Goal: Task Accomplishment & Management: Complete application form

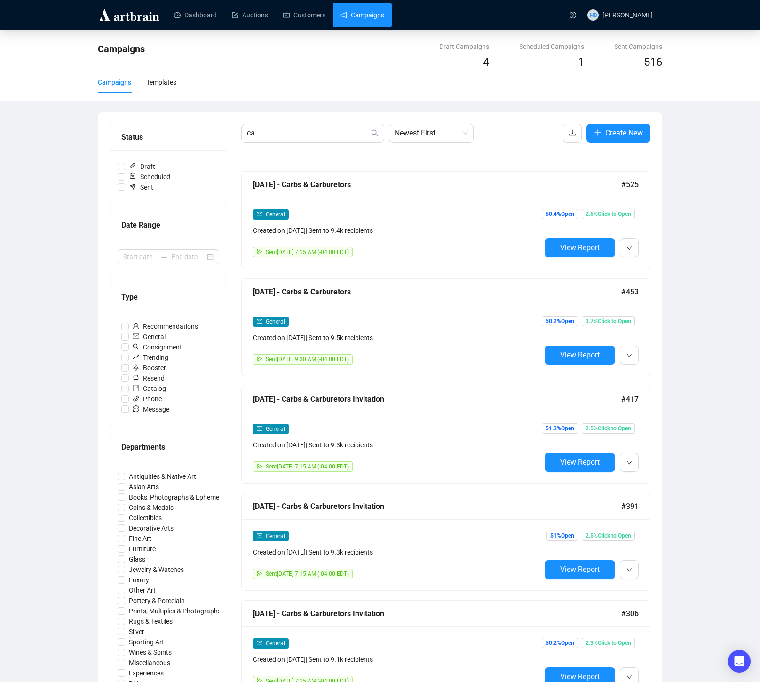
type input "c"
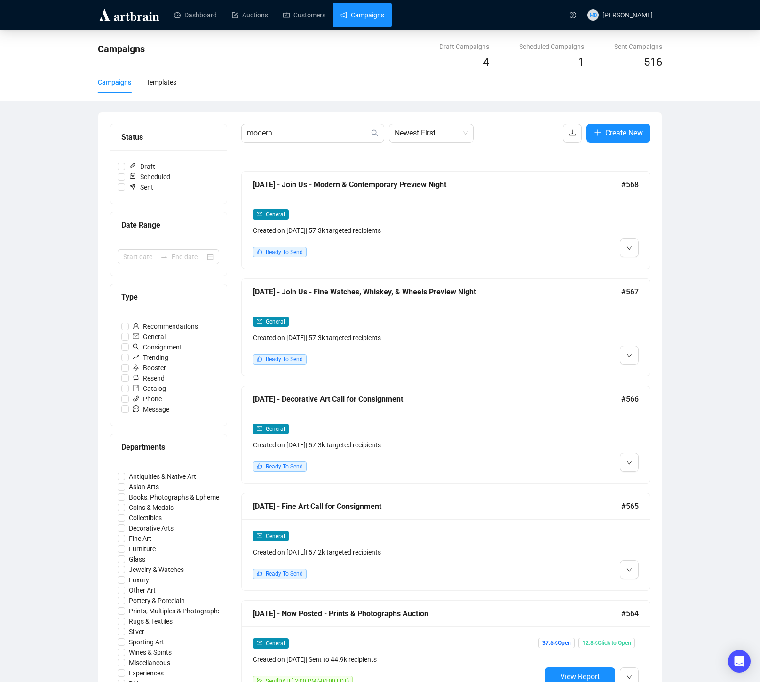
type input "modern"
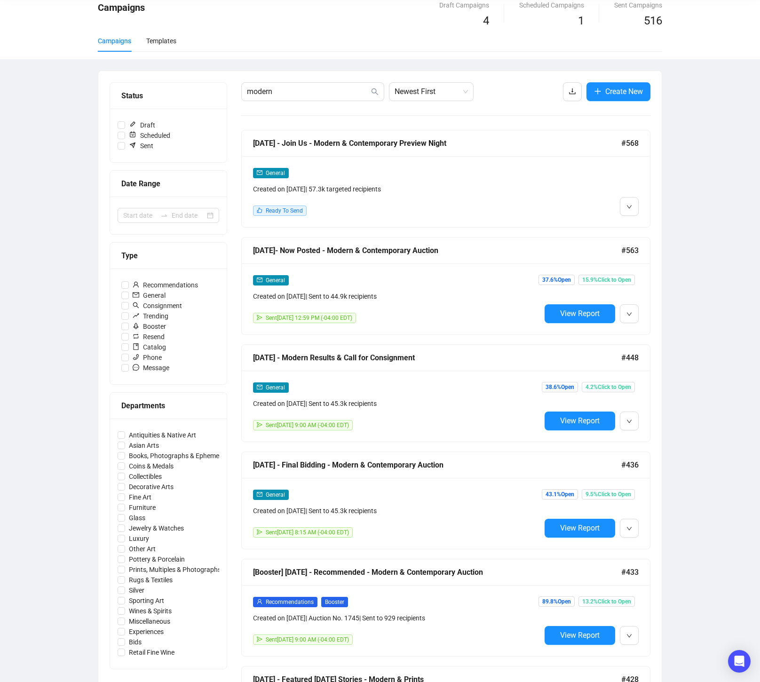
scroll to position [67, 0]
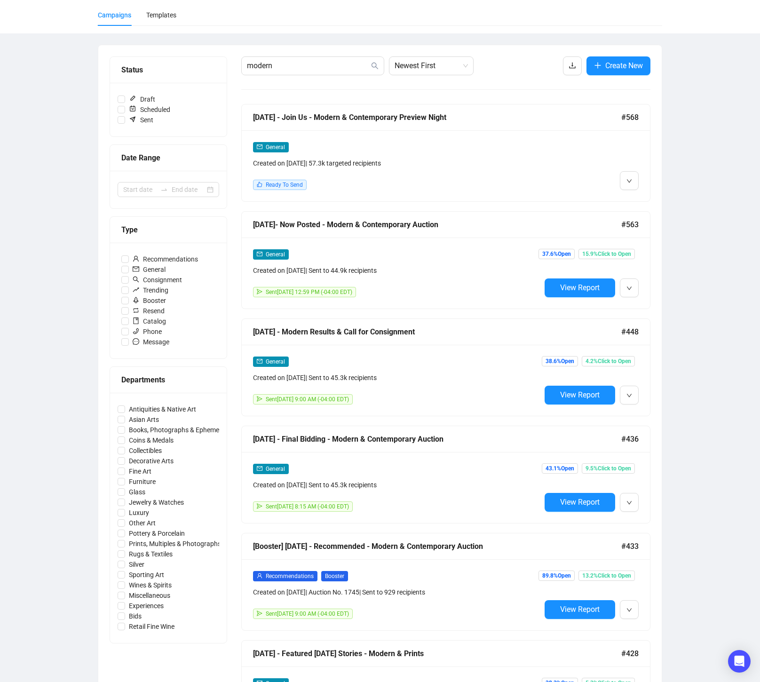
drag, startPoint x: 302, startPoint y: 65, endPoint x: 235, endPoint y: 61, distance: 67.4
click at [235, 61] on div "Status Draft Scheduled Sent Date Range Type Recommendations General Consignment…" at bounding box center [380, 521] width 541 height 930
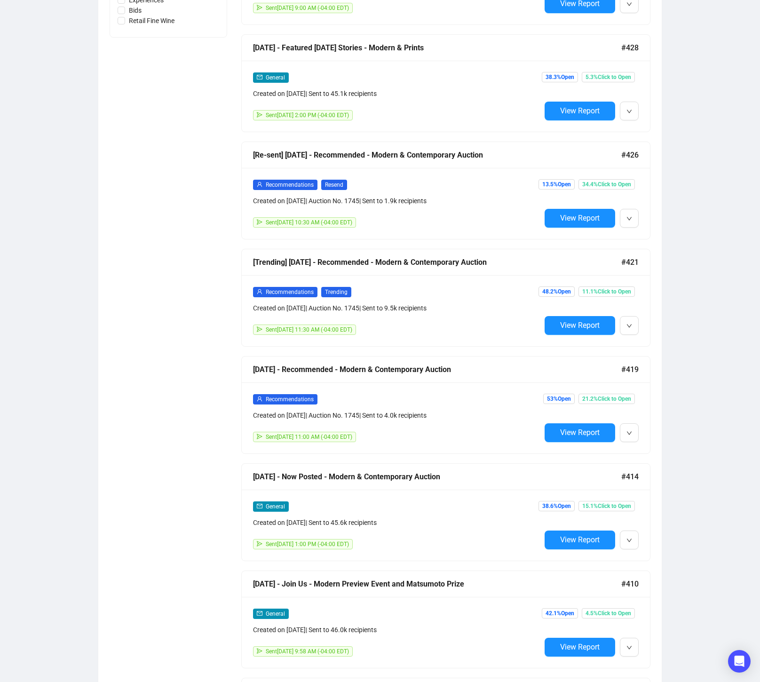
scroll to position [682, 0]
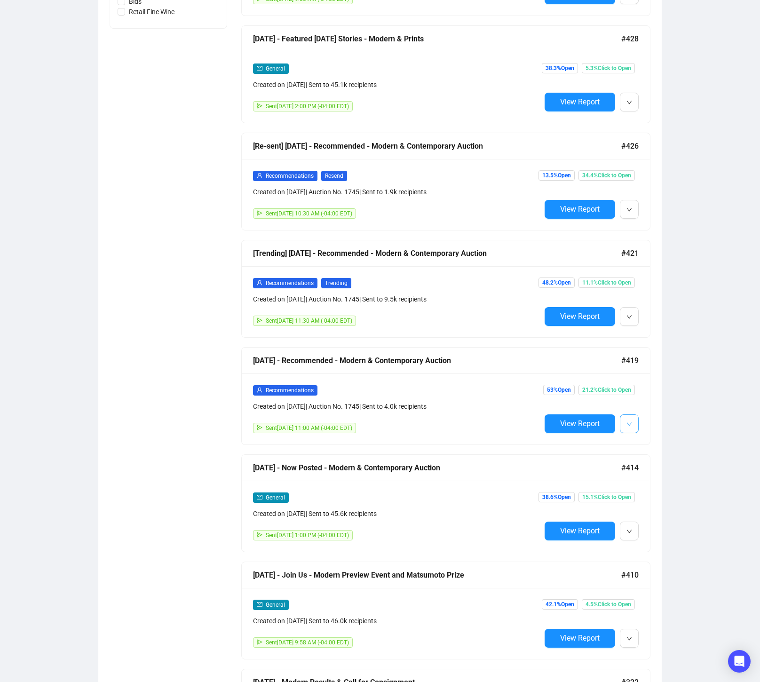
click at [630, 426] on span "button" at bounding box center [630, 424] width 6 height 12
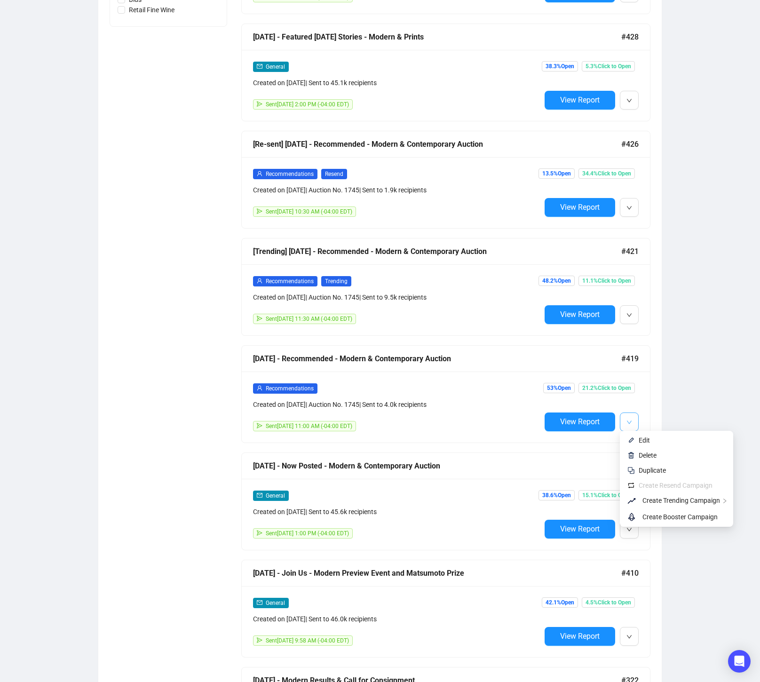
click at [629, 422] on icon "down" at bounding box center [630, 423] width 6 height 6
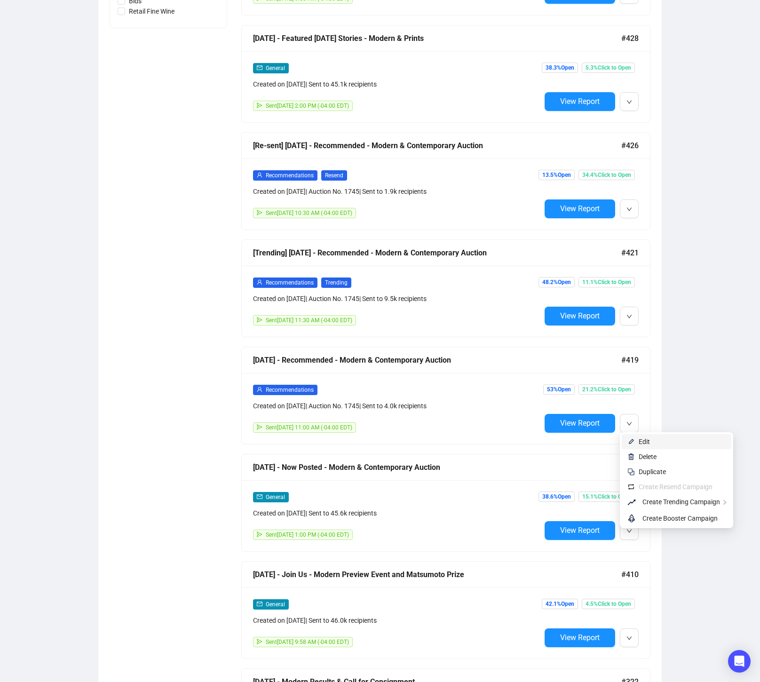
click at [637, 446] on li "Edit" at bounding box center [677, 441] width 110 height 15
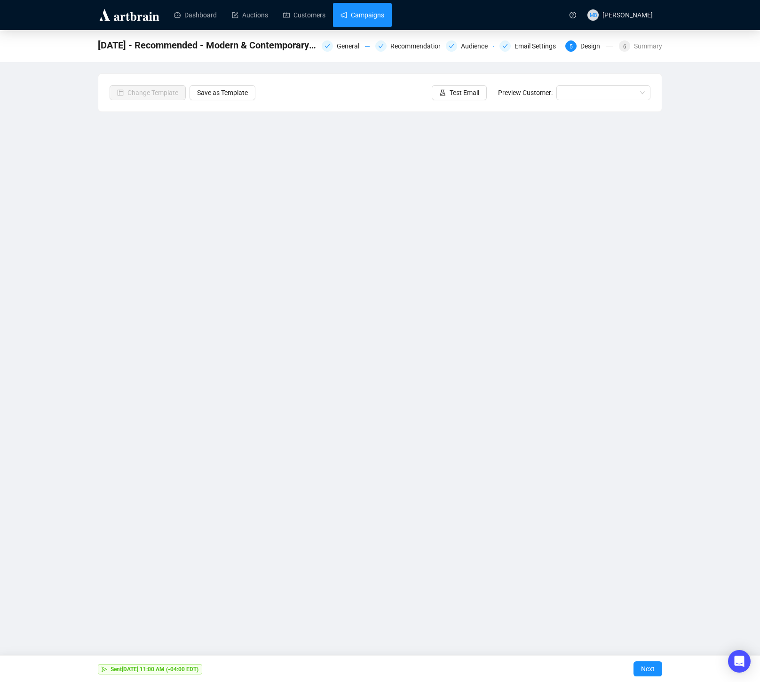
click at [370, 13] on link "Campaigns" at bounding box center [363, 15] width 44 height 24
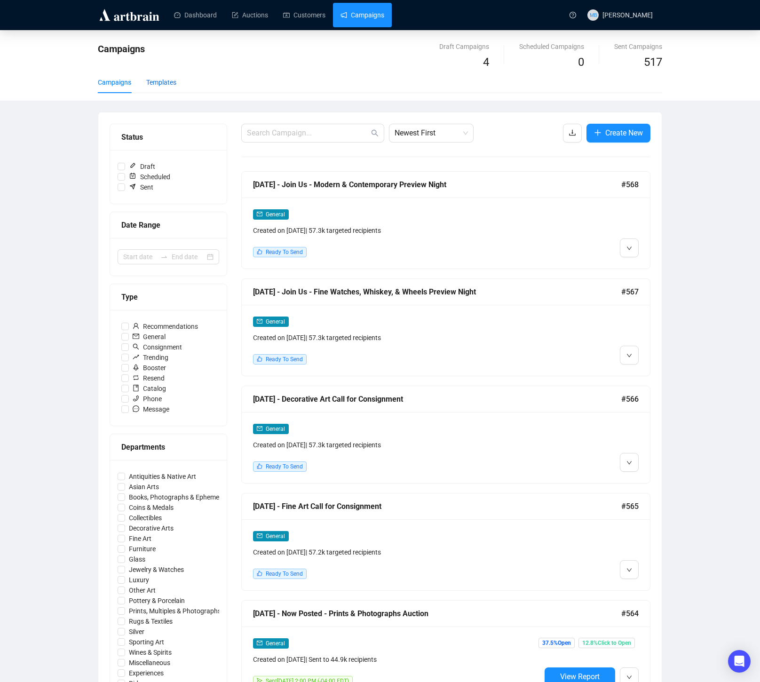
click at [174, 83] on div "Templates" at bounding box center [161, 82] width 30 height 10
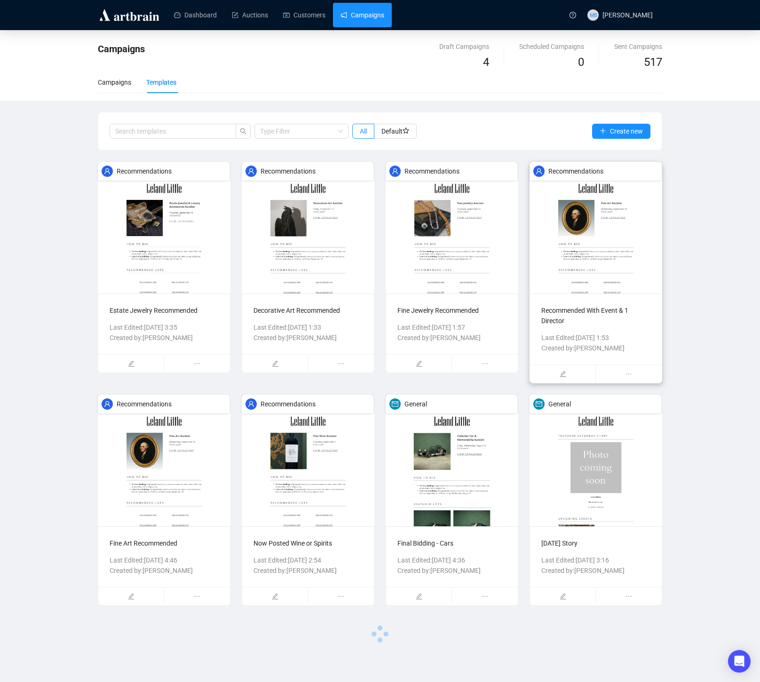
click at [647, 311] on p "Recommended With Event & 1 Director" at bounding box center [595, 315] width 109 height 21
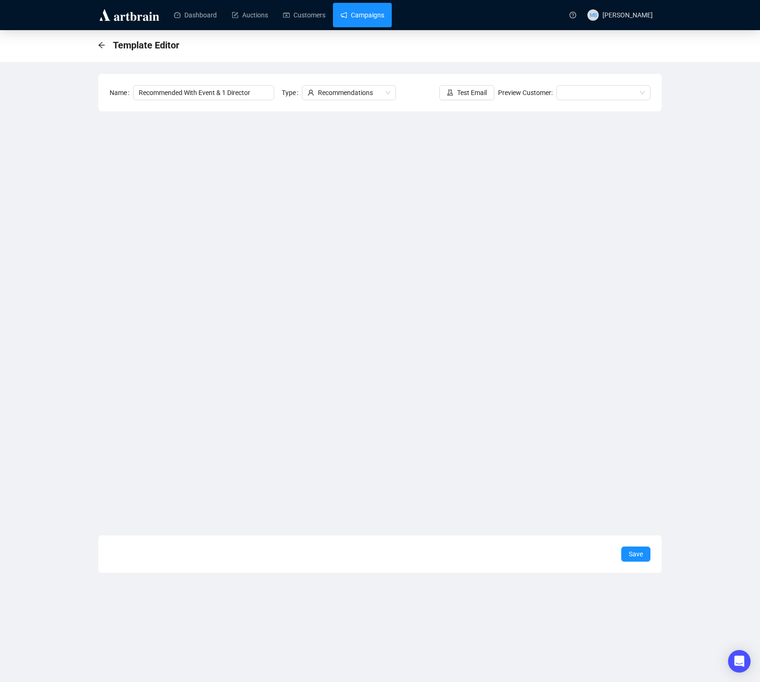
click at [369, 17] on link "Campaigns" at bounding box center [363, 15] width 44 height 24
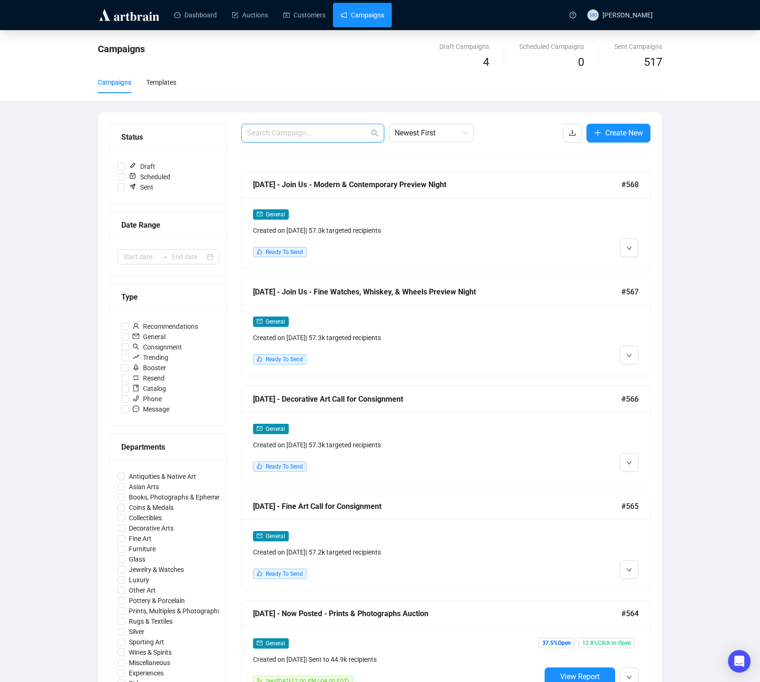
click at [328, 135] on input "text" at bounding box center [308, 132] width 122 height 11
type input "modern"
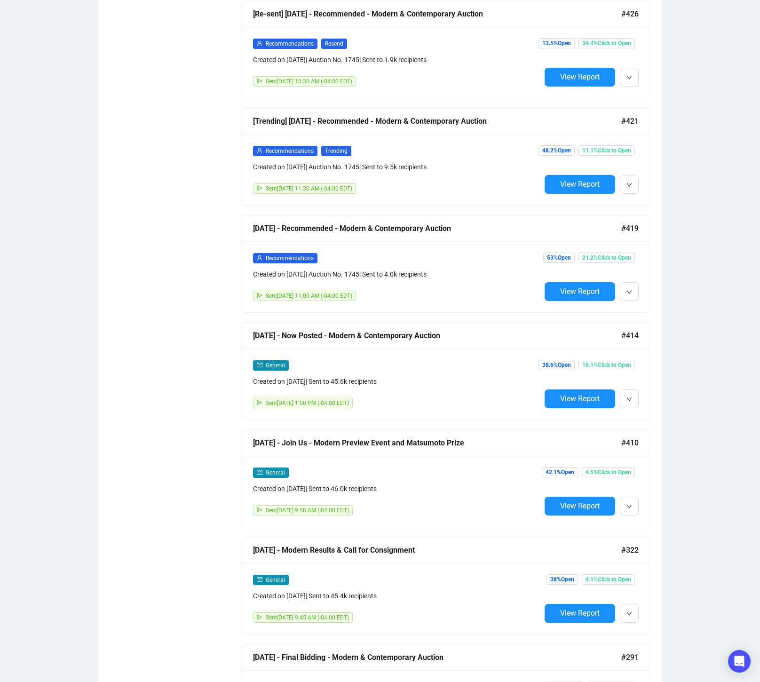
scroll to position [812, 0]
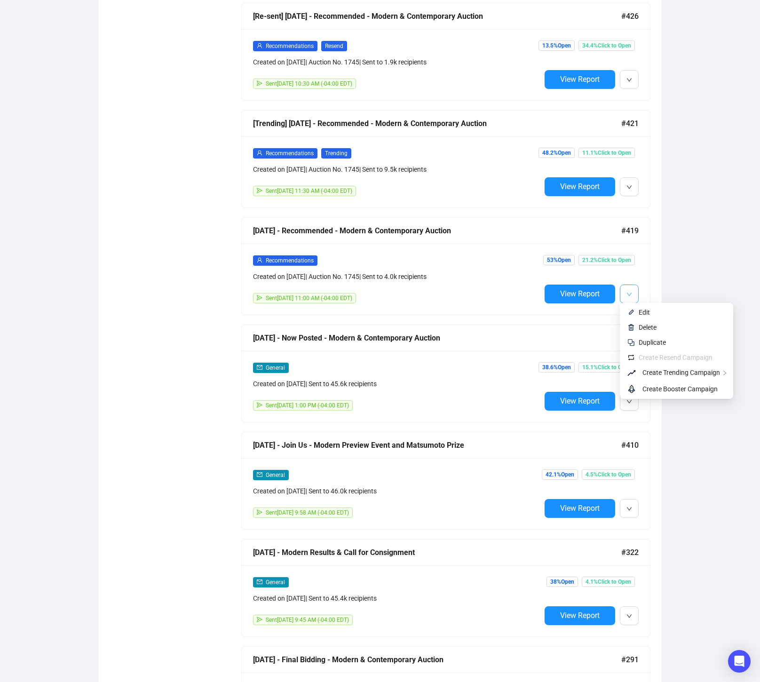
click at [633, 294] on button "button" at bounding box center [629, 294] width 19 height 19
click at [648, 313] on span "Edit" at bounding box center [644, 313] width 11 height 8
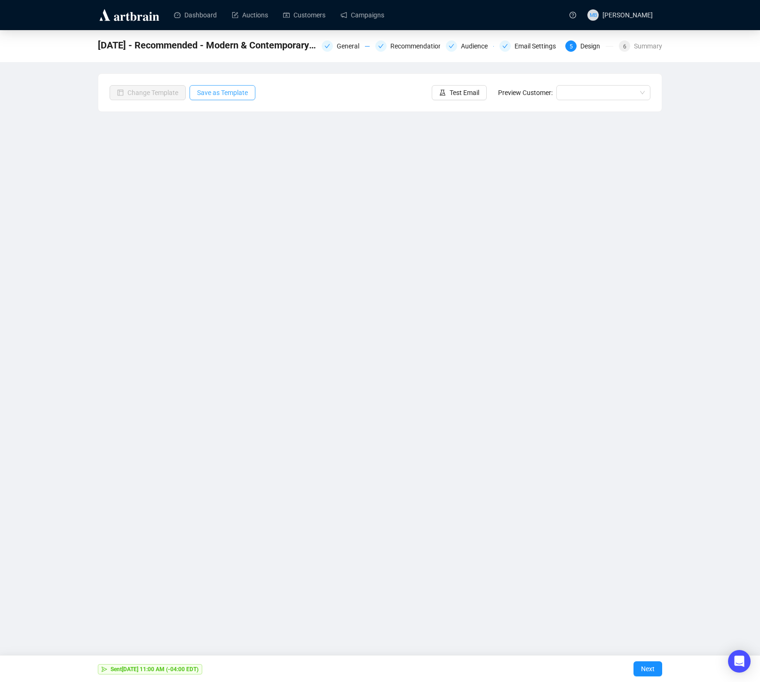
click at [233, 95] on span "Save as Template" at bounding box center [222, 92] width 51 height 10
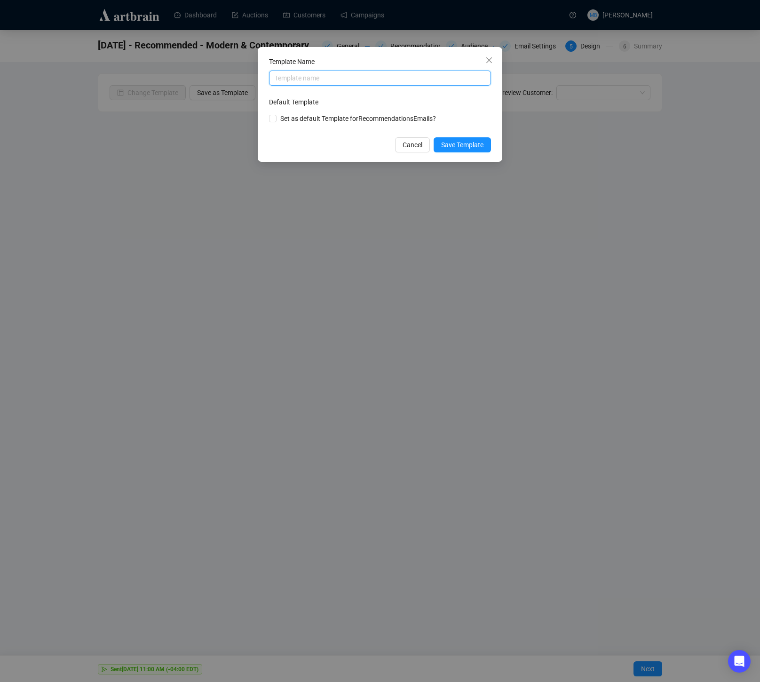
click at [301, 75] on input "text" at bounding box center [380, 78] width 222 height 15
type input "Modern Recommended"
click at [454, 145] on span "Save Template" at bounding box center [462, 145] width 42 height 10
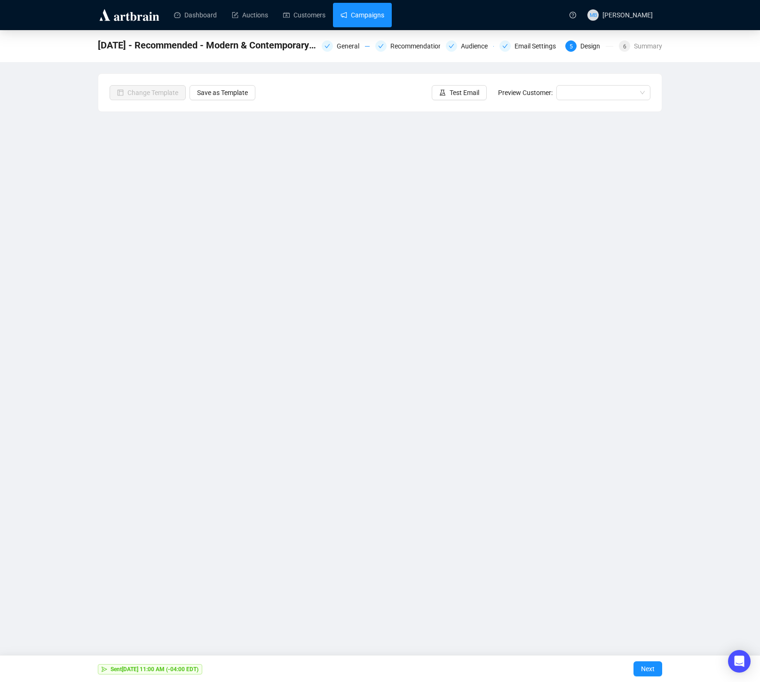
click at [381, 19] on link "Campaigns" at bounding box center [363, 15] width 44 height 24
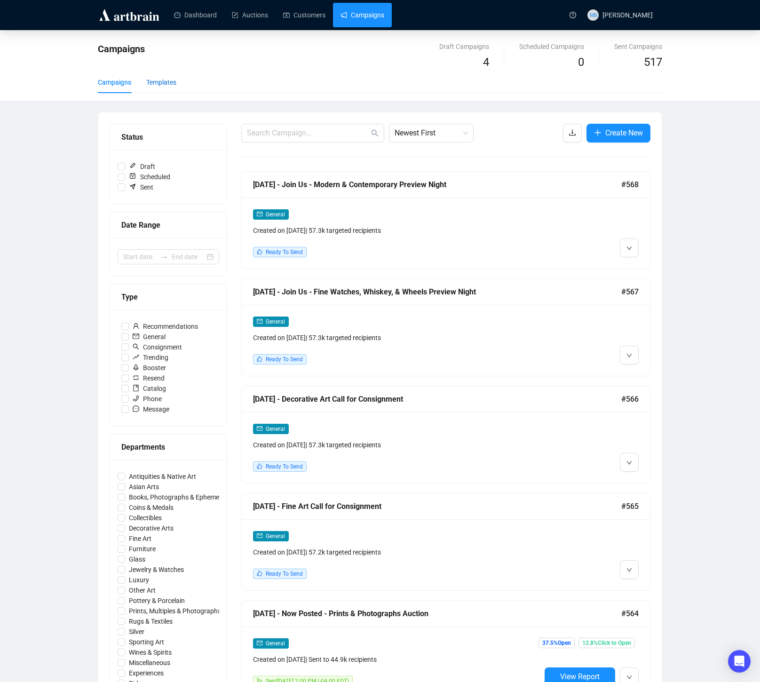
click at [158, 83] on div "Templates" at bounding box center [161, 82] width 30 height 10
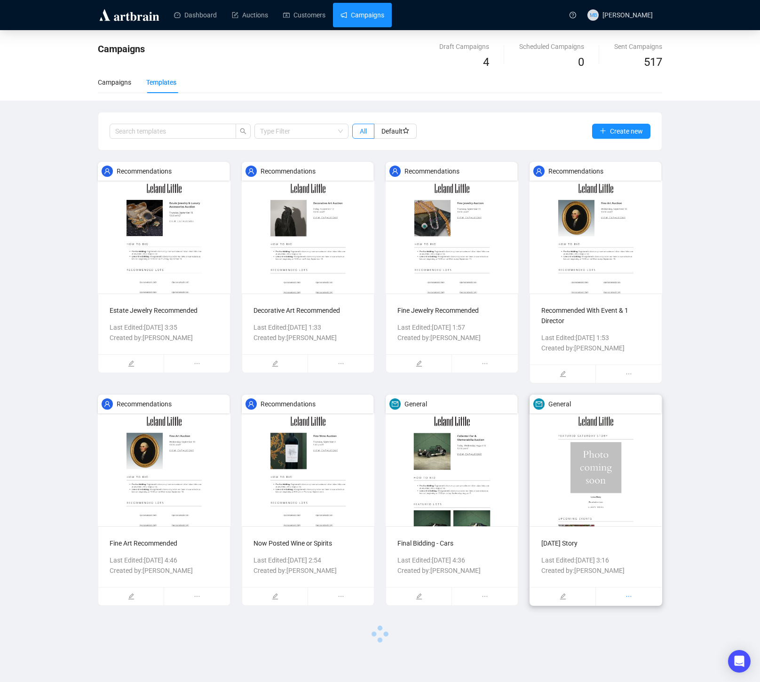
click at [629, 596] on icon "ellipsis" at bounding box center [629, 596] width 7 height 7
click at [625, 615] on span "Delete" at bounding box center [634, 617] width 40 height 10
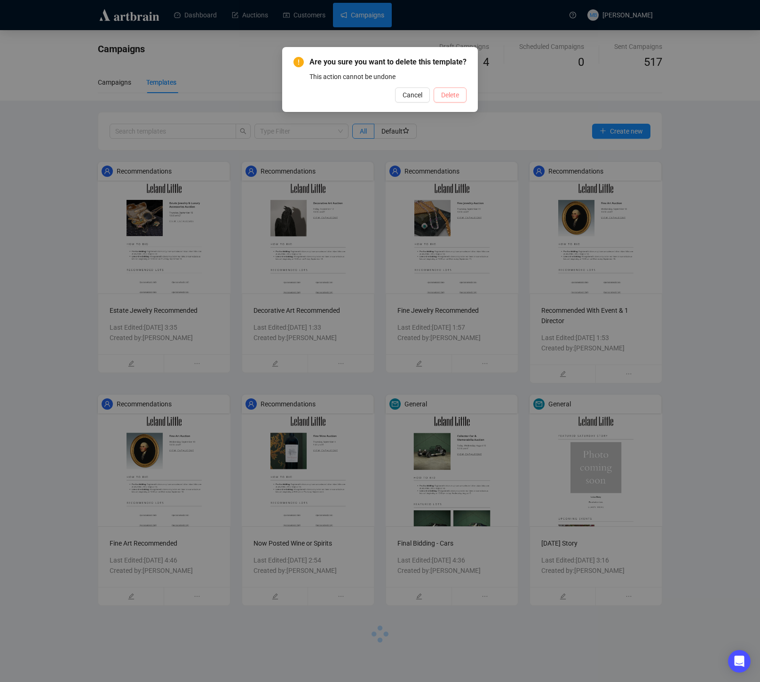
click at [459, 100] on span "Delete" at bounding box center [450, 95] width 18 height 10
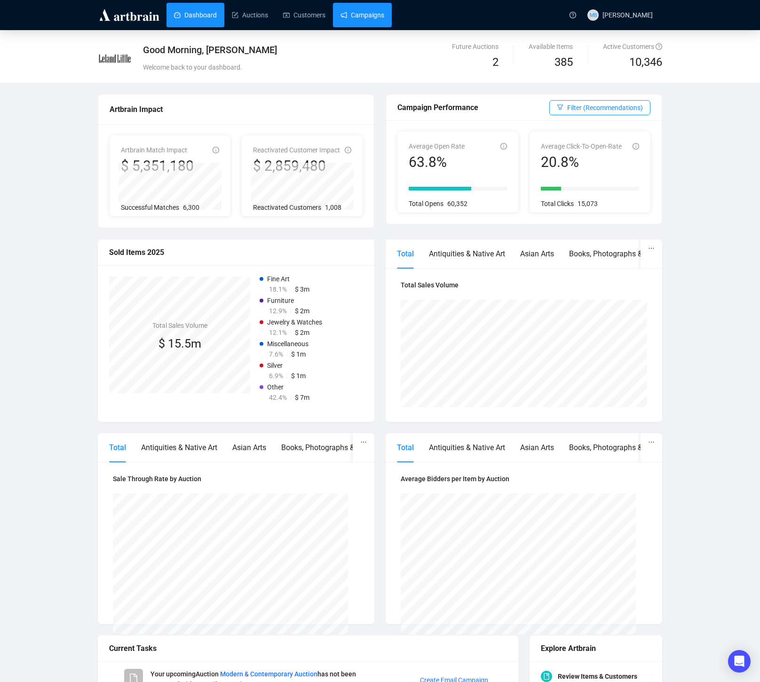
click at [367, 20] on link "Campaigns" at bounding box center [363, 15] width 44 height 24
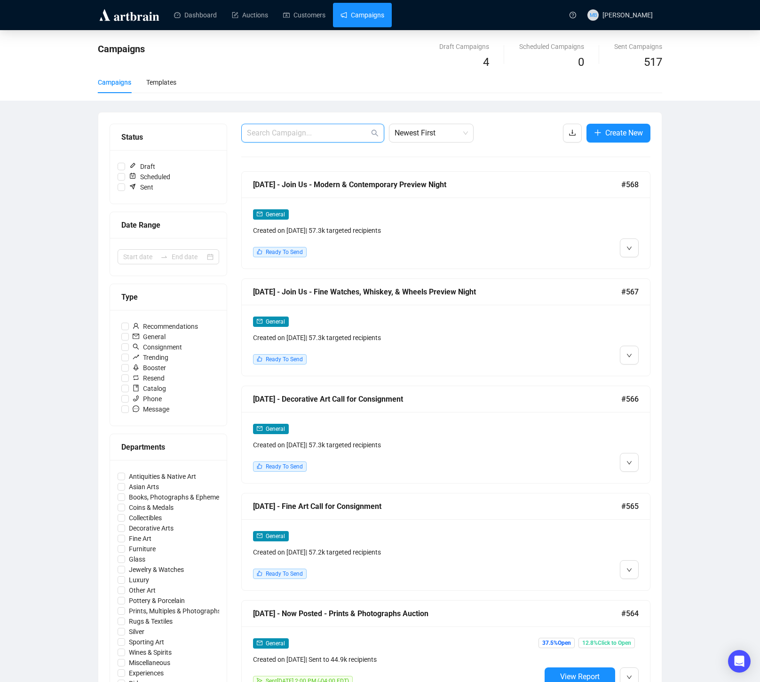
click at [324, 138] on input "text" at bounding box center [308, 132] width 122 height 11
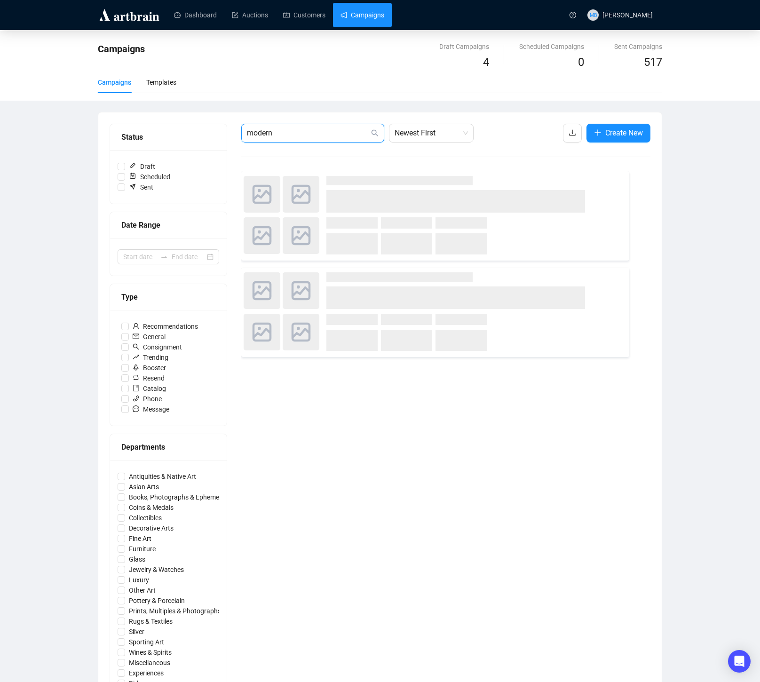
type input "modern"
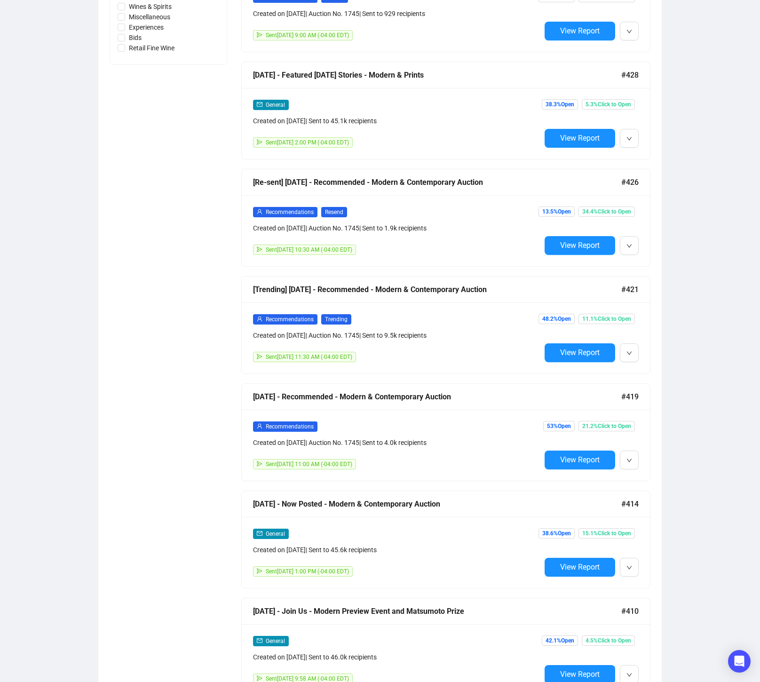
scroll to position [647, 0]
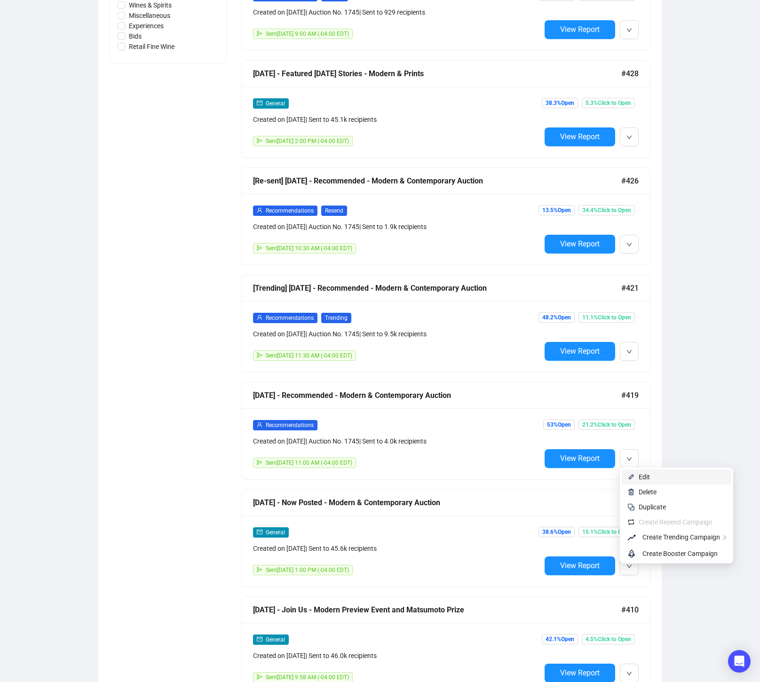
click at [636, 480] on li "Edit" at bounding box center [677, 476] width 110 height 15
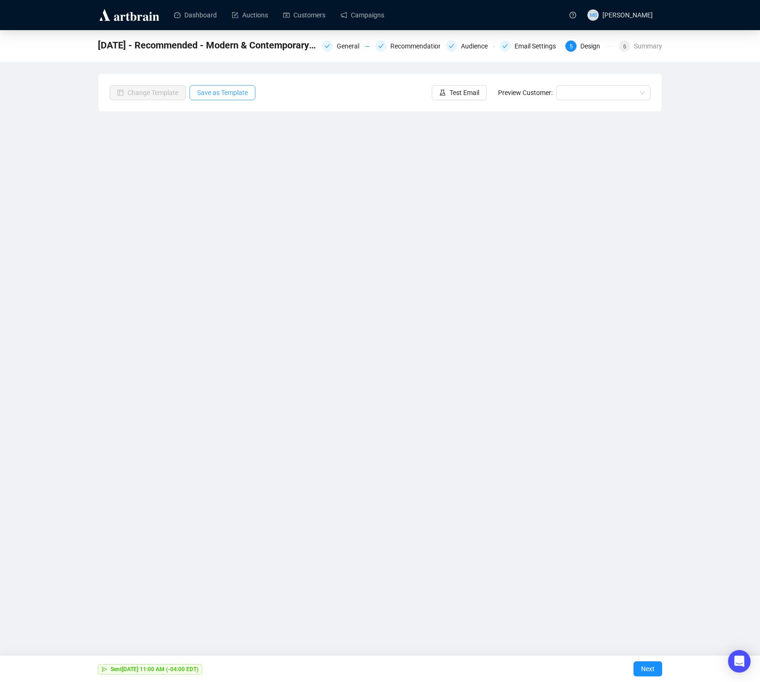
click at [235, 95] on span "Save as Template" at bounding box center [222, 92] width 51 height 10
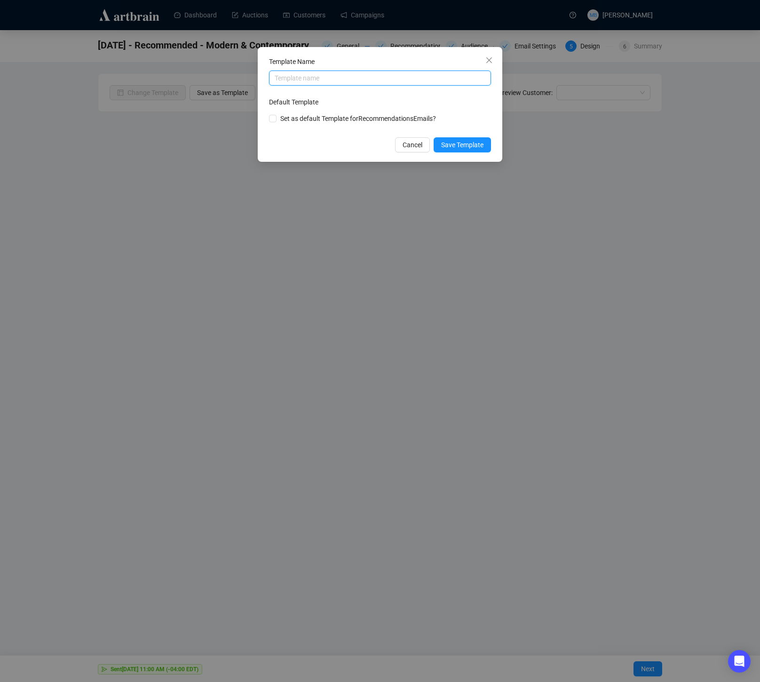
click at [402, 78] on input "text" at bounding box center [380, 78] width 222 height 15
type input "Modern Recommended"
click at [461, 149] on span "Save Template" at bounding box center [462, 145] width 42 height 10
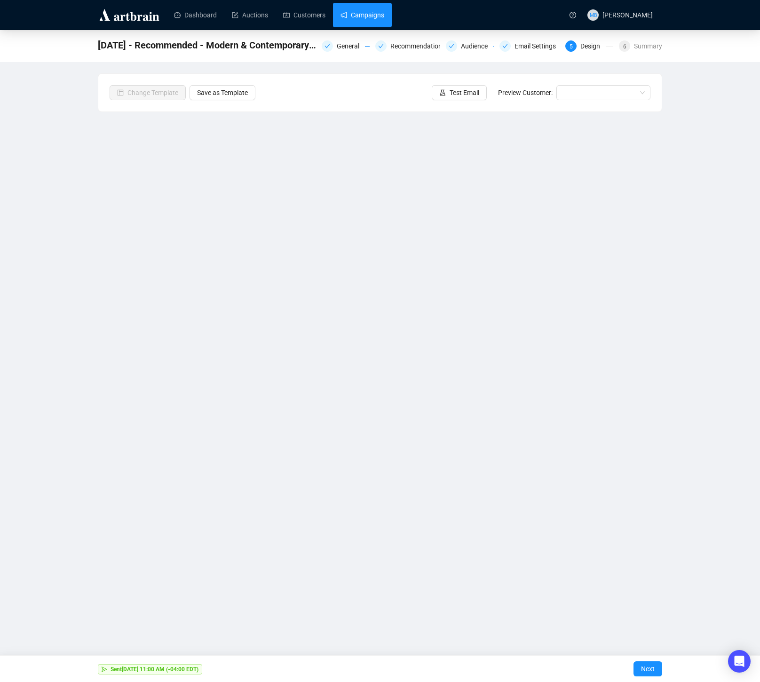
click at [372, 16] on link "Campaigns" at bounding box center [363, 15] width 44 height 24
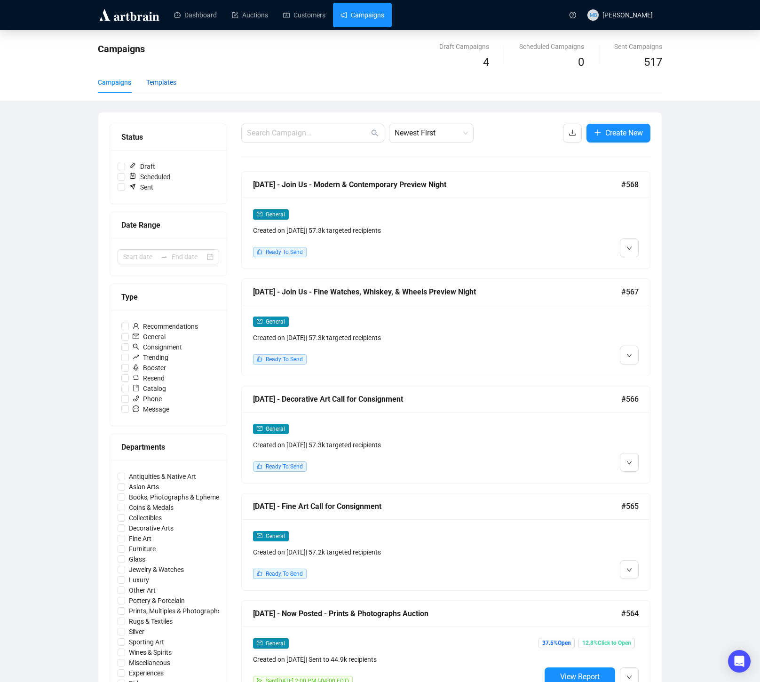
click at [174, 81] on div "Templates" at bounding box center [161, 82] width 30 height 10
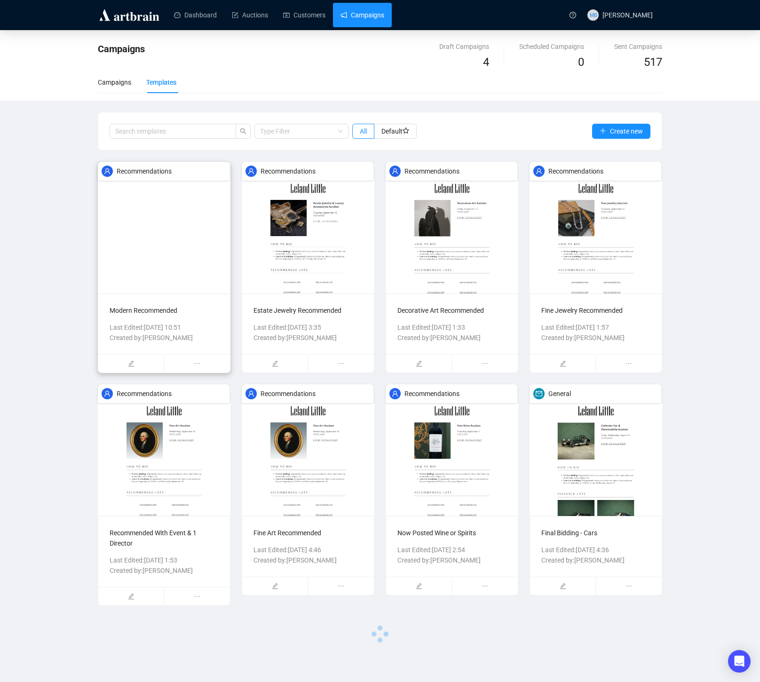
click at [187, 244] on img at bounding box center [164, 228] width 133 height 132
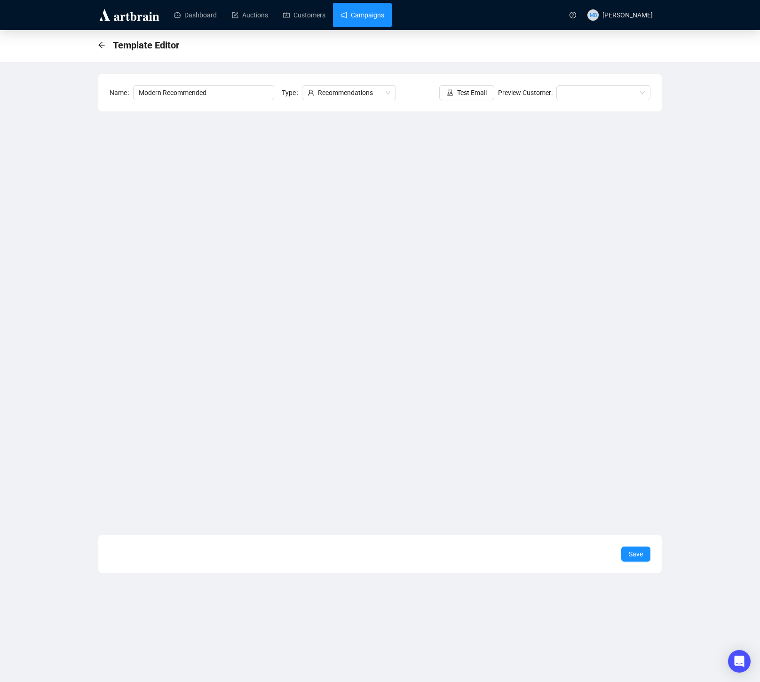
click at [372, 19] on link "Campaigns" at bounding box center [363, 15] width 44 height 24
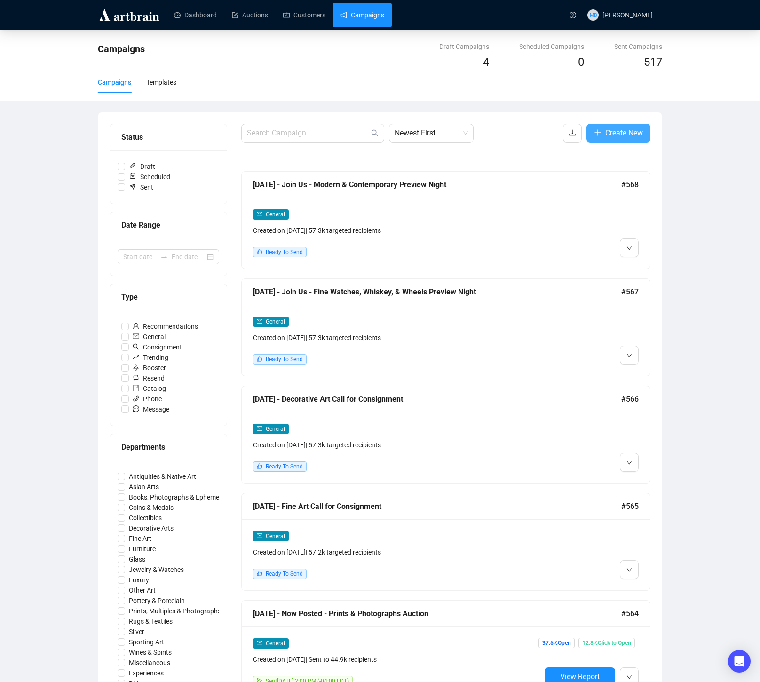
click at [611, 137] on span "Create New" at bounding box center [624, 133] width 38 height 12
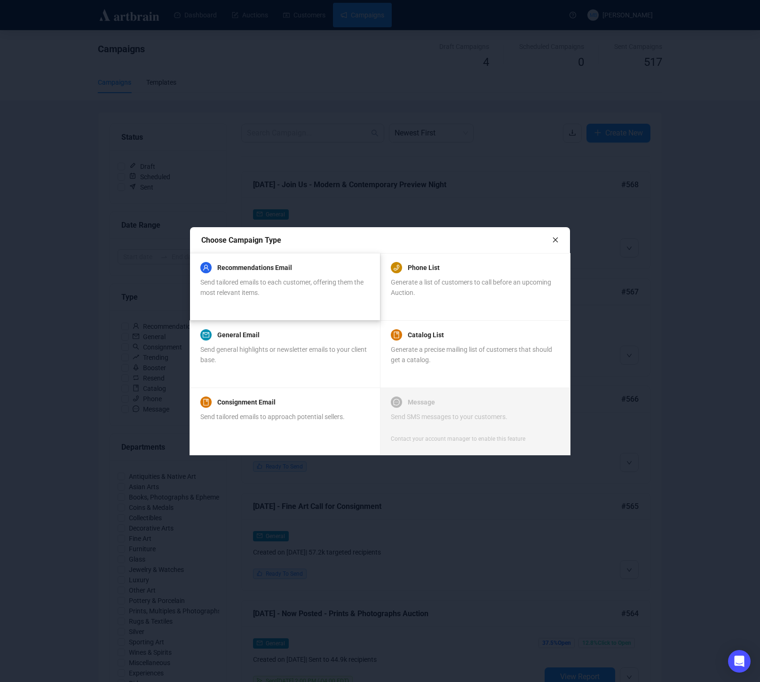
click at [296, 296] on div "Send tailored emails to each customer, offering them the most relevant items." at bounding box center [284, 287] width 168 height 21
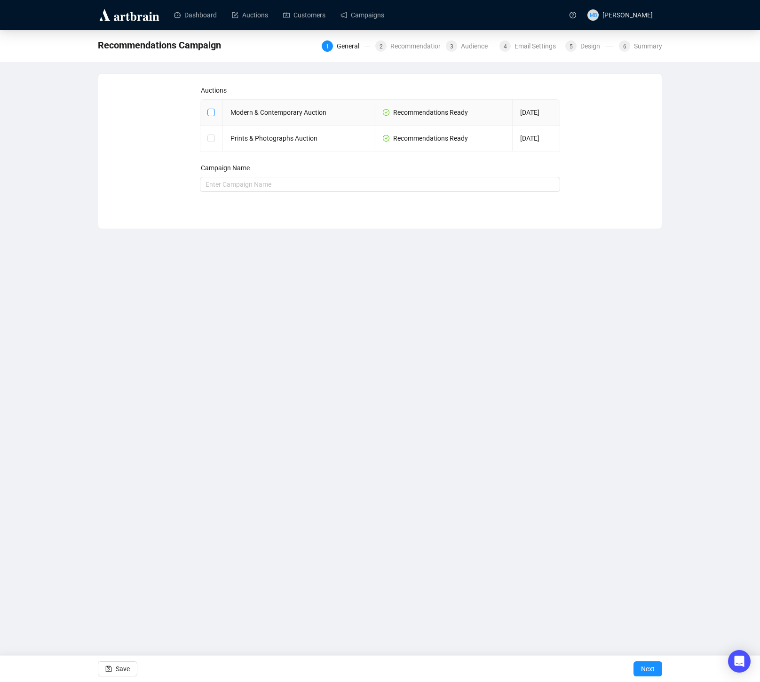
click at [212, 114] on input "checkbox" at bounding box center [210, 112] width 7 height 7
checkbox input "true"
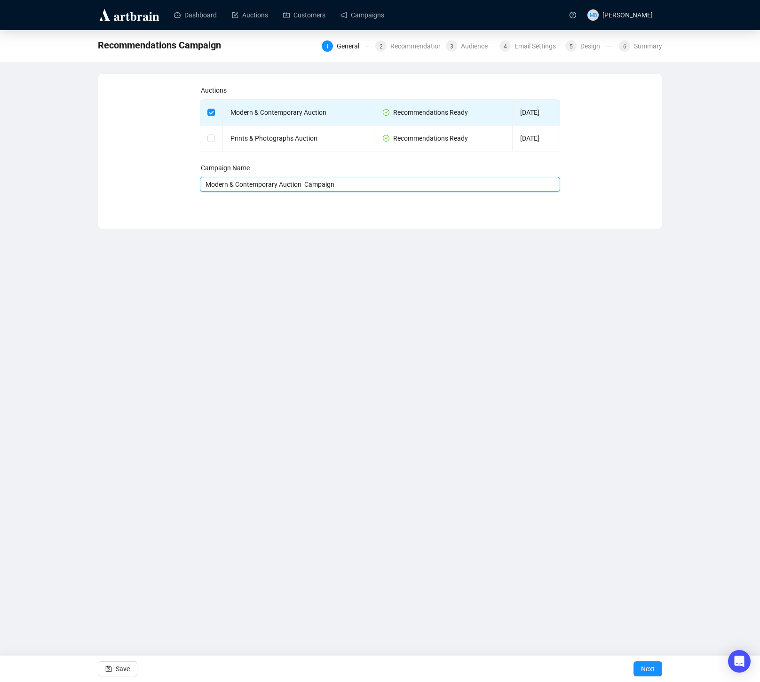
drag, startPoint x: 353, startPoint y: 183, endPoint x: 257, endPoint y: 184, distance: 96.0
click at [257, 184] on input "Modern & Contemporary Auction Campaign" at bounding box center [380, 184] width 361 height 15
click at [399, 187] on input "Modern & Contemporary Auction Campaign" at bounding box center [380, 184] width 361 height 15
click at [207, 185] on input "Modern & Contemporary Auction" at bounding box center [380, 184] width 361 height 15
type input "[DATE] - Recommended Modern & Contemporary Auction"
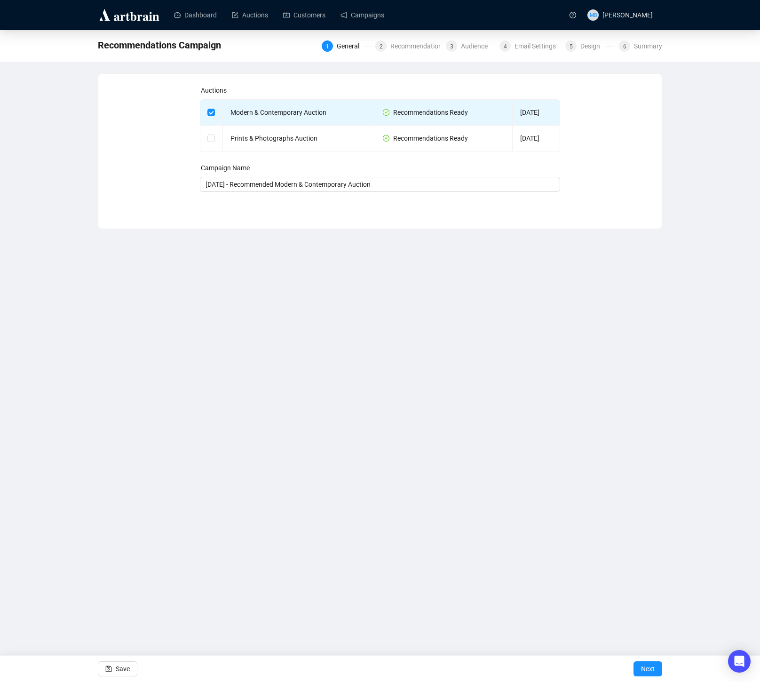
click at [419, 342] on div "Dashboard Auctions Customers Campaigns MB [PERSON_NAME] Recommendations Campaig…" at bounding box center [380, 341] width 760 height 682
click at [643, 665] on span "Next" at bounding box center [648, 669] width 14 height 26
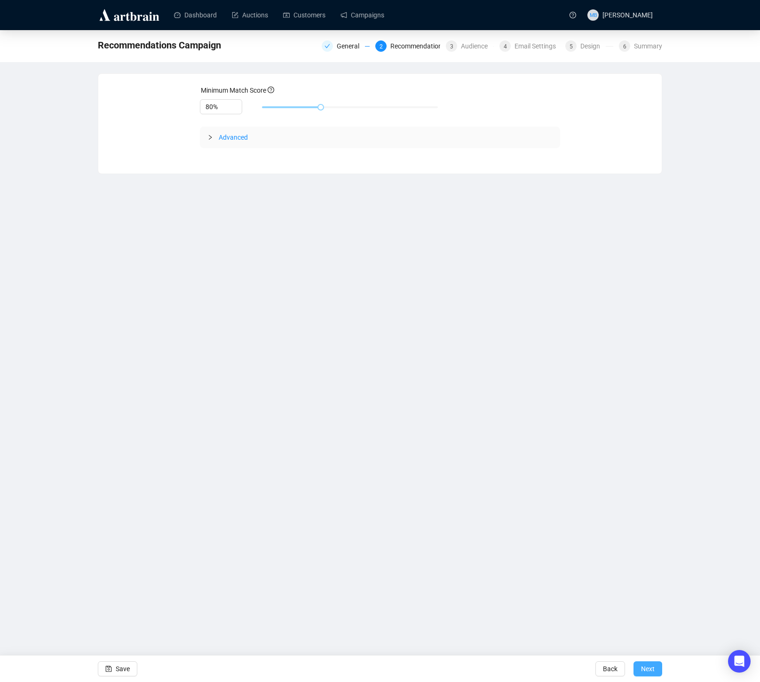
click at [641, 665] on span "Next" at bounding box center [648, 669] width 14 height 26
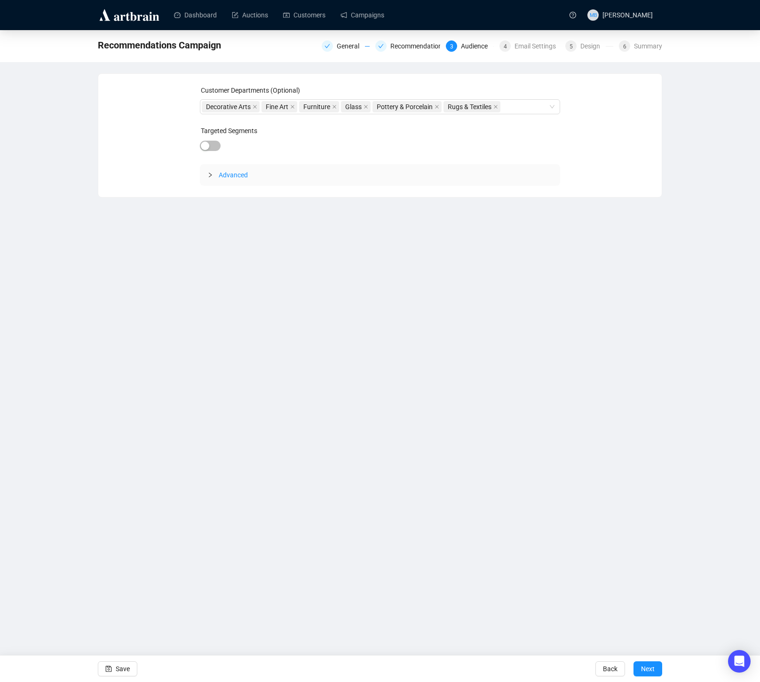
click at [641, 665] on span "Next" at bounding box center [648, 669] width 14 height 26
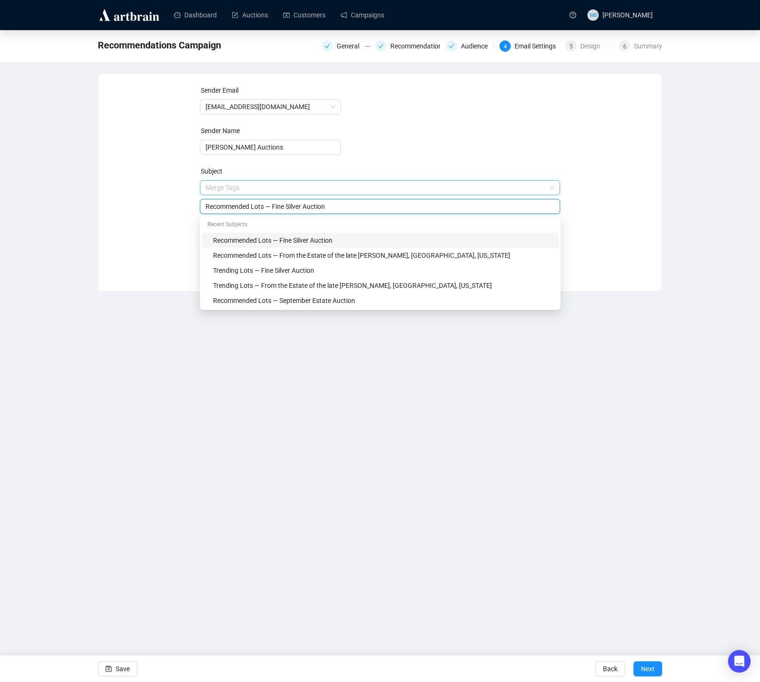
drag, startPoint x: 345, startPoint y: 189, endPoint x: 295, endPoint y: 191, distance: 49.9
click at [291, 188] on span "Merge Tags Recommended Lots — Fine Silver Auction" at bounding box center [380, 197] width 361 height 26
drag, startPoint x: 135, startPoint y: 223, endPoint x: 151, endPoint y: 219, distance: 17.5
click at [135, 223] on div "Sender Email [EMAIL_ADDRESS][DOMAIN_NAME] Sender Name [PERSON_NAME] Auctions Su…" at bounding box center [380, 175] width 541 height 181
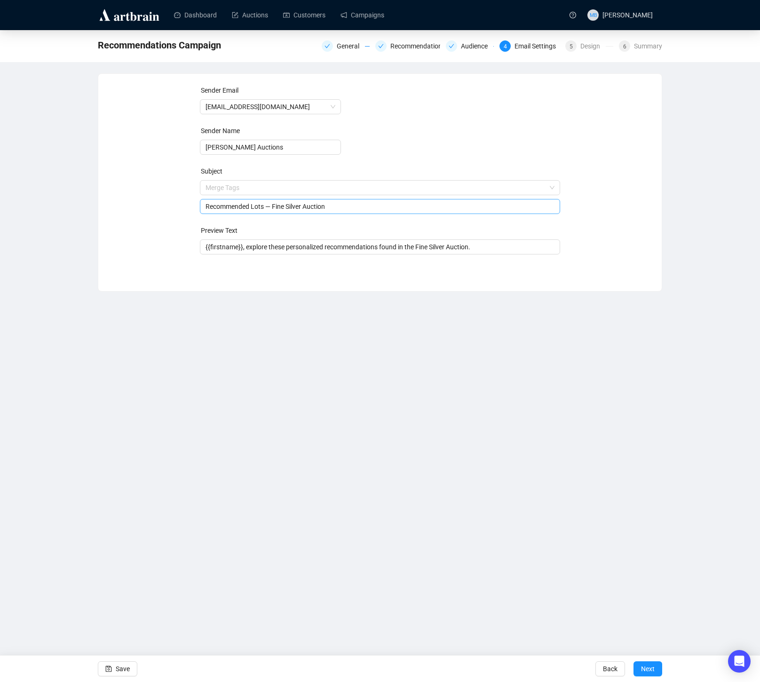
click at [324, 206] on input "Recommended Lots — Fine Silver Auction" at bounding box center [381, 206] width 350 height 10
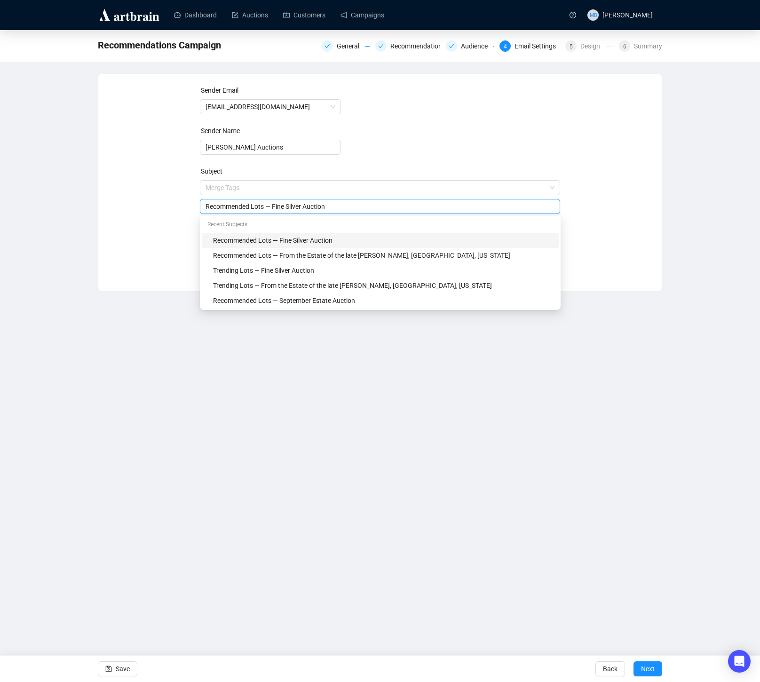
click at [352, 208] on input "Recommended Lots — Fine Silver Auction" at bounding box center [381, 206] width 350 height 10
type input "Recommended Lots — Modern & Contemporary Auction"
click at [598, 219] on div "Sender Email [EMAIL_ADDRESS][DOMAIN_NAME] Sender Name [PERSON_NAME] Auctions Su…" at bounding box center [380, 175] width 541 height 181
drag, startPoint x: 377, startPoint y: 206, endPoint x: 276, endPoint y: 208, distance: 101.2
click at [276, 208] on input "Recommended Lots — Modern & Contemporary Auction" at bounding box center [381, 206] width 350 height 10
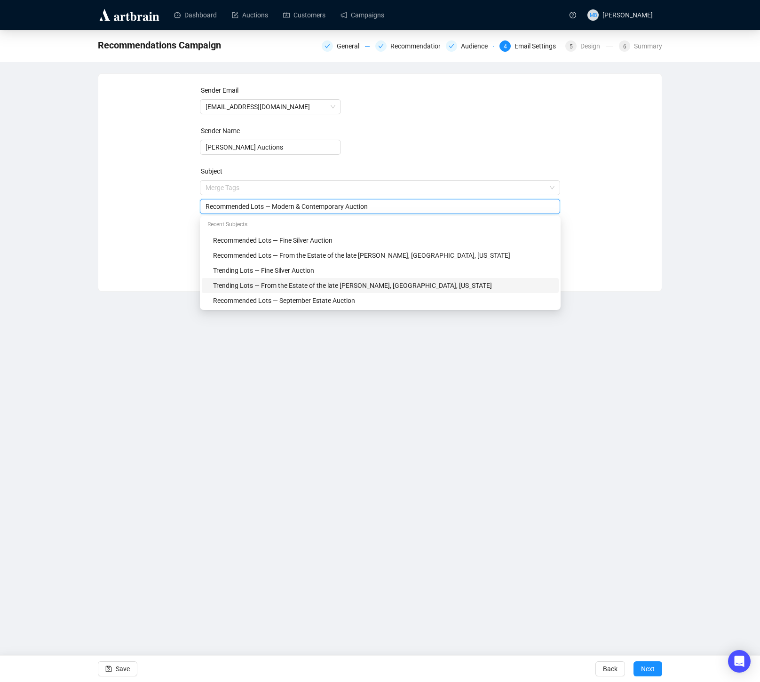
drag, startPoint x: 644, startPoint y: 276, endPoint x: 557, endPoint y: 276, distance: 87.0
click at [643, 276] on div "Sender Email [EMAIL_ADDRESS][DOMAIN_NAME] Sender Name [PERSON_NAME] Auctions Su…" at bounding box center [380, 175] width 564 height 203
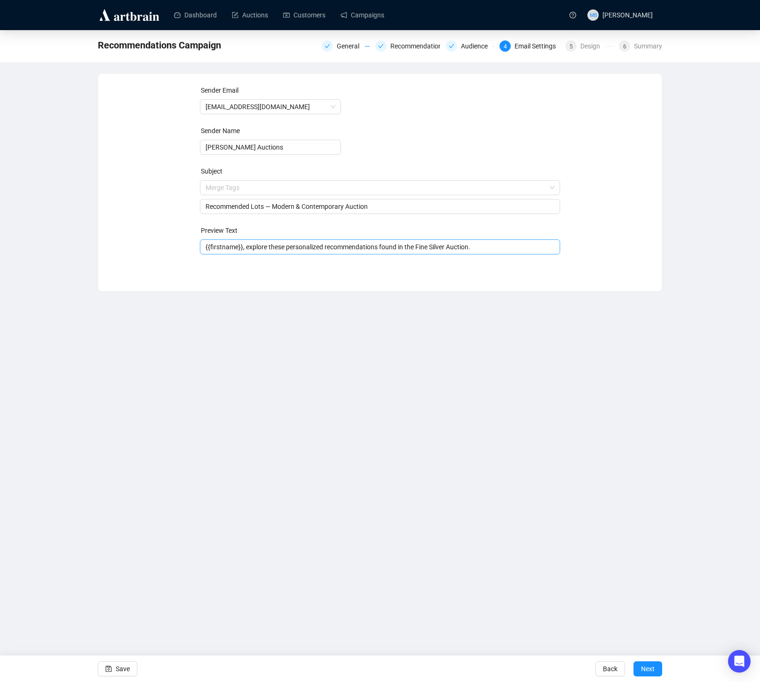
click at [441, 251] on input "{{firstname}}, explore these personalized recommendations found in the Fine Sil…" at bounding box center [381, 247] width 350 height 10
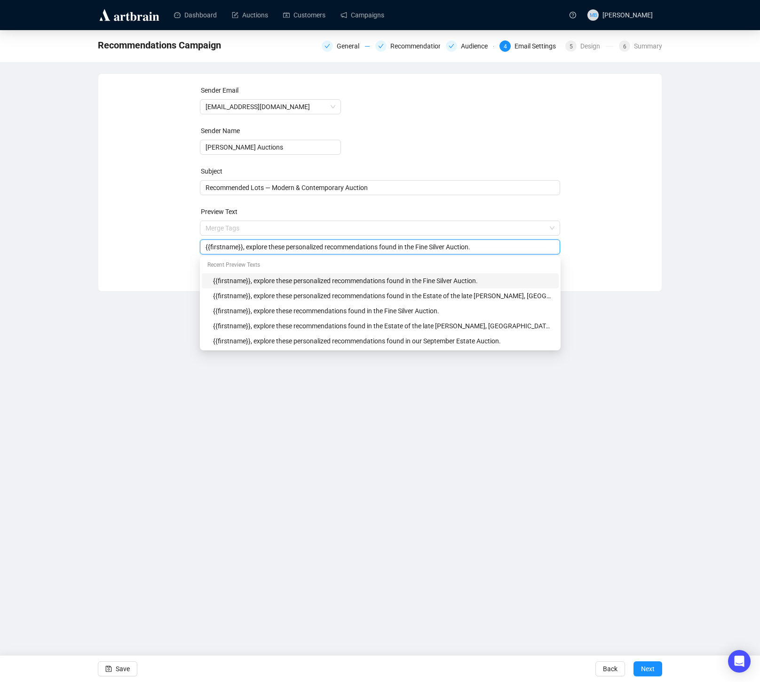
drag, startPoint x: 425, startPoint y: 248, endPoint x: 480, endPoint y: 248, distance: 55.0
click at [480, 248] on input "{{firstname}}, explore these personalized recommendations found in the Fine Sil…" at bounding box center [381, 247] width 350 height 10
paste input "Modern & Contemporary"
type input "{{firstname}}, explore these personalized recommendations found in the Modern &…"
click at [637, 263] on div "Sender Email [EMAIL_ADDRESS][DOMAIN_NAME] Sender Name [PERSON_NAME] Auctions Su…" at bounding box center [380, 175] width 541 height 181
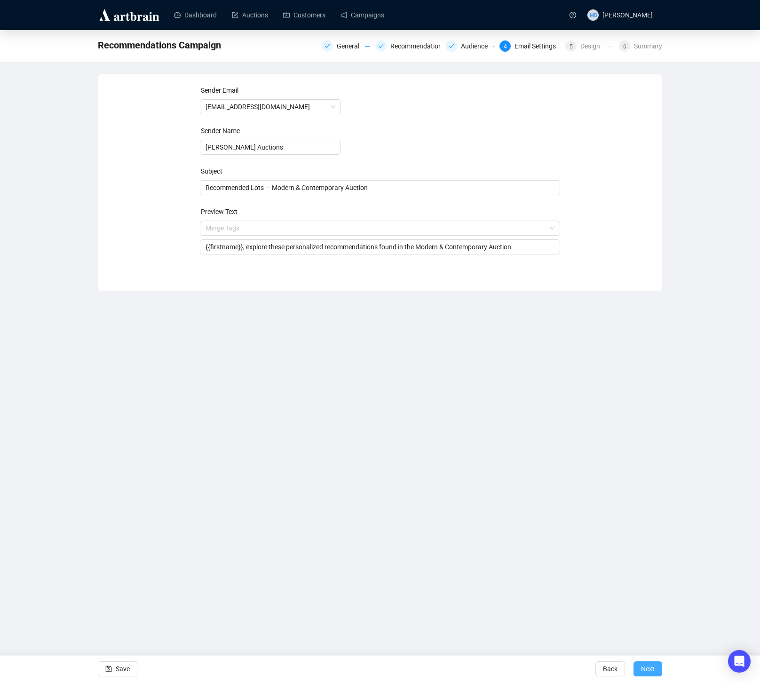
click at [649, 673] on span "Next" at bounding box center [648, 669] width 14 height 26
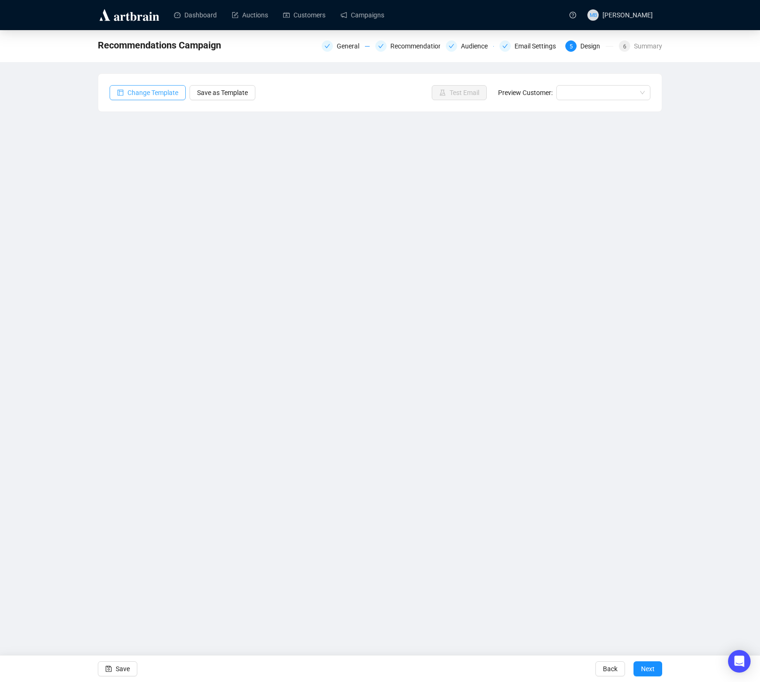
click at [167, 92] on span "Change Template" at bounding box center [152, 92] width 51 height 10
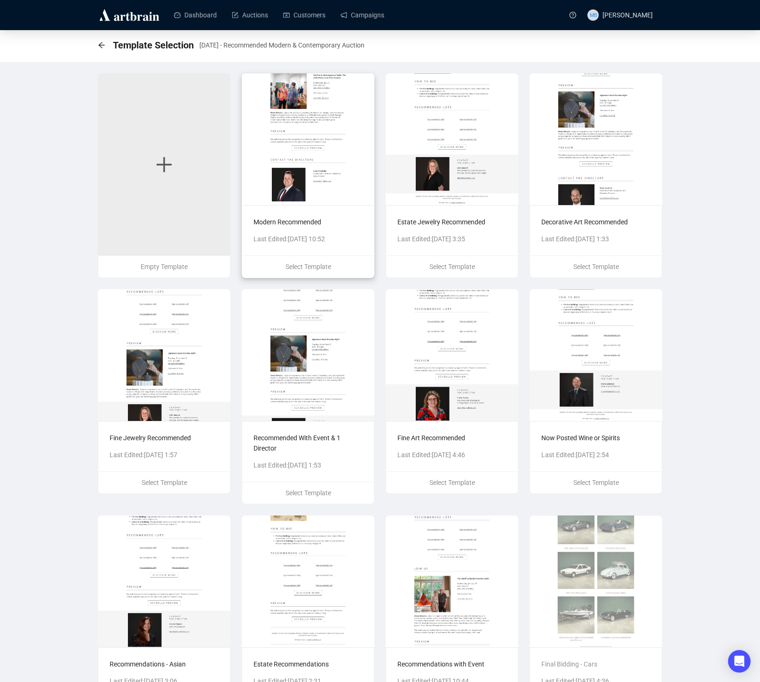
click at [288, 121] on img at bounding box center [308, 139] width 133 height 132
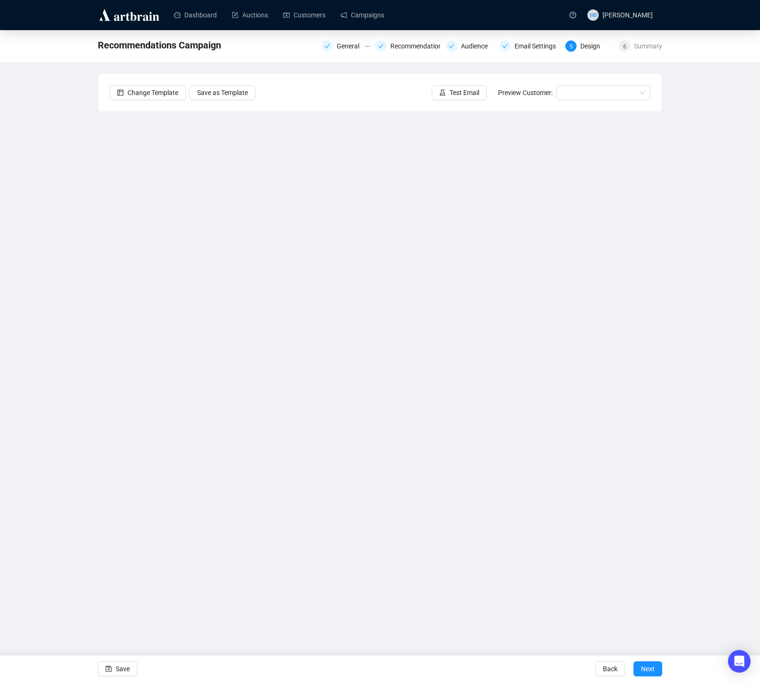
click at [678, 258] on div "Recommendations Campaign General Recommendations Audience Email Settings 5 Desi…" at bounding box center [380, 282] width 760 height 505
drag, startPoint x: 121, startPoint y: 670, endPoint x: 126, endPoint y: 667, distance: 5.1
click at [122, 669] on span "Save" at bounding box center [123, 669] width 14 height 26
click at [687, 331] on div "[DATE] - Recommended Modern & Contemporary Auction General Recommendations Audi…" at bounding box center [380, 282] width 760 height 505
click at [112, 669] on button "Save" at bounding box center [118, 668] width 40 height 15
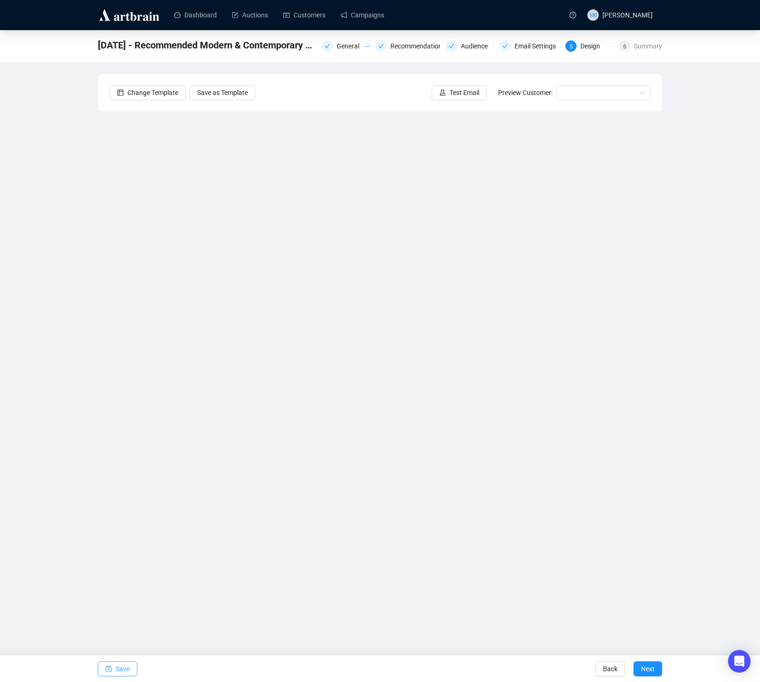
click at [114, 669] on button "Save" at bounding box center [118, 668] width 40 height 15
click at [375, 19] on link "Campaigns" at bounding box center [363, 15] width 44 height 24
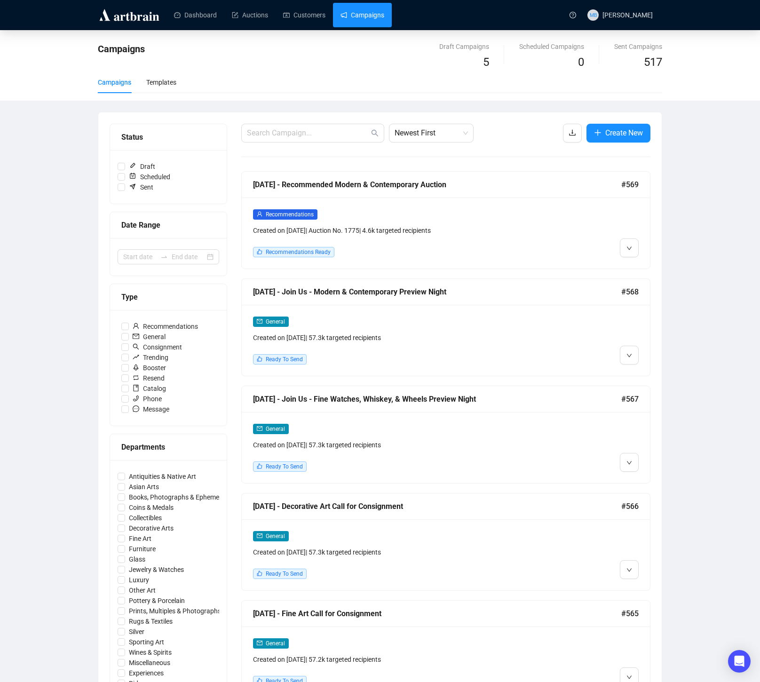
scroll to position [0, 0]
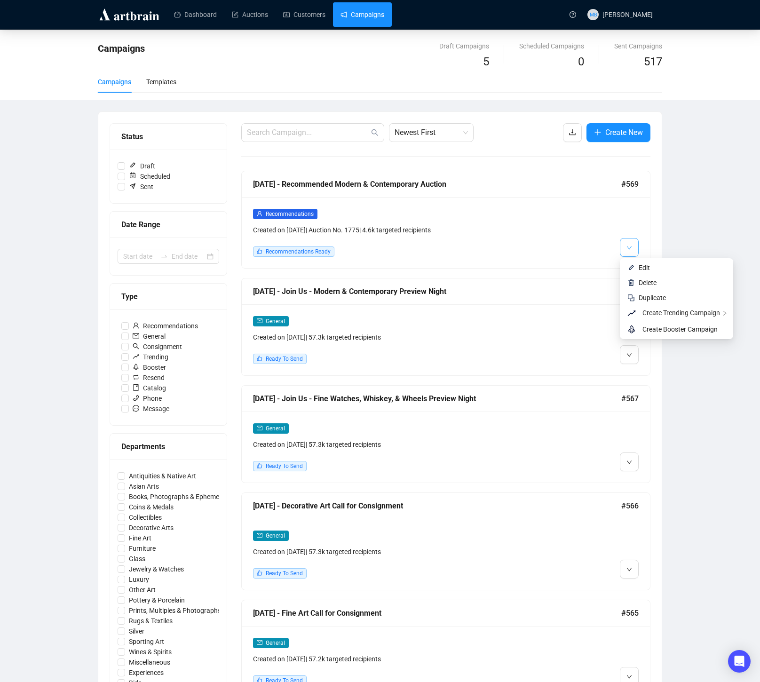
click at [629, 248] on icon "down" at bounding box center [630, 248] width 6 height 6
click at [632, 250] on button "button" at bounding box center [629, 247] width 19 height 19
click at [629, 247] on icon "down" at bounding box center [630, 248] width 6 height 6
click at [678, 204] on div "Campaigns Draft Campaigns 5 Scheduled Campaigns 0 Sent Campaigns 517 Campaigns …" at bounding box center [380, 547] width 760 height 1035
click at [627, 247] on icon "down" at bounding box center [629, 247] width 5 height 3
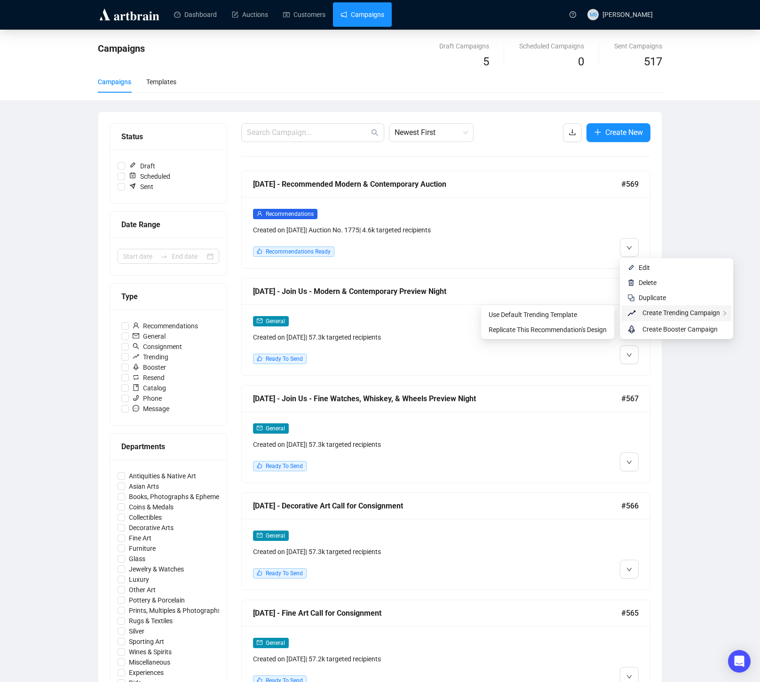
scroll to position [0, 0]
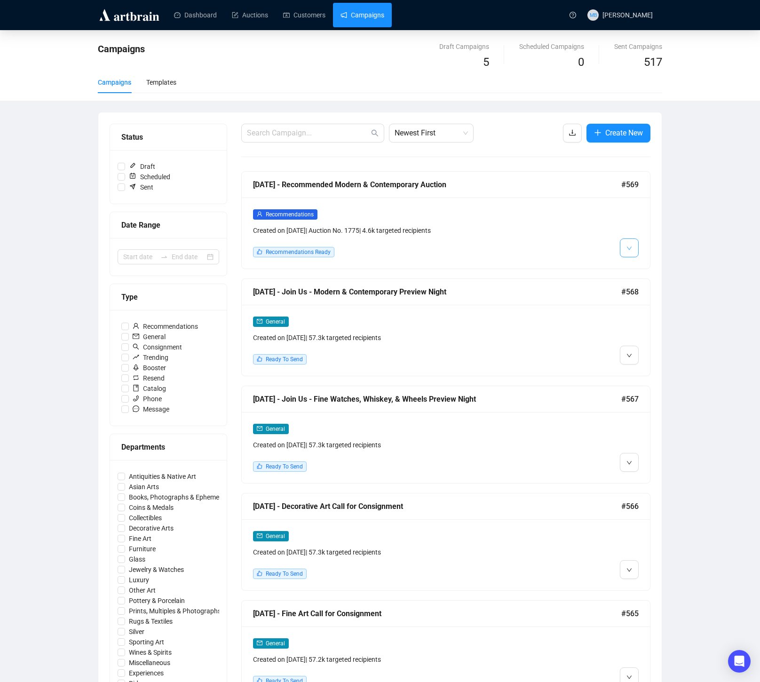
click at [628, 248] on icon "down" at bounding box center [630, 249] width 6 height 6
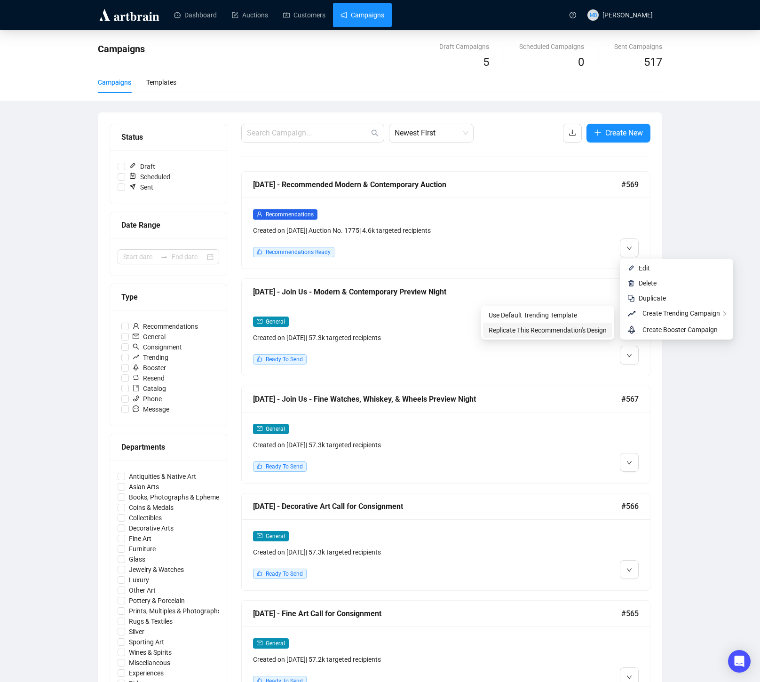
click at [589, 334] on span "Replicate This Recommendation's Design" at bounding box center [548, 330] width 118 height 8
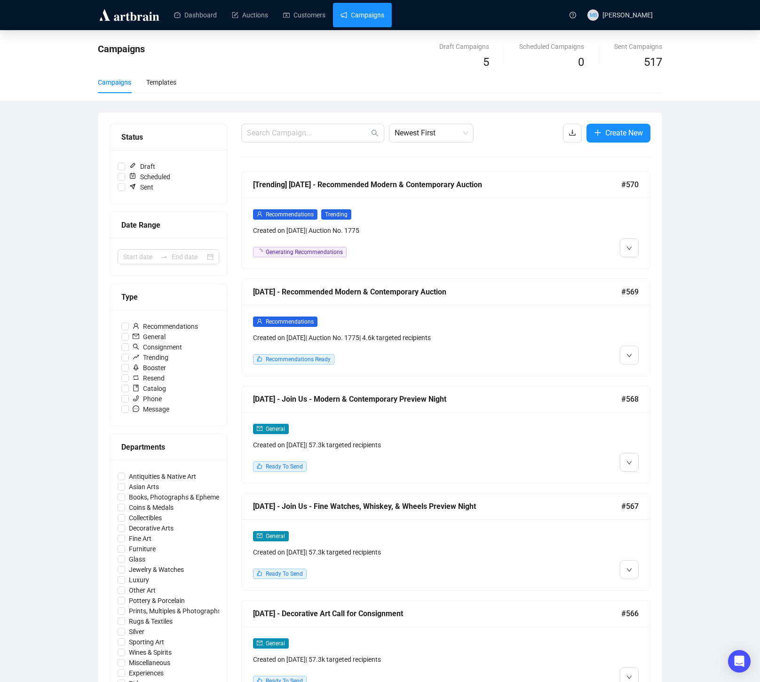
scroll to position [0, 0]
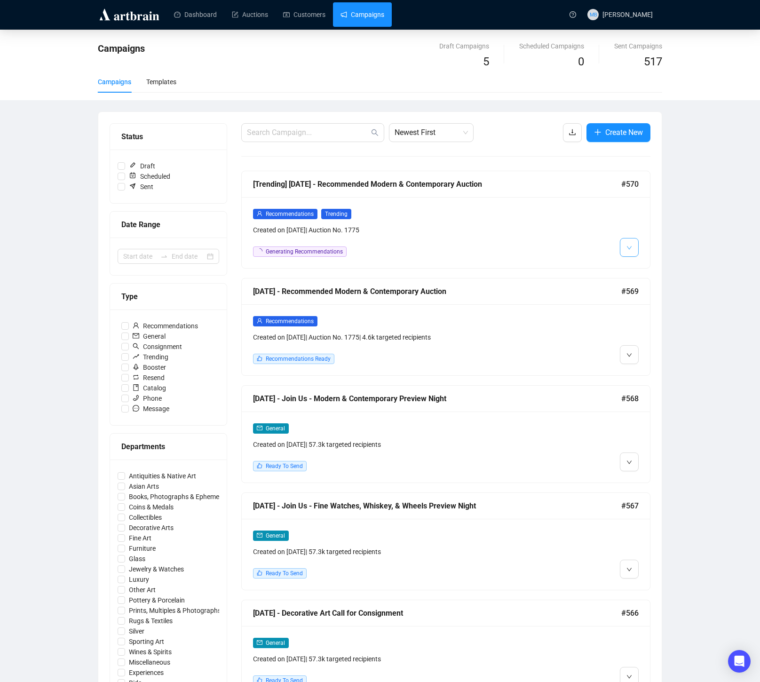
click at [636, 252] on button "button" at bounding box center [629, 247] width 19 height 19
click at [648, 272] on span "Edit" at bounding box center [648, 267] width 18 height 10
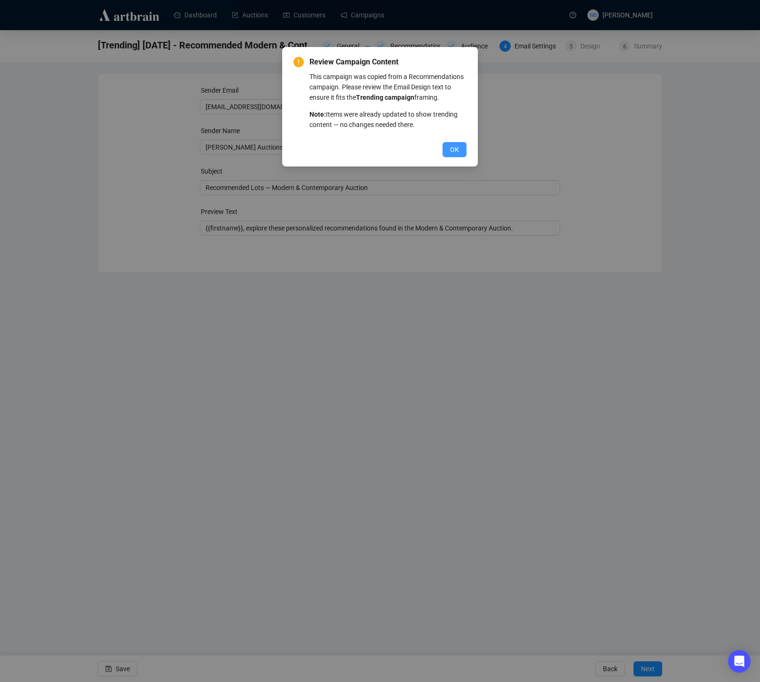
click at [453, 155] on span "OK" at bounding box center [454, 149] width 9 height 10
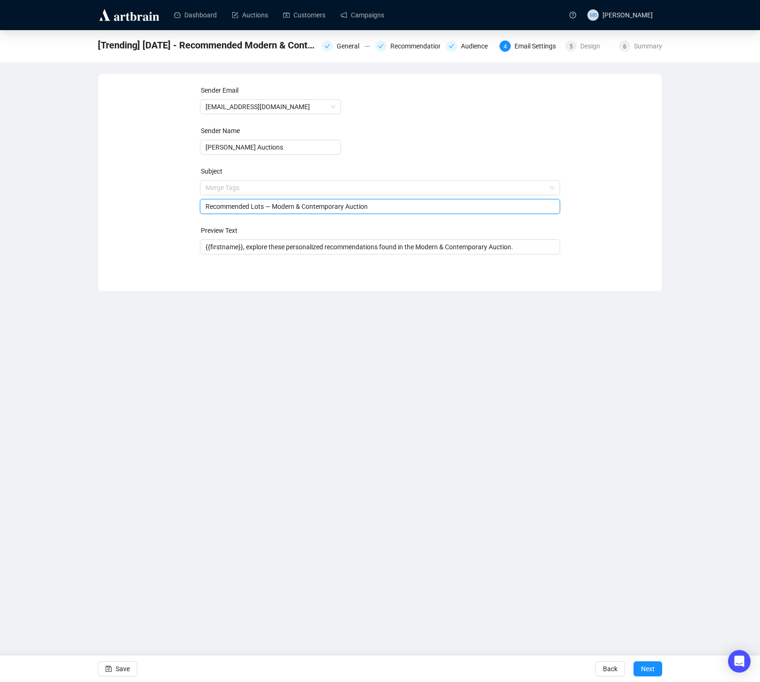
click at [229, 187] on span "Merge Tags Recommended Lots — Modern & Contemporary Auction" at bounding box center [380, 197] width 361 height 26
click at [229, 187] on input "search" at bounding box center [376, 188] width 341 height 14
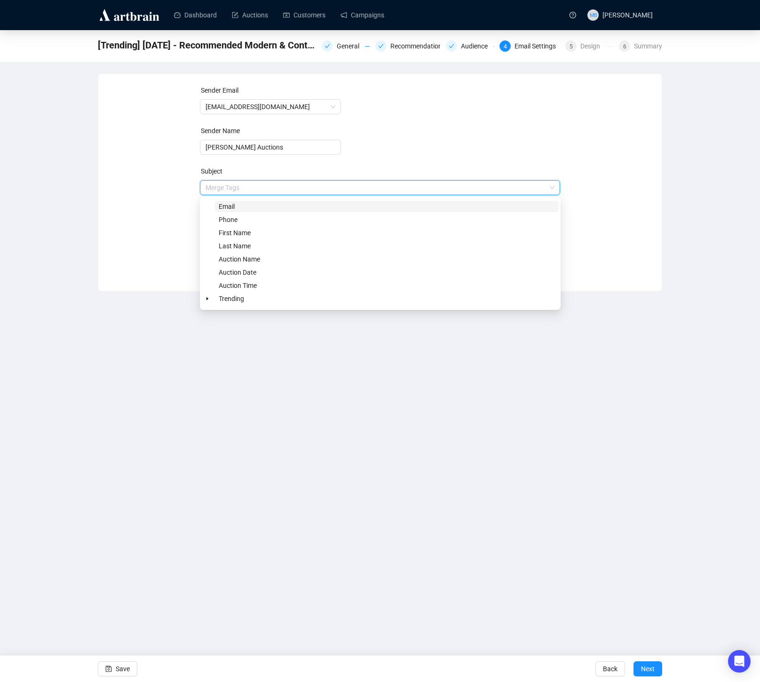
click at [182, 202] on div "Sender Email [EMAIL_ADDRESS][DOMAIN_NAME] Sender Name [PERSON_NAME] Auctions Su…" at bounding box center [380, 175] width 541 height 181
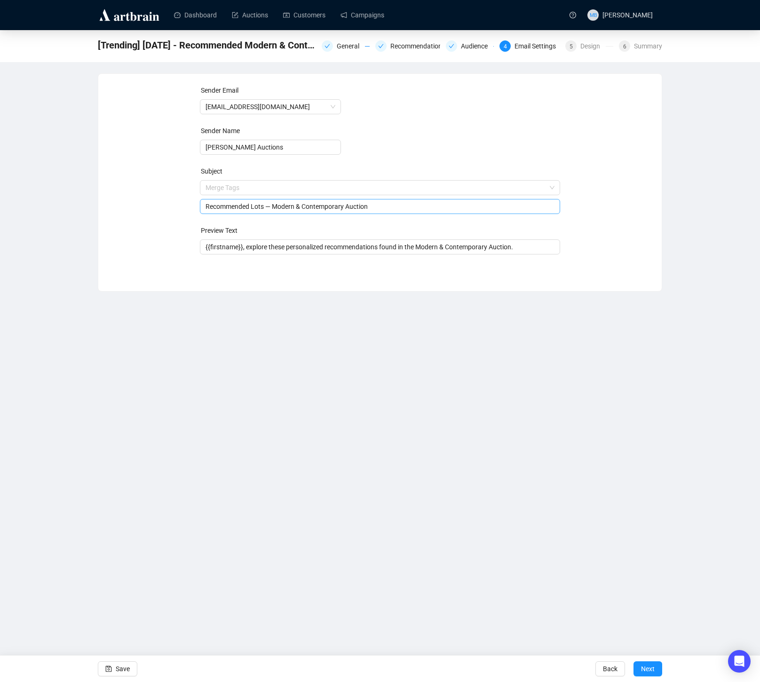
click at [218, 204] on input "Recommended Lots — Modern & Contemporary Auction" at bounding box center [381, 206] width 350 height 10
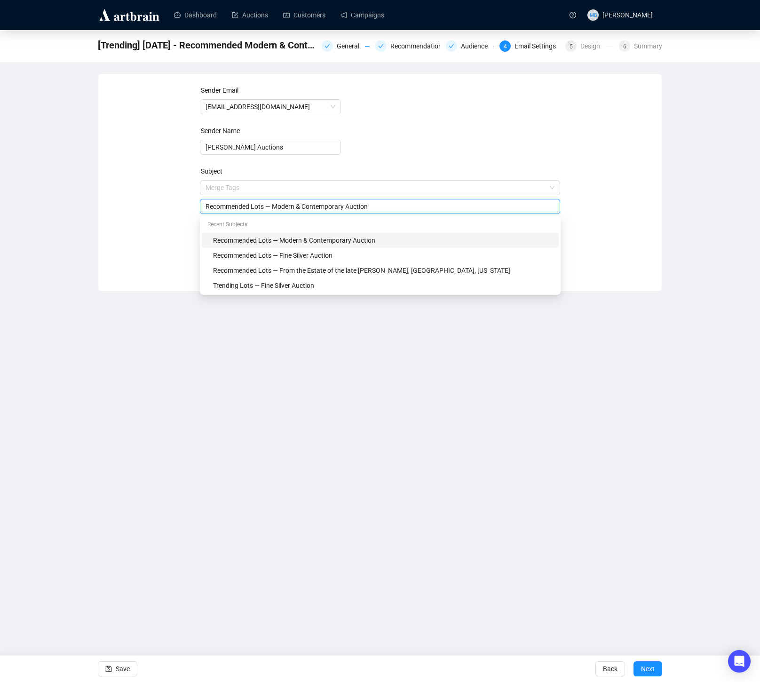
click at [218, 204] on input "Recommended Lots — Modern & Contemporary Auction" at bounding box center [381, 206] width 350 height 10
type input "Trending Lots — Modern & Contemporary Auction"
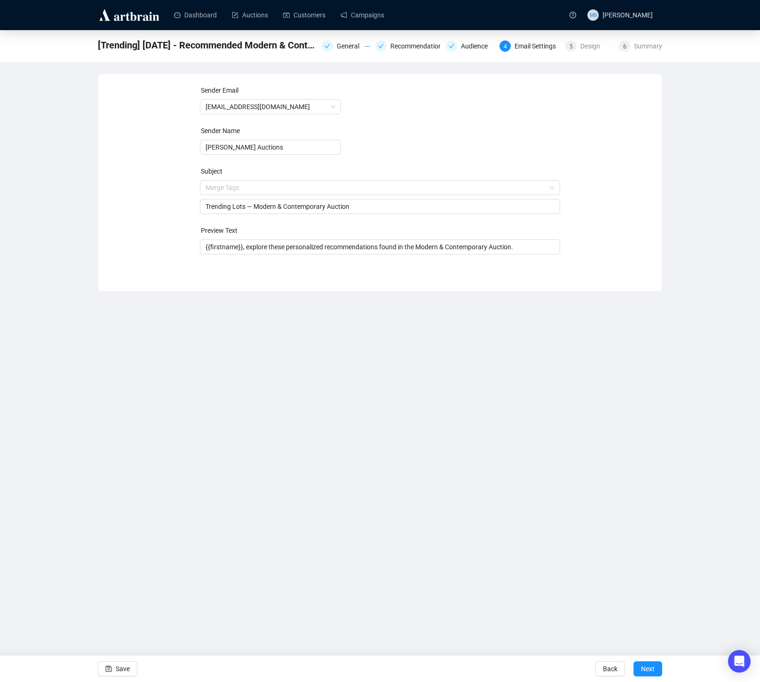
click at [168, 225] on div "Sender Email [EMAIL_ADDRESS][DOMAIN_NAME] Sender Name [PERSON_NAME] Auctions Su…" at bounding box center [380, 175] width 541 height 181
click at [310, 249] on input "{{firstname}}, explore these personalized recommendations found in the Modern &…" at bounding box center [381, 247] width 350 height 10
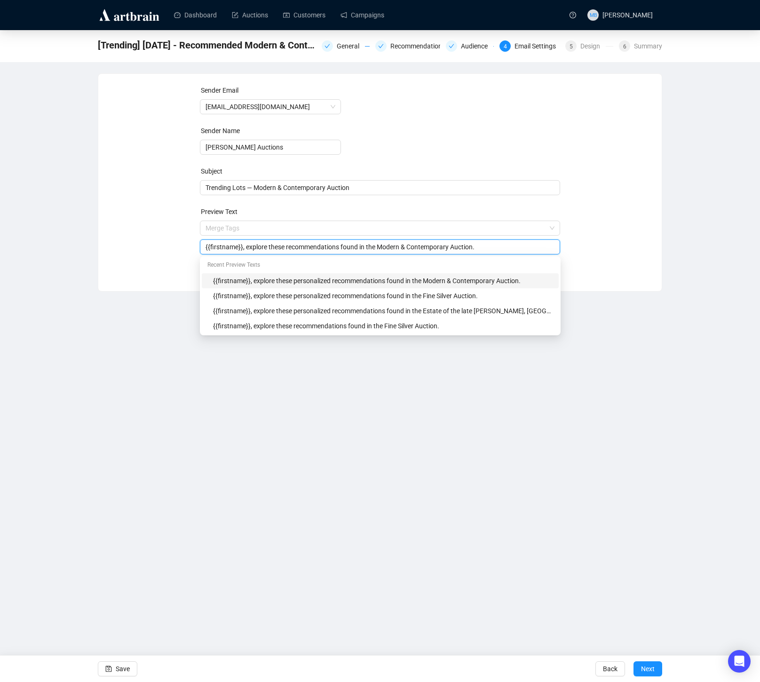
type input "{{firstname}}, explore these recommendations found in the Modern & Contemporary…"
click at [152, 239] on div "Sender Email [EMAIL_ADDRESS][DOMAIN_NAME] Sender Name [PERSON_NAME] Auctions Su…" at bounding box center [380, 175] width 541 height 181
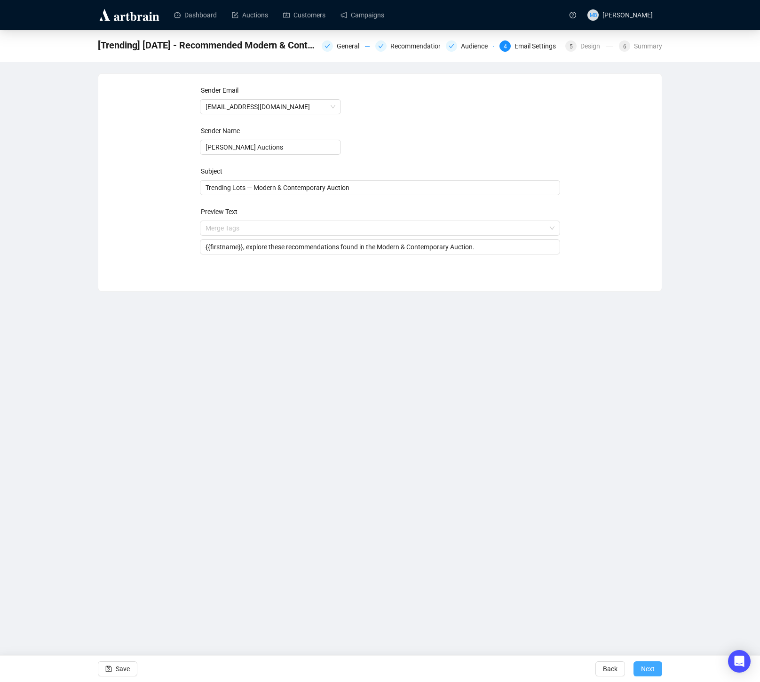
click at [648, 671] on span "Next" at bounding box center [648, 669] width 14 height 26
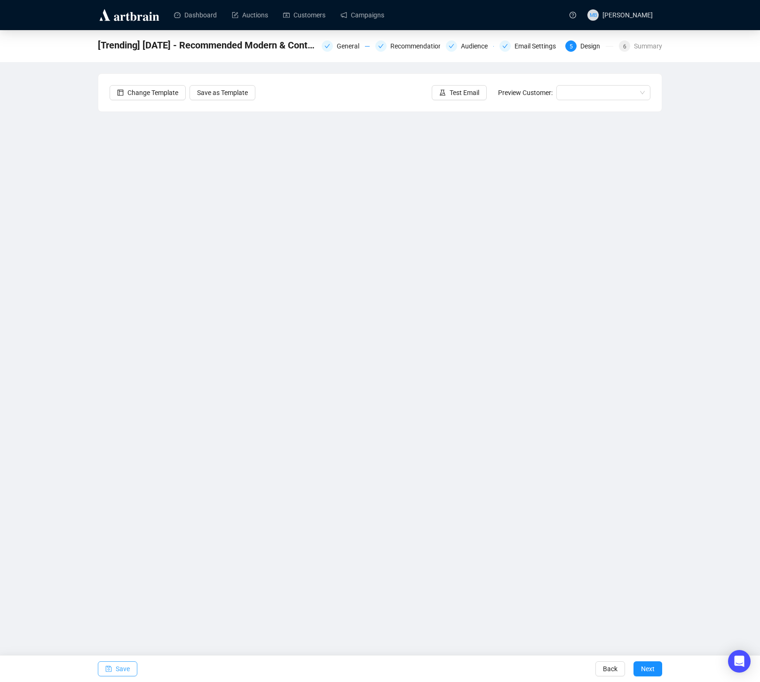
click at [124, 671] on span "Save" at bounding box center [123, 669] width 14 height 26
click at [376, 14] on link "Campaigns" at bounding box center [363, 15] width 44 height 24
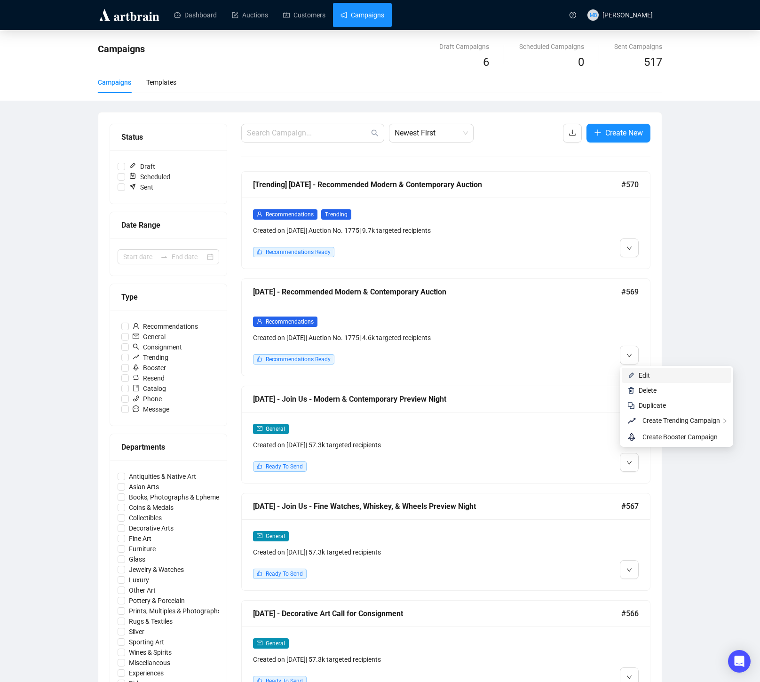
click at [636, 374] on li "Edit" at bounding box center [677, 375] width 110 height 15
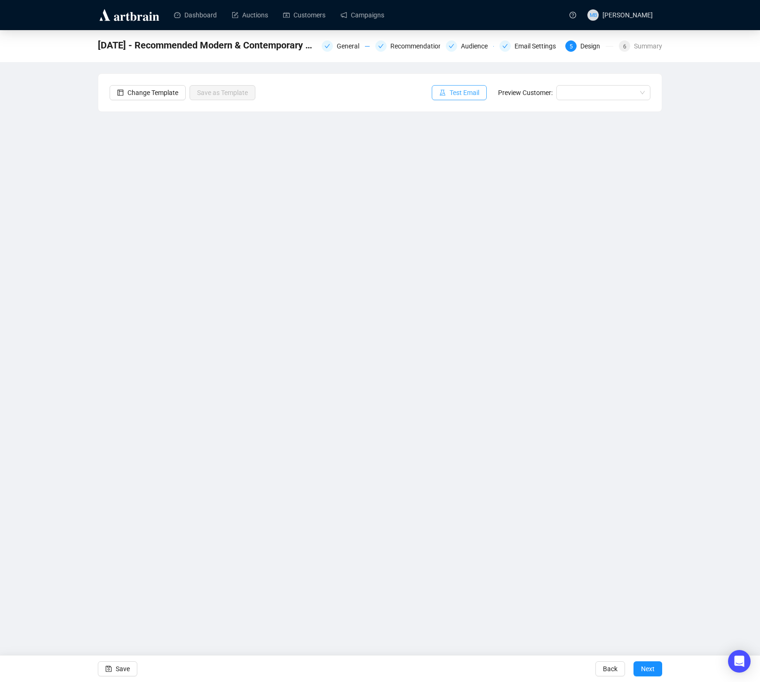
click at [469, 87] on span "Test Email" at bounding box center [465, 92] width 30 height 10
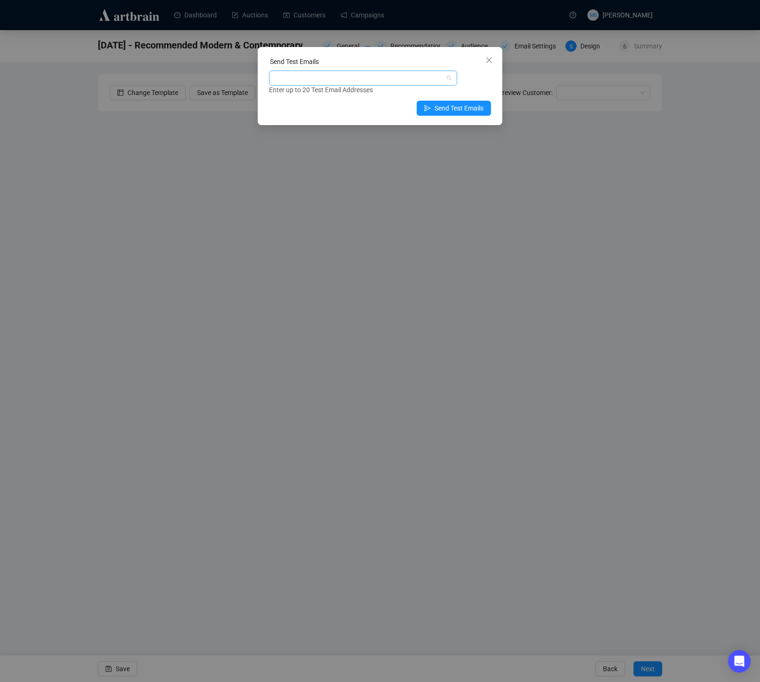
click at [378, 78] on div at bounding box center [358, 78] width 175 height 13
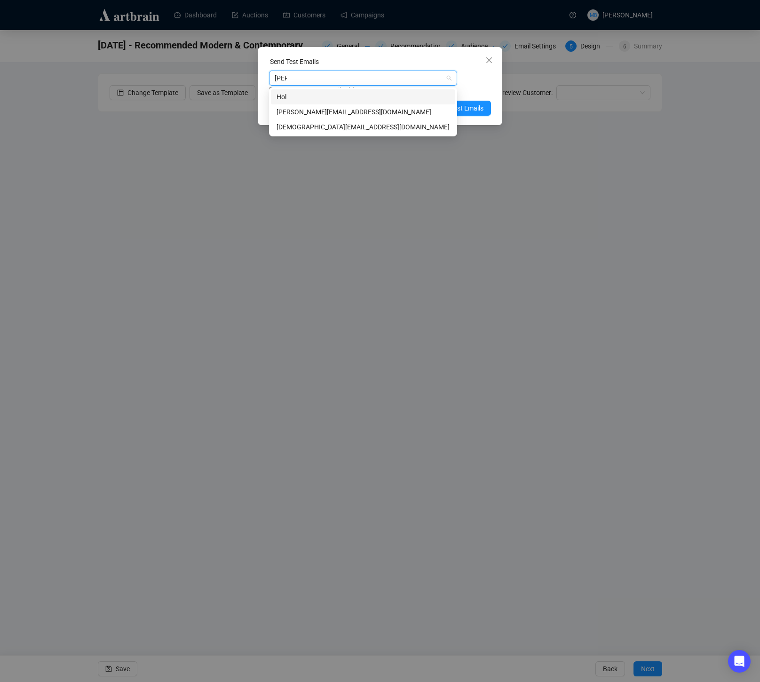
type input "[PERSON_NAME]"
click at [375, 110] on div "[PERSON_NAME][EMAIL_ADDRESS][DOMAIN_NAME]" at bounding box center [363, 112] width 173 height 10
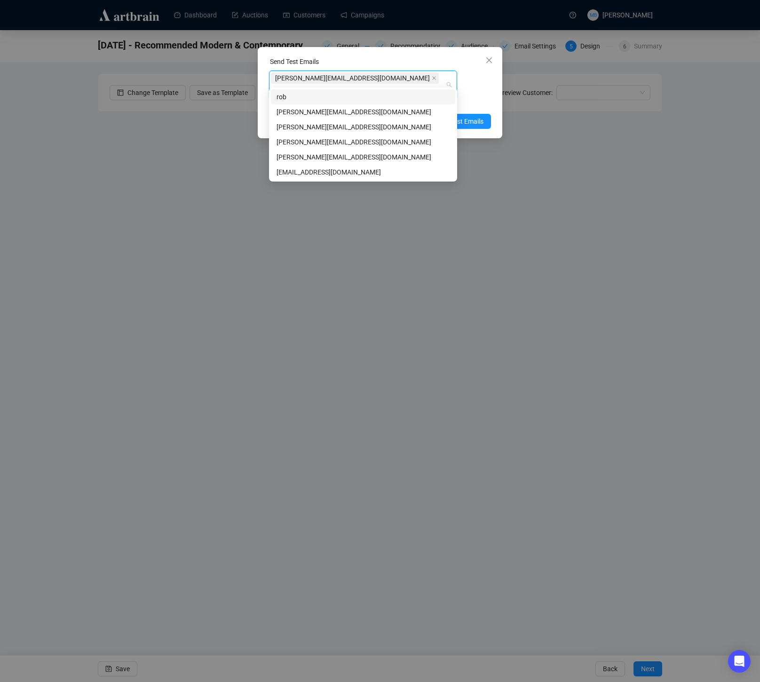
type input "[PERSON_NAME]"
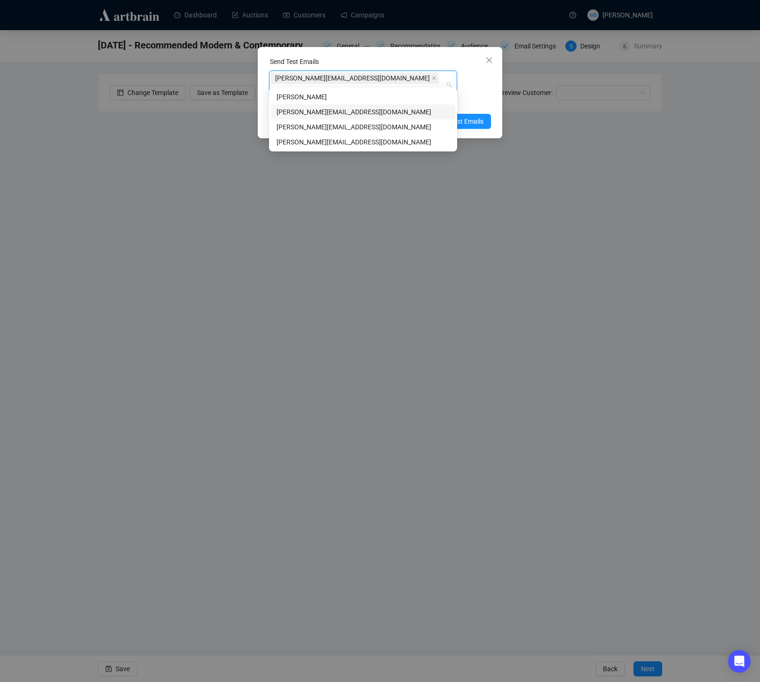
click at [350, 113] on div "[PERSON_NAME][EMAIL_ADDRESS][DOMAIN_NAME]" at bounding box center [363, 112] width 173 height 10
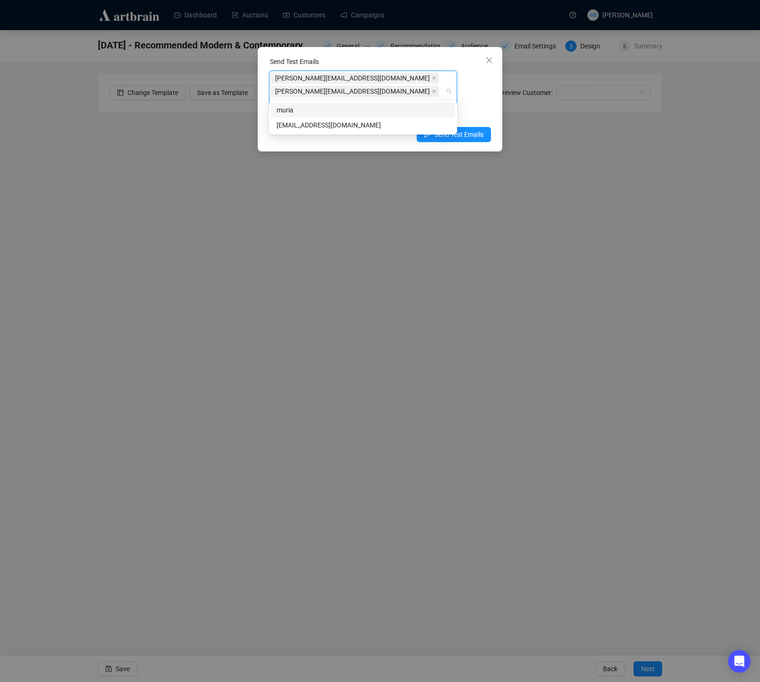
type input "muriah"
click at [350, 125] on div "[EMAIL_ADDRESS][DOMAIN_NAME]" at bounding box center [363, 125] width 173 height 10
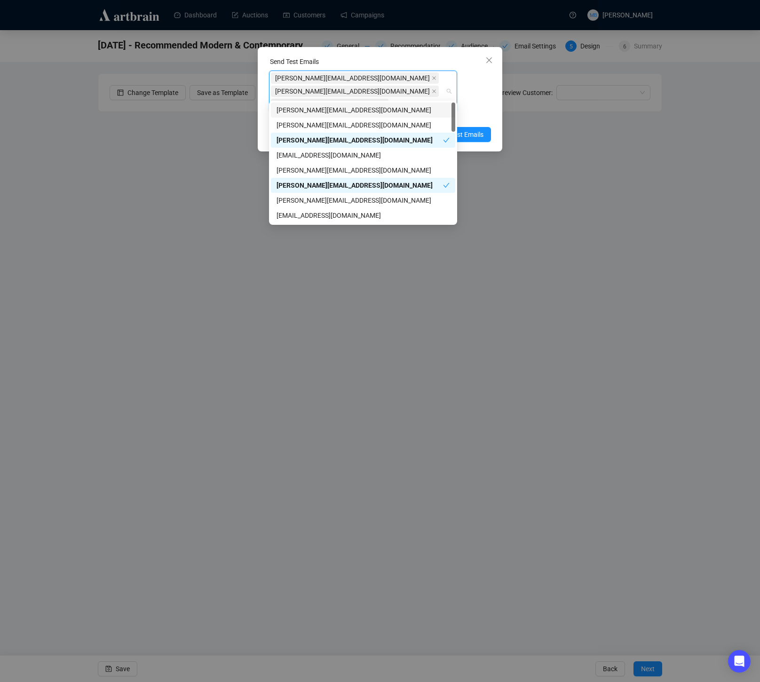
click at [485, 85] on div "[PERSON_NAME][EMAIL_ADDRESS][DOMAIN_NAME] [PERSON_NAME][EMAIL_ADDRESS][DOMAIN_N…" at bounding box center [380, 96] width 222 height 51
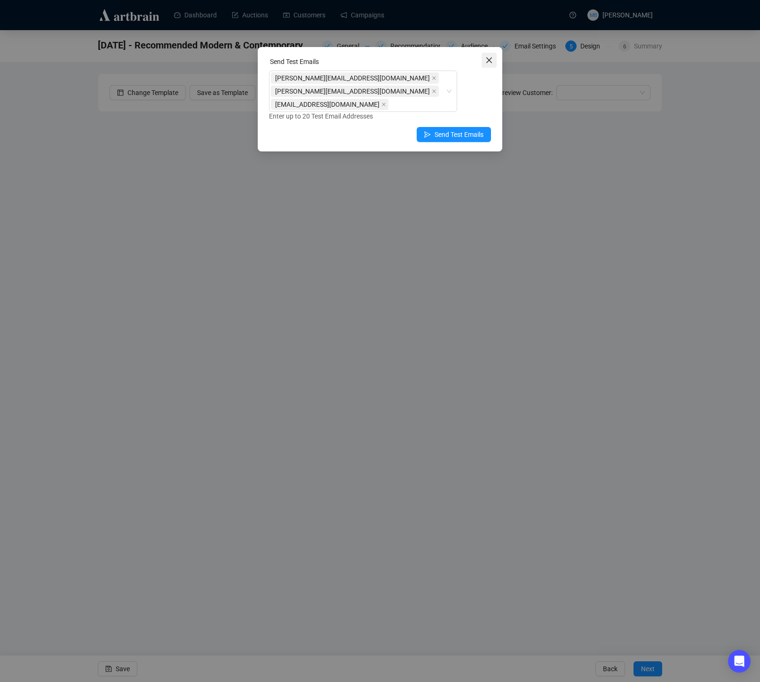
drag, startPoint x: 491, startPoint y: 58, endPoint x: 392, endPoint y: 240, distance: 207.1
click at [491, 58] on icon "close" at bounding box center [489, 60] width 6 height 6
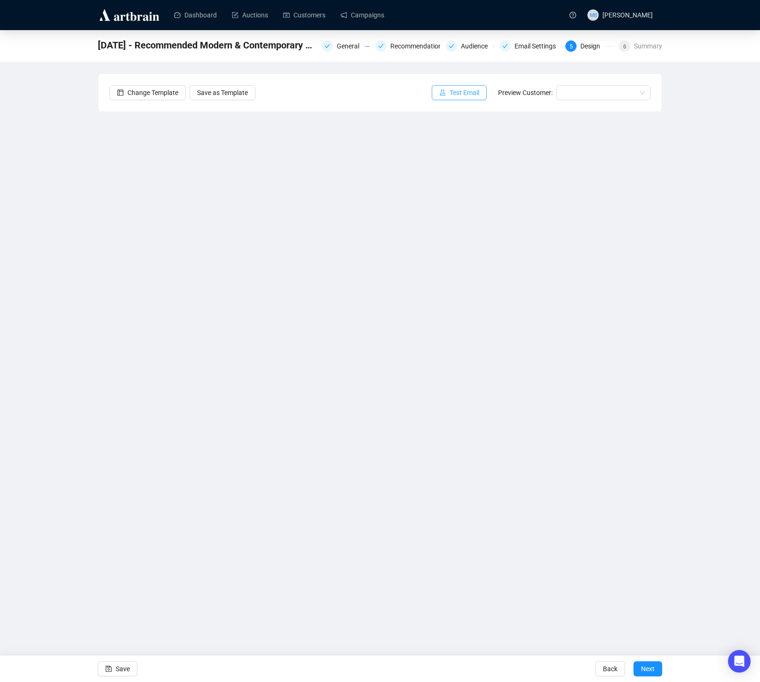
click at [450, 97] on span "Test Email" at bounding box center [465, 92] width 30 height 10
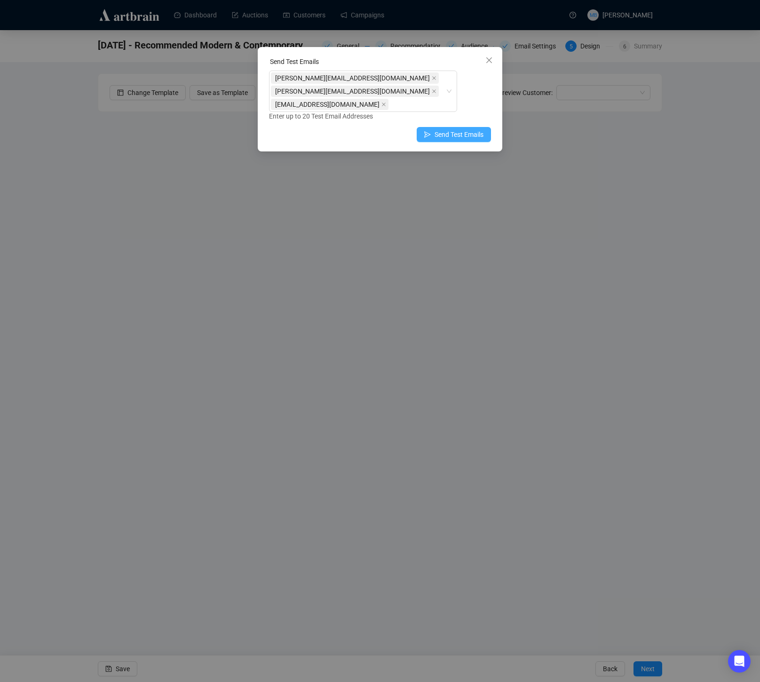
click at [461, 129] on span "Send Test Emails" at bounding box center [459, 134] width 49 height 10
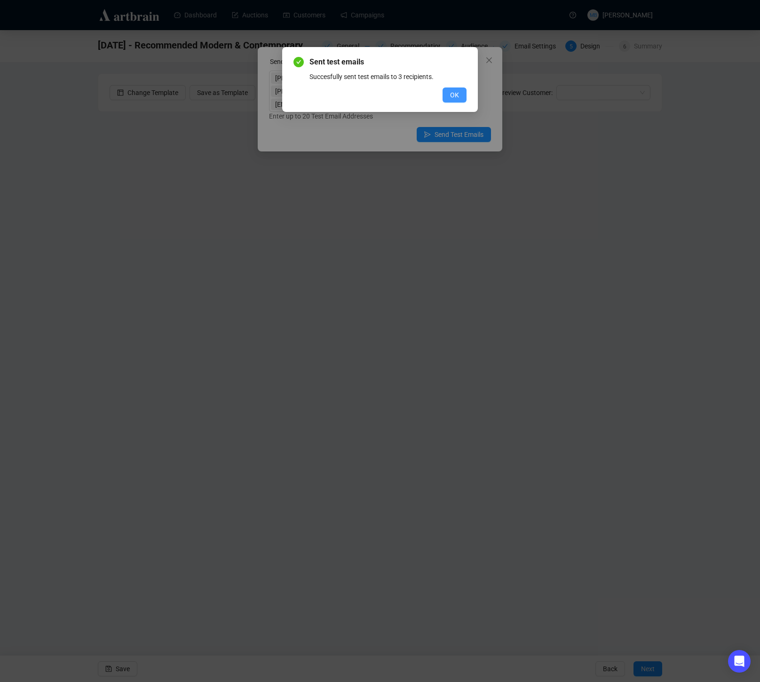
click at [458, 96] on span "OK" at bounding box center [454, 95] width 9 height 10
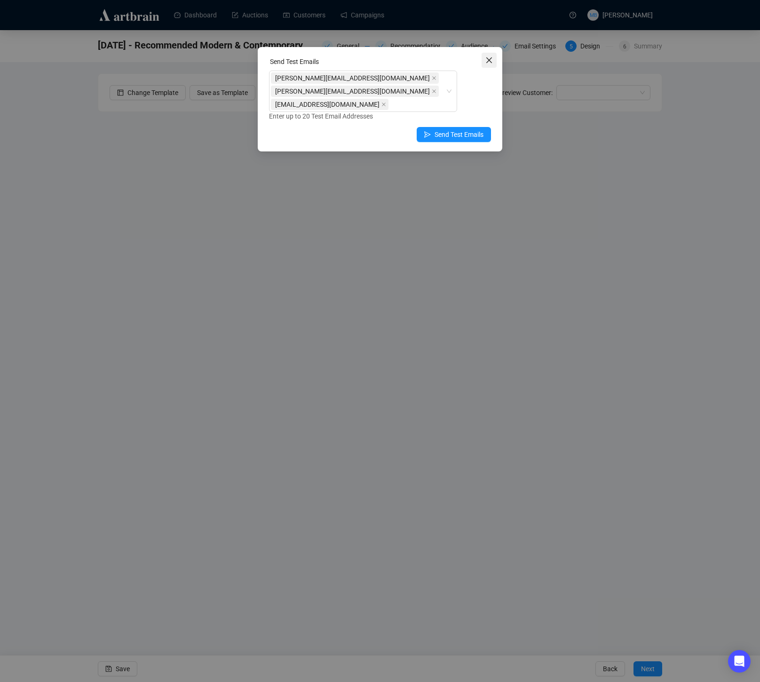
click at [488, 58] on icon "close" at bounding box center [489, 60] width 8 height 8
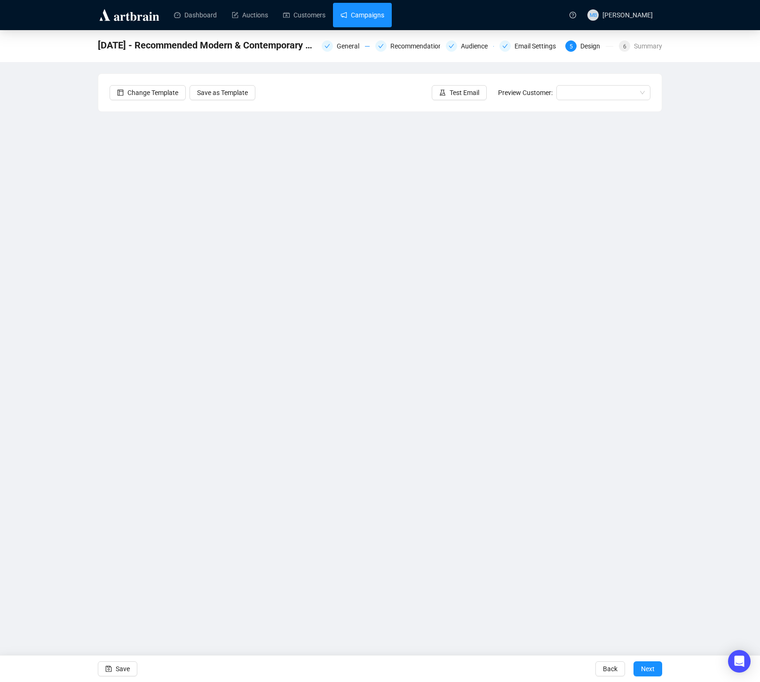
click at [360, 17] on link "Campaigns" at bounding box center [363, 15] width 44 height 24
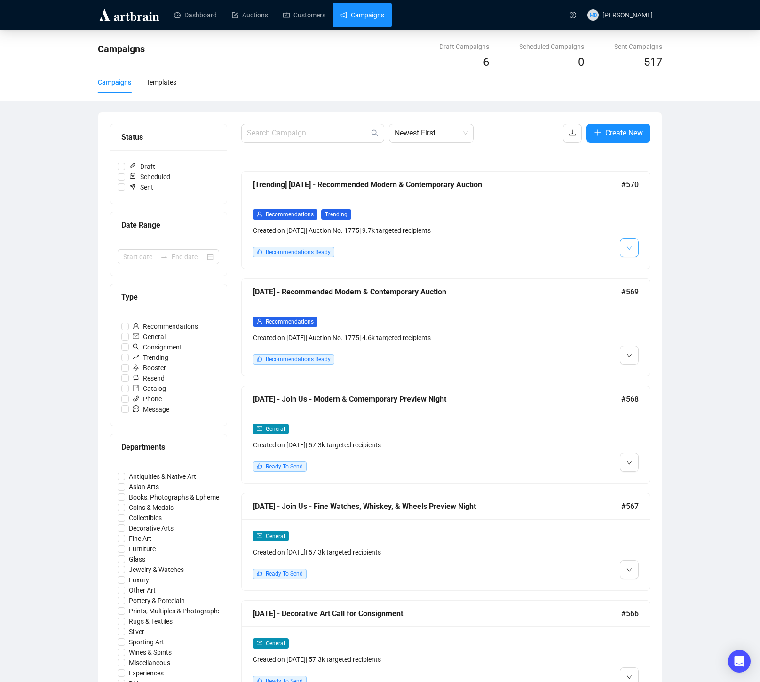
click at [628, 253] on span "button" at bounding box center [630, 248] width 6 height 12
click at [636, 272] on li "Edit" at bounding box center [642, 268] width 40 height 15
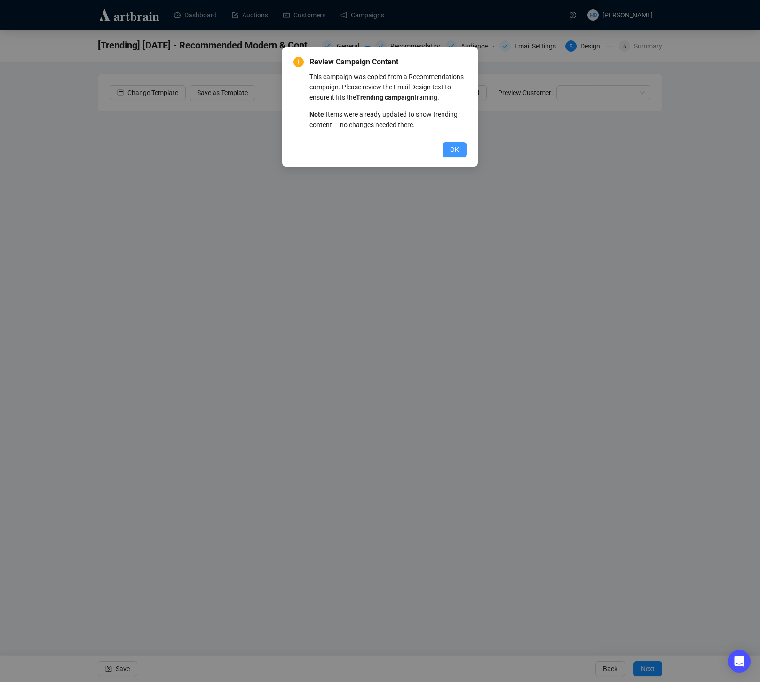
click at [452, 155] on span "OK" at bounding box center [454, 149] width 9 height 10
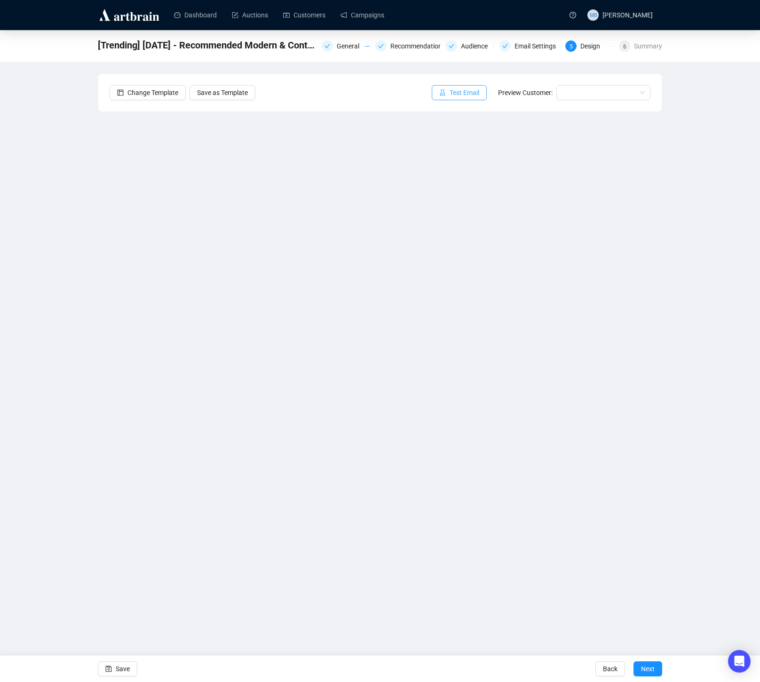
click at [440, 94] on icon "experiment" at bounding box center [442, 92] width 7 height 7
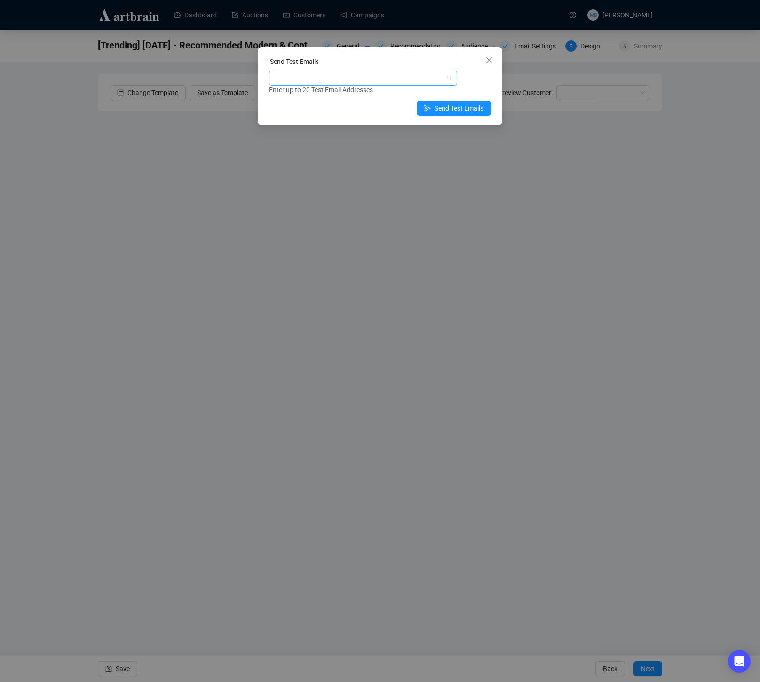
click at [357, 82] on div at bounding box center [358, 78] width 175 height 13
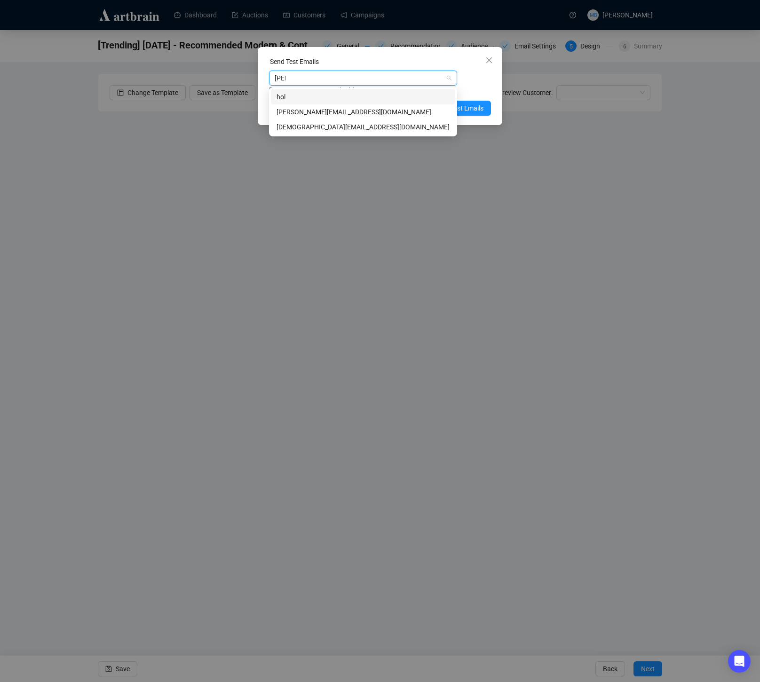
type input "[PERSON_NAME]"
click at [352, 111] on div "[PERSON_NAME][EMAIL_ADDRESS][DOMAIN_NAME]" at bounding box center [363, 112] width 173 height 10
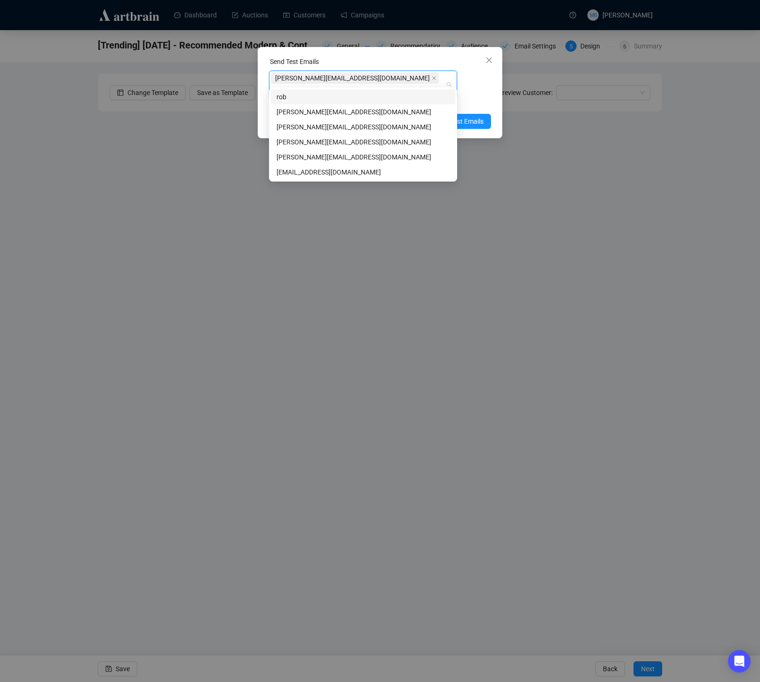
type input "[PERSON_NAME]"
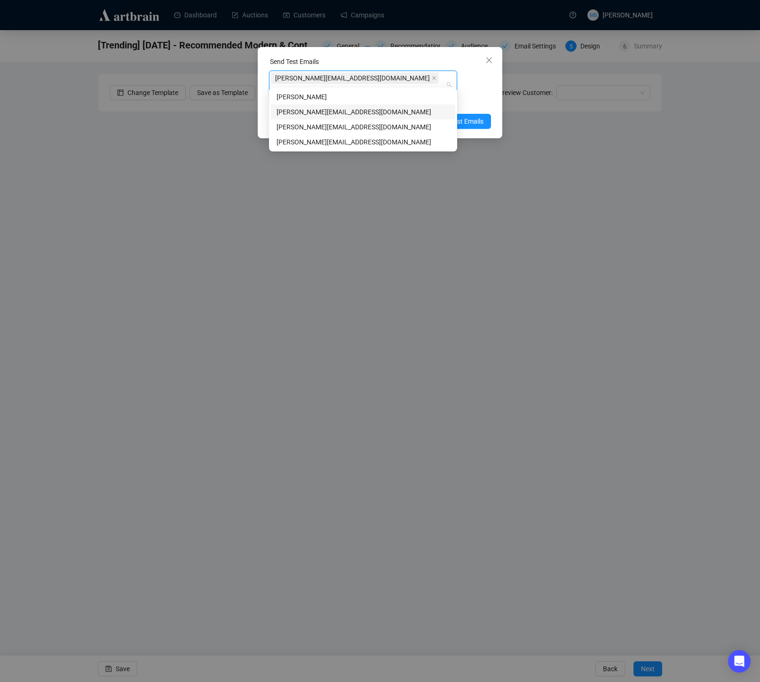
click at [354, 113] on div "[PERSON_NAME][EMAIL_ADDRESS][DOMAIN_NAME]" at bounding box center [363, 112] width 173 height 10
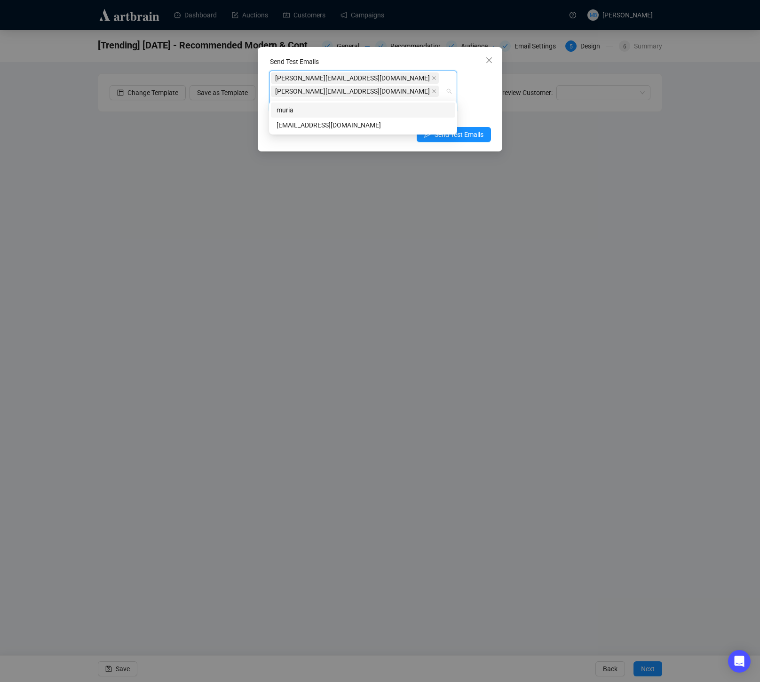
type input "muriah"
click at [359, 127] on div "[EMAIL_ADDRESS][DOMAIN_NAME]" at bounding box center [363, 125] width 173 height 10
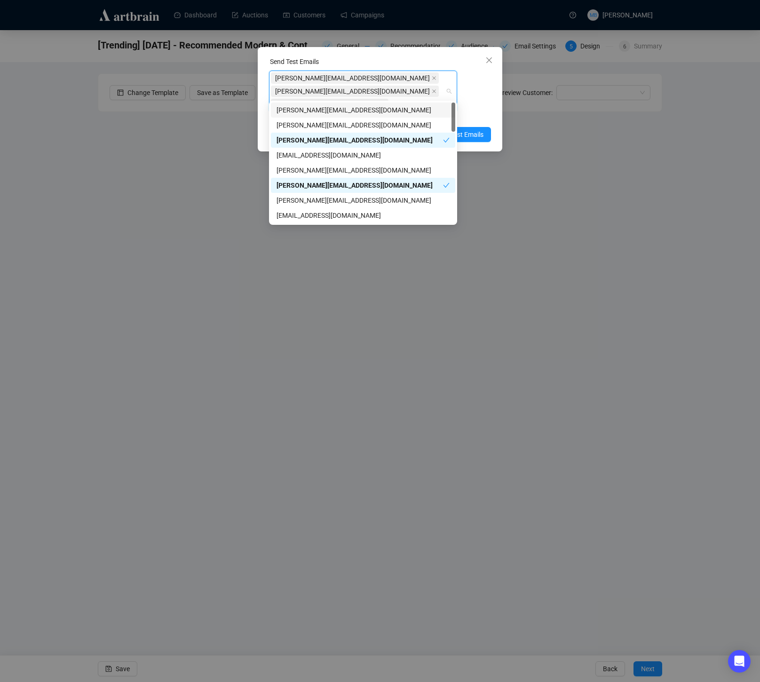
drag, startPoint x: 489, startPoint y: 89, endPoint x: 482, endPoint y: 98, distance: 11.0
click at [489, 90] on div "[PERSON_NAME][EMAIL_ADDRESS][DOMAIN_NAME] [PERSON_NAME][EMAIL_ADDRESS][DOMAIN_N…" at bounding box center [380, 96] width 222 height 51
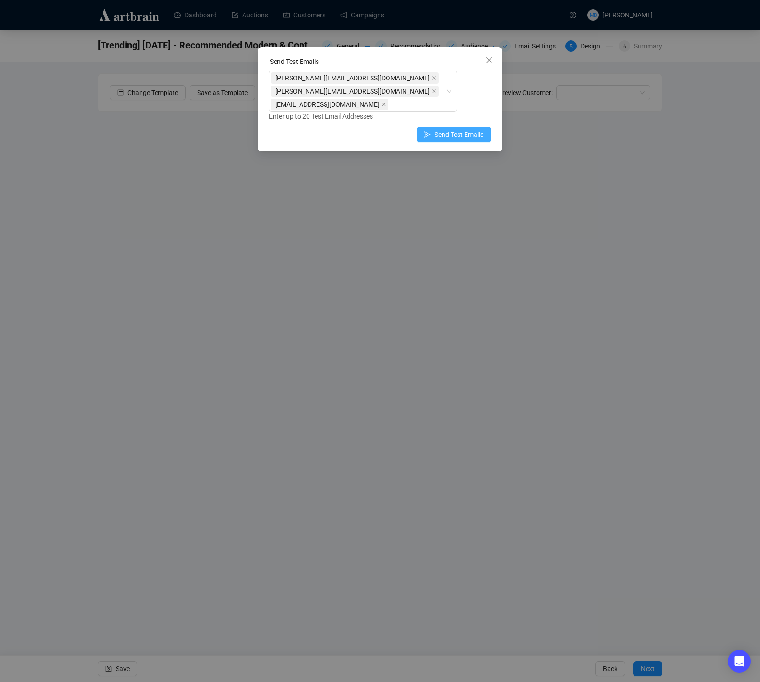
click at [470, 129] on span "Send Test Emails" at bounding box center [459, 134] width 49 height 10
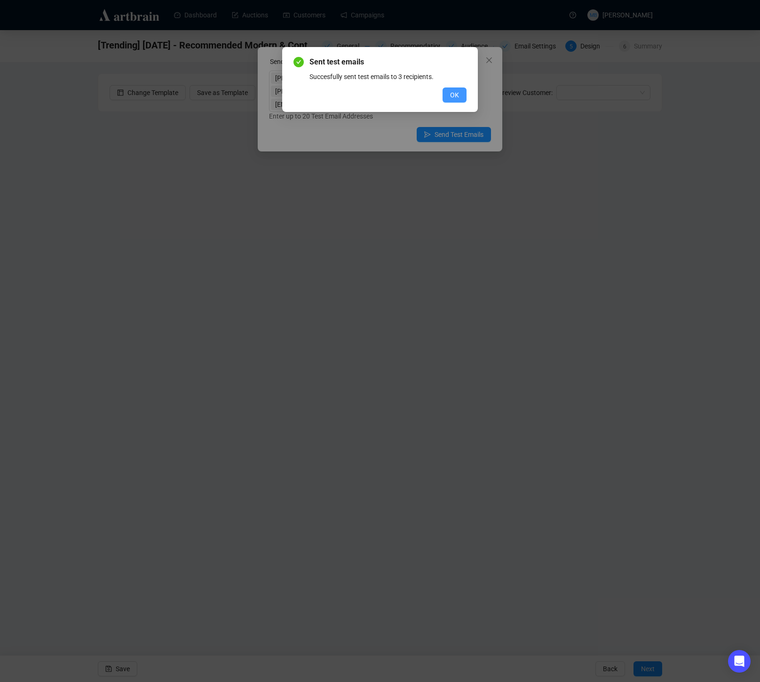
click at [462, 92] on button "OK" at bounding box center [455, 94] width 24 height 15
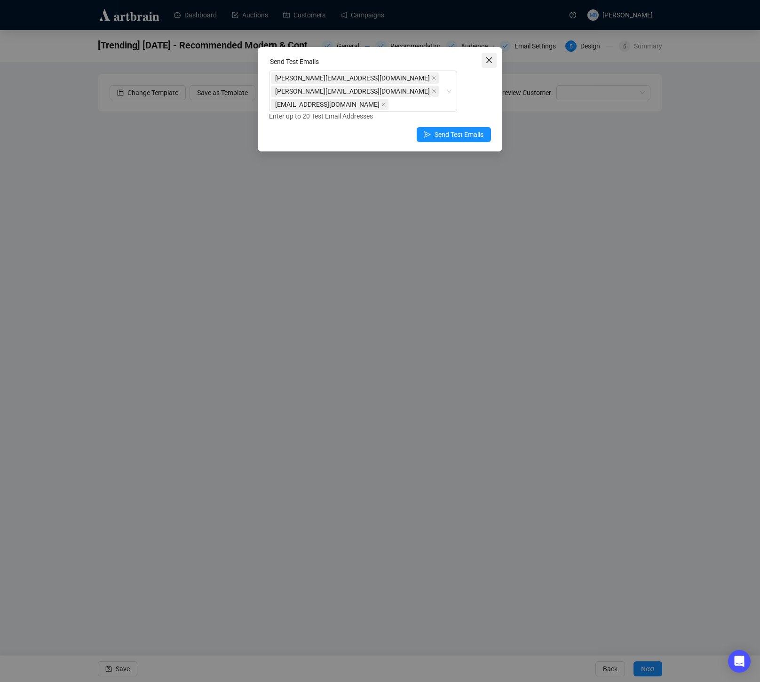
click at [491, 64] on icon "close" at bounding box center [489, 60] width 8 height 8
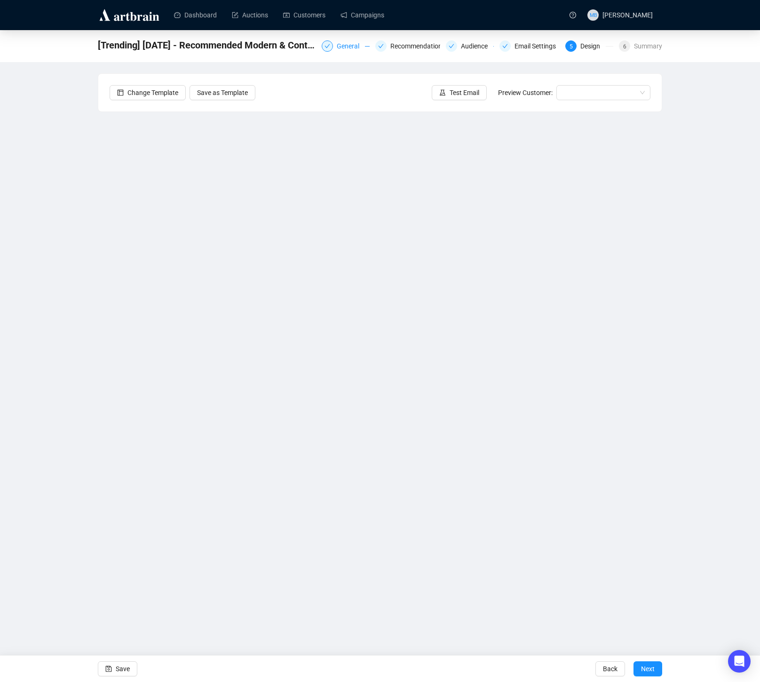
click at [337, 44] on div "General" at bounding box center [351, 45] width 28 height 11
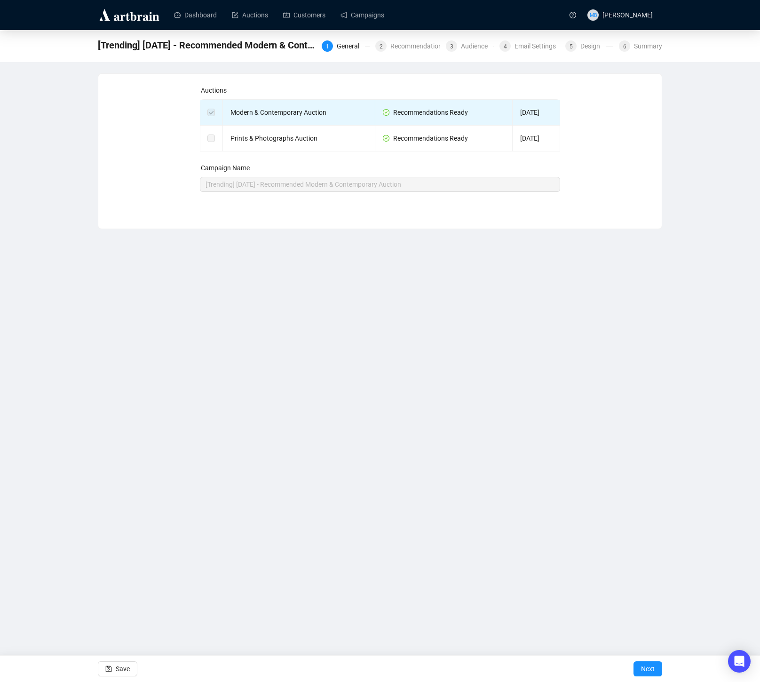
click at [407, 52] on div "1 General 2 Recommendations 3 Audience 4 Email Settings 5 Design 6 Summary" at bounding box center [492, 45] width 341 height 15
click at [414, 48] on div "Recommendations" at bounding box center [420, 45] width 61 height 11
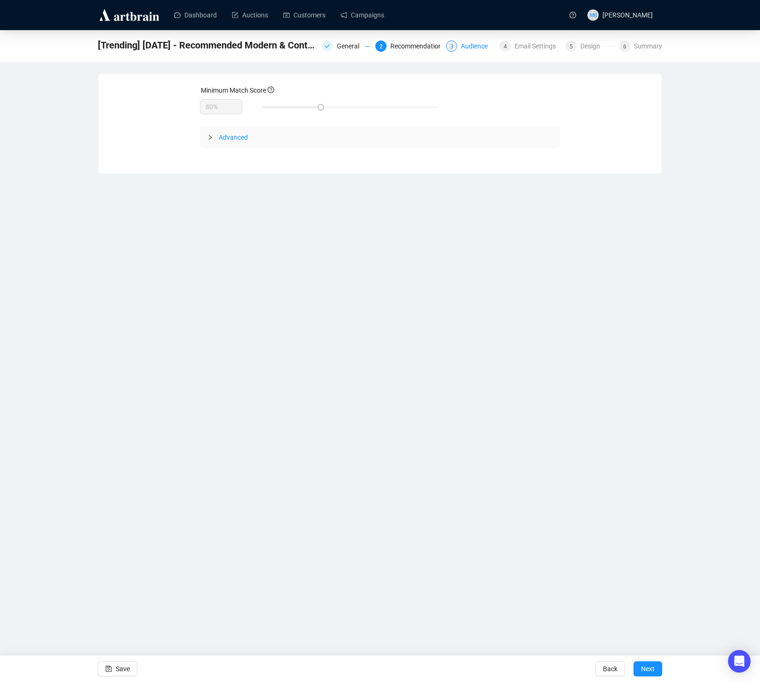
click at [472, 48] on div "Audience" at bounding box center [477, 45] width 32 height 11
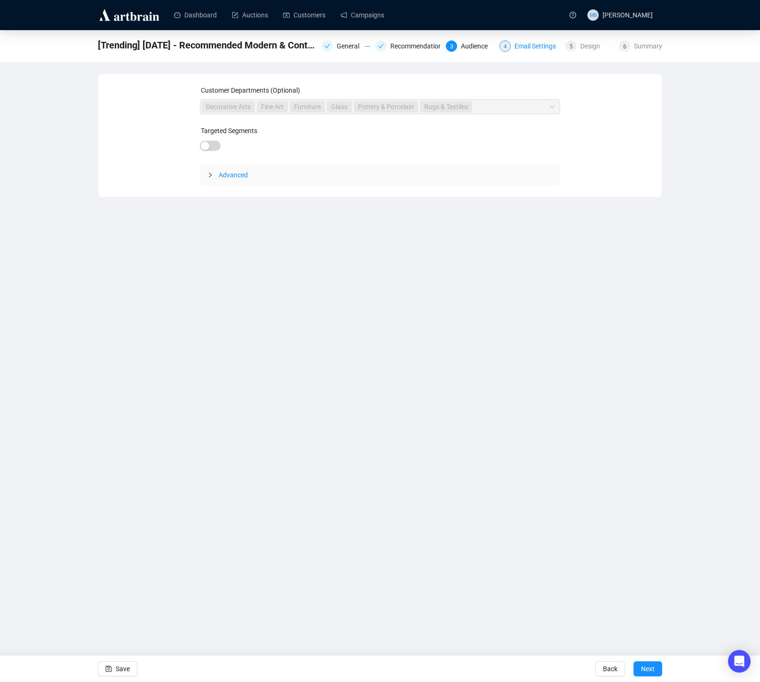
click at [520, 47] on div "Email Settings" at bounding box center [538, 45] width 47 height 11
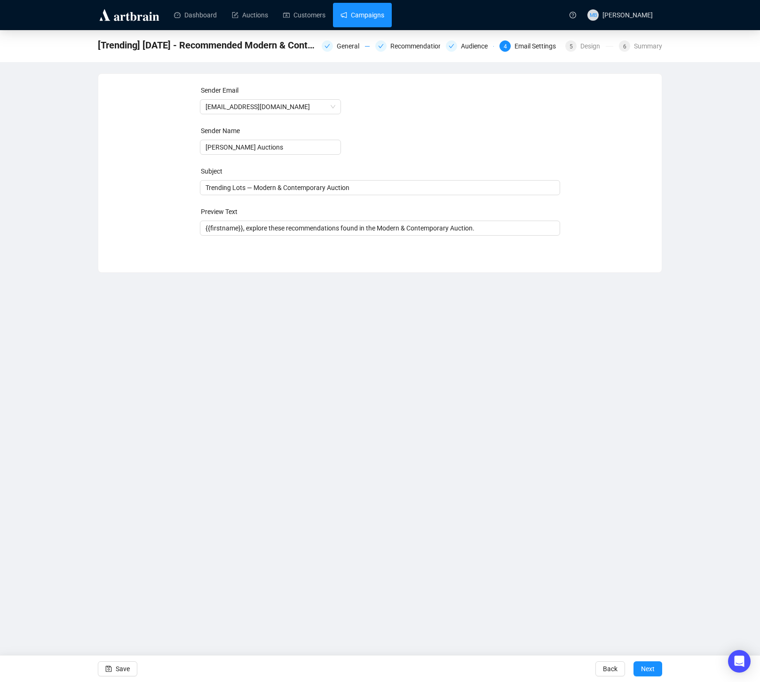
click at [381, 15] on link "Campaigns" at bounding box center [363, 15] width 44 height 24
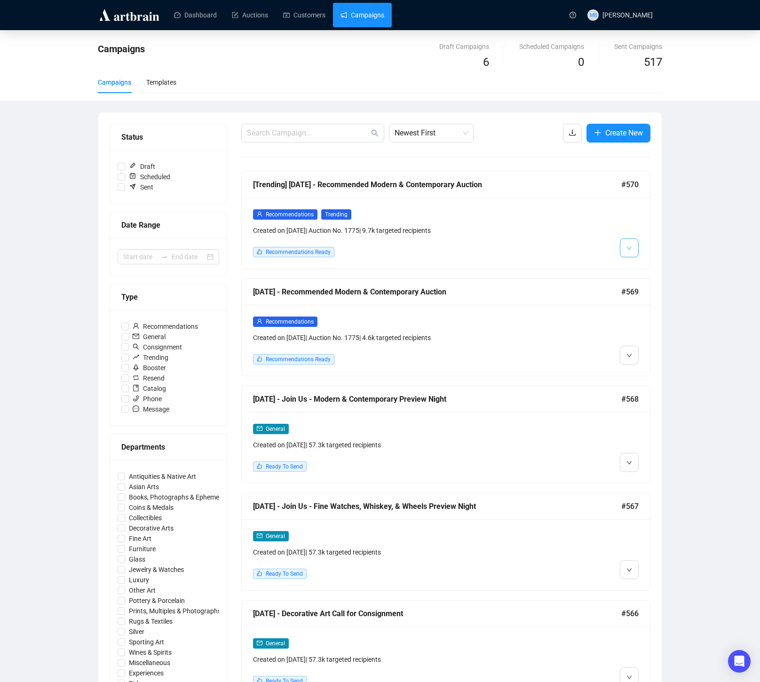
click at [632, 246] on button "button" at bounding box center [629, 248] width 19 height 19
click at [644, 271] on span "Edit" at bounding box center [644, 268] width 11 height 8
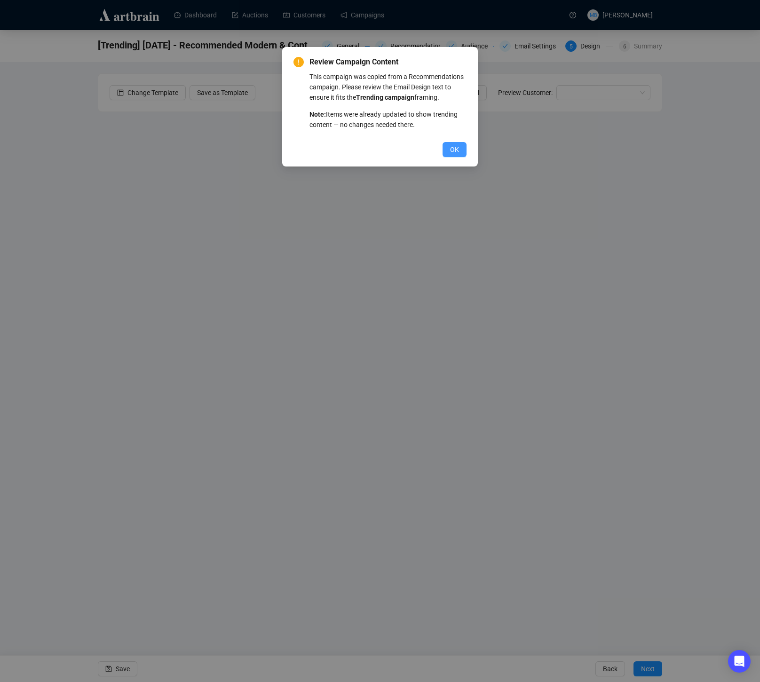
drag, startPoint x: 454, startPoint y: 159, endPoint x: 460, endPoint y: 152, distance: 9.0
click at [456, 155] on span "OK" at bounding box center [454, 149] width 9 height 10
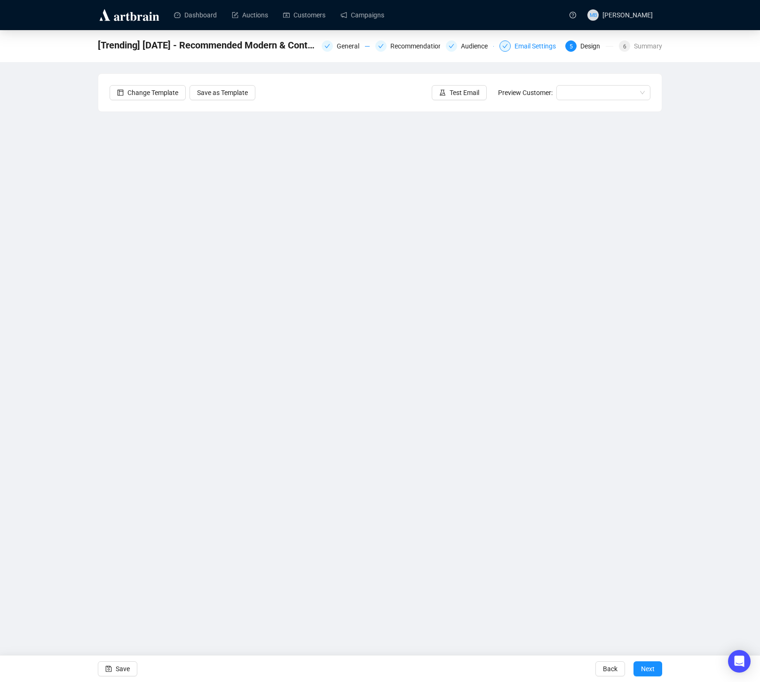
click at [538, 46] on div "Email Settings" at bounding box center [538, 45] width 47 height 11
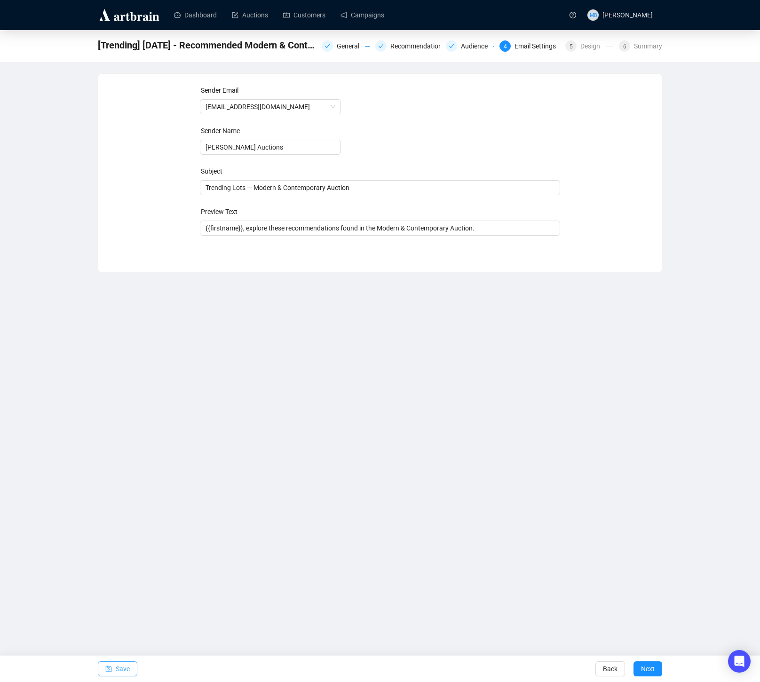
click at [126, 673] on span "Save" at bounding box center [123, 669] width 14 height 26
click at [119, 673] on span "Save" at bounding box center [123, 669] width 14 height 26
click at [356, 10] on link "Campaigns" at bounding box center [363, 15] width 44 height 24
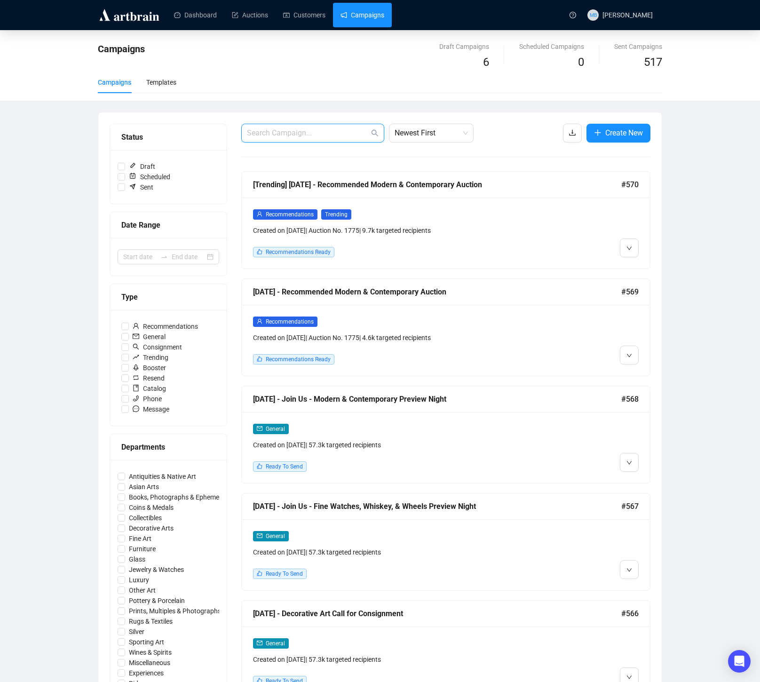
click at [327, 137] on input "text" at bounding box center [308, 132] width 122 height 11
type input "trending"
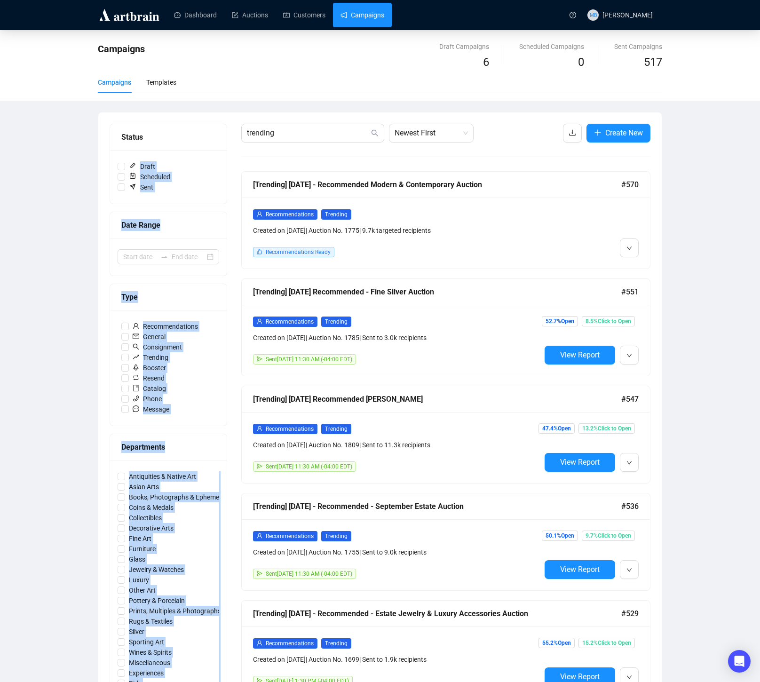
drag, startPoint x: 324, startPoint y: 127, endPoint x: 214, endPoint y: 133, distance: 110.7
click at [206, 132] on div "Status Draft Scheduled Sent Date Range Type Recommendations General Consignment…" at bounding box center [380, 589] width 541 height 930
click at [308, 12] on link "Customers" at bounding box center [304, 15] width 42 height 24
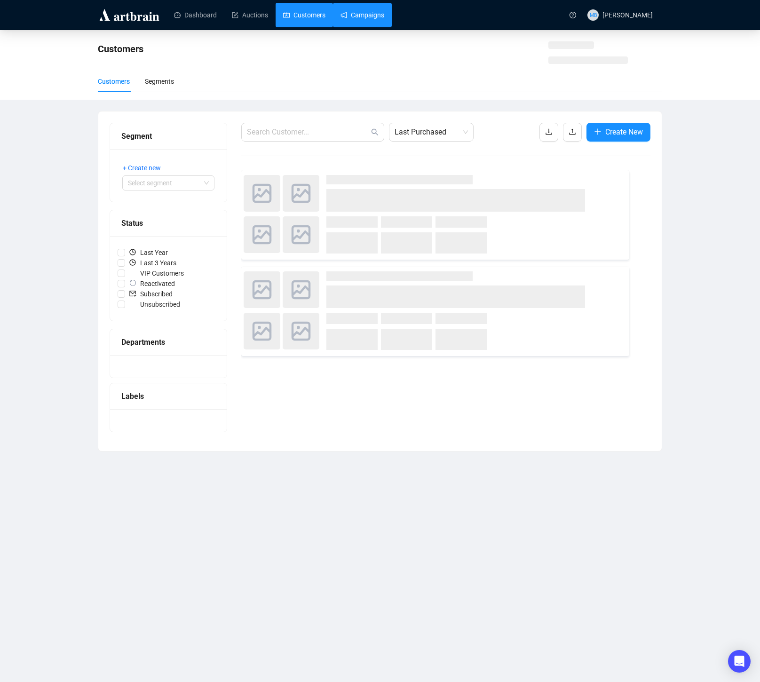
click at [364, 12] on link "Campaigns" at bounding box center [363, 15] width 44 height 24
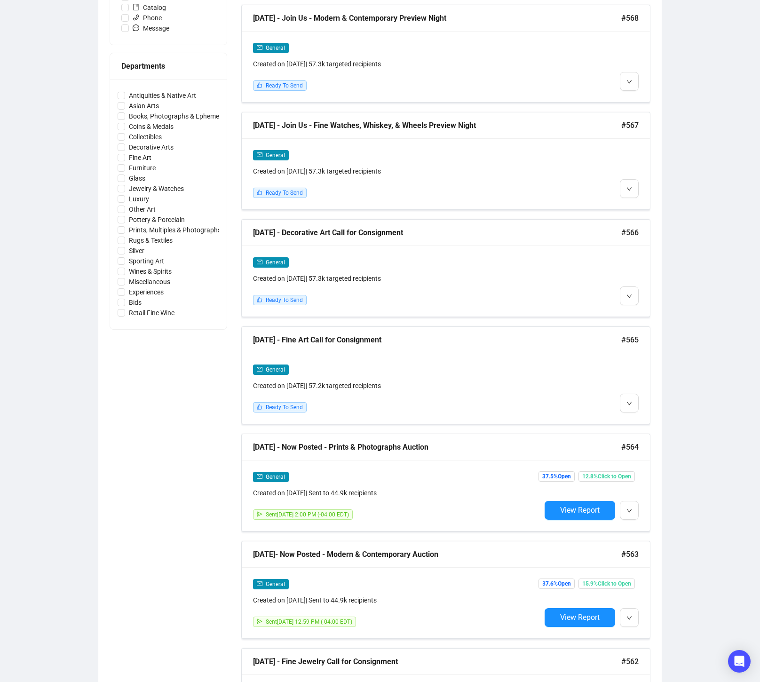
scroll to position [382, 0]
click at [630, 401] on icon "down" at bounding box center [630, 403] width 6 height 6
click at [644, 419] on span "Edit" at bounding box center [644, 422] width 11 height 8
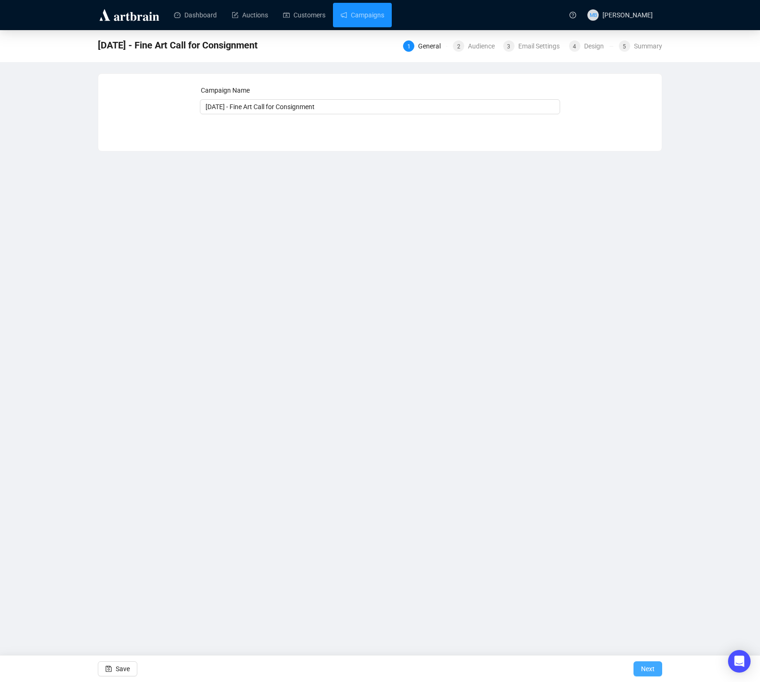
click at [645, 662] on span "Next" at bounding box center [648, 669] width 14 height 26
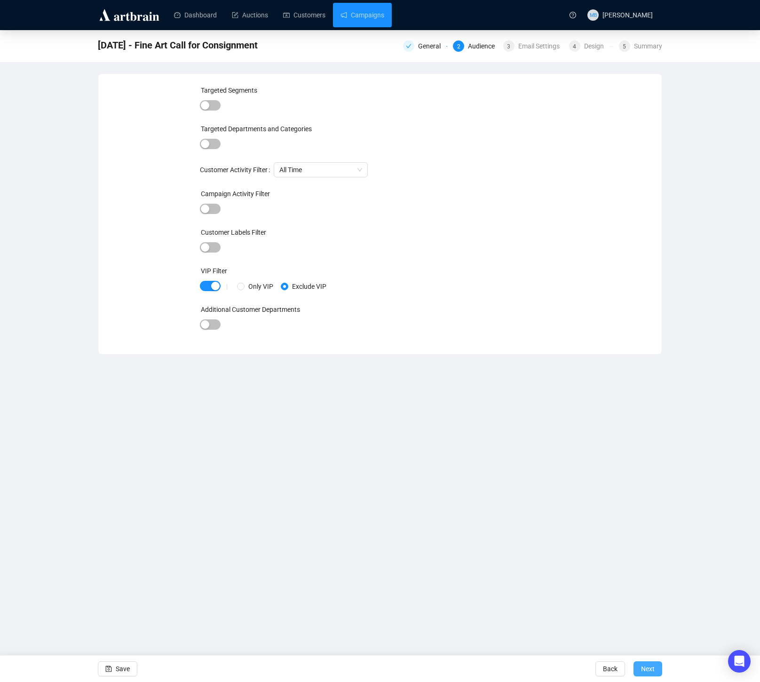
click at [648, 667] on span "Next" at bounding box center [648, 669] width 14 height 26
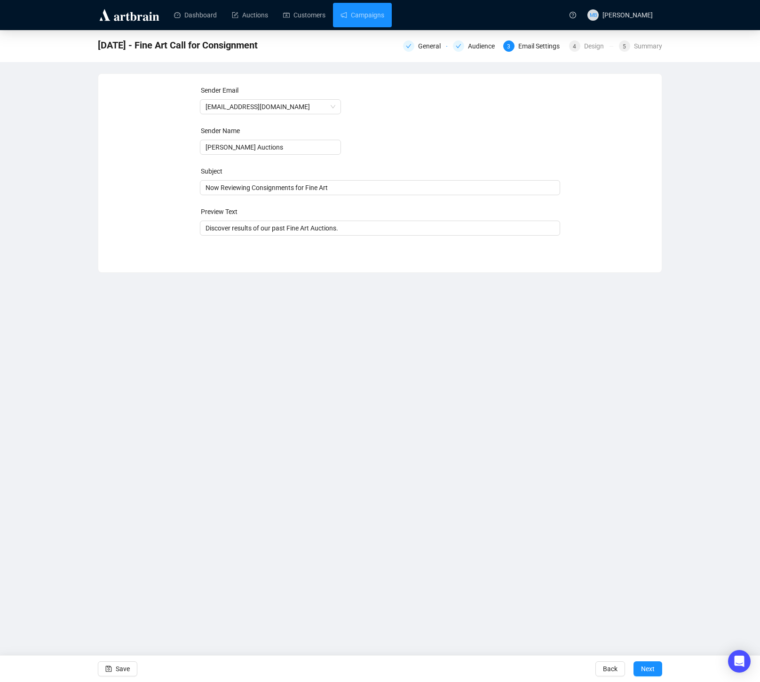
click at [648, 667] on span "Next" at bounding box center [648, 669] width 14 height 26
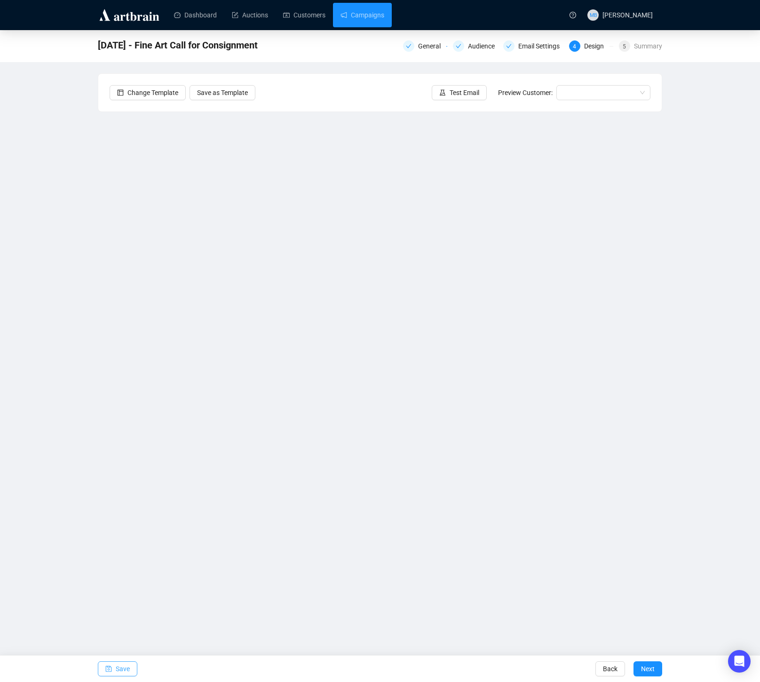
click at [107, 669] on icon "save" at bounding box center [108, 669] width 7 height 7
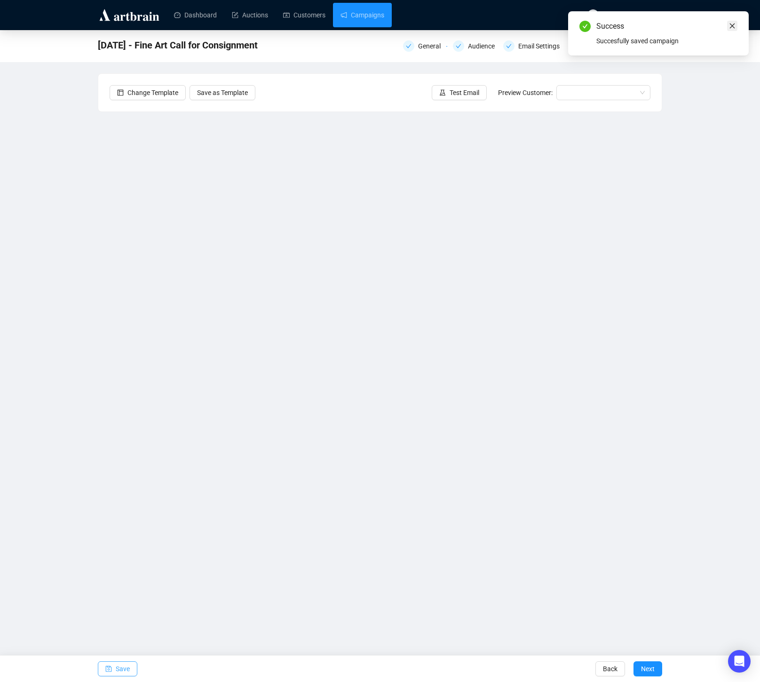
click at [733, 23] on icon "close" at bounding box center [732, 26] width 7 height 7
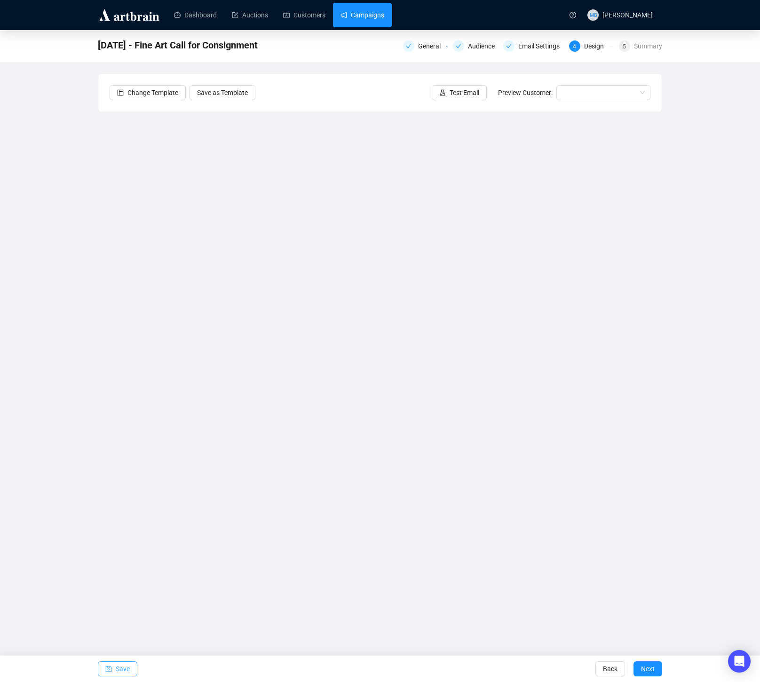
click at [363, 13] on link "Campaigns" at bounding box center [363, 15] width 44 height 24
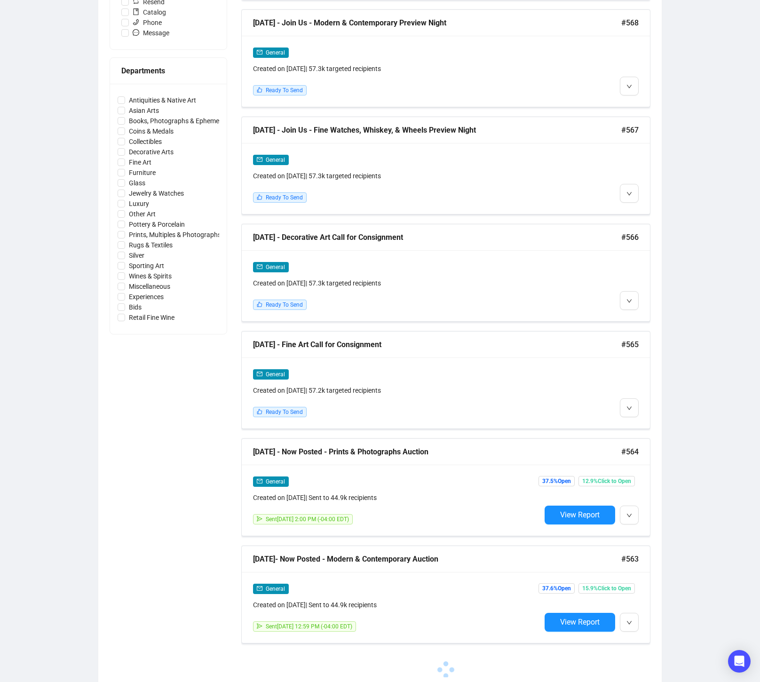
scroll to position [377, 0]
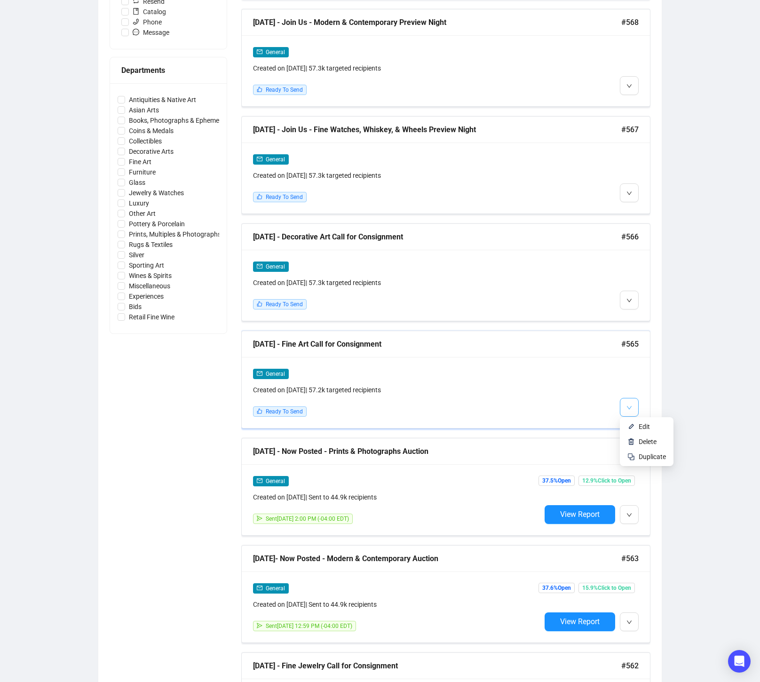
click at [632, 407] on icon "down" at bounding box center [630, 408] width 6 height 6
click at [635, 428] on img at bounding box center [632, 427] width 8 height 8
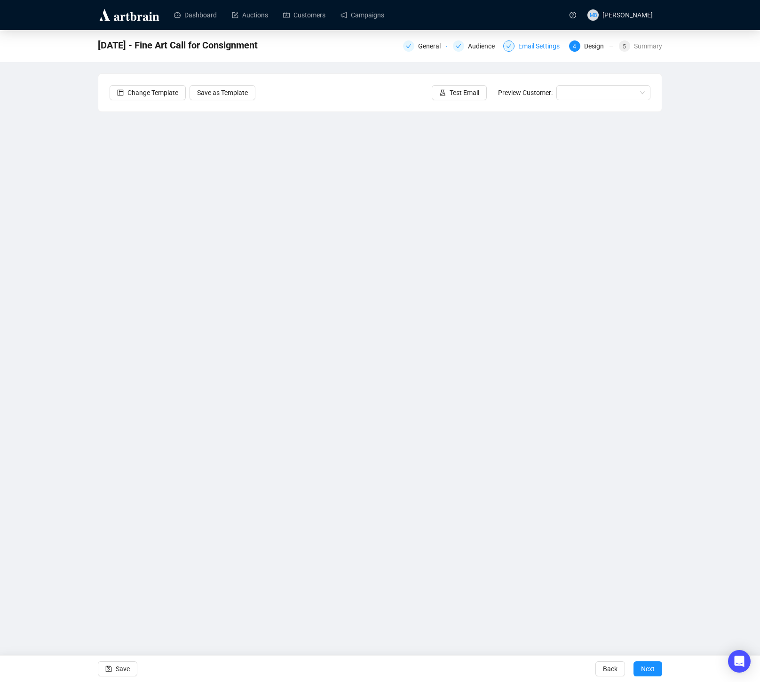
click at [522, 44] on div "Email Settings" at bounding box center [541, 45] width 47 height 11
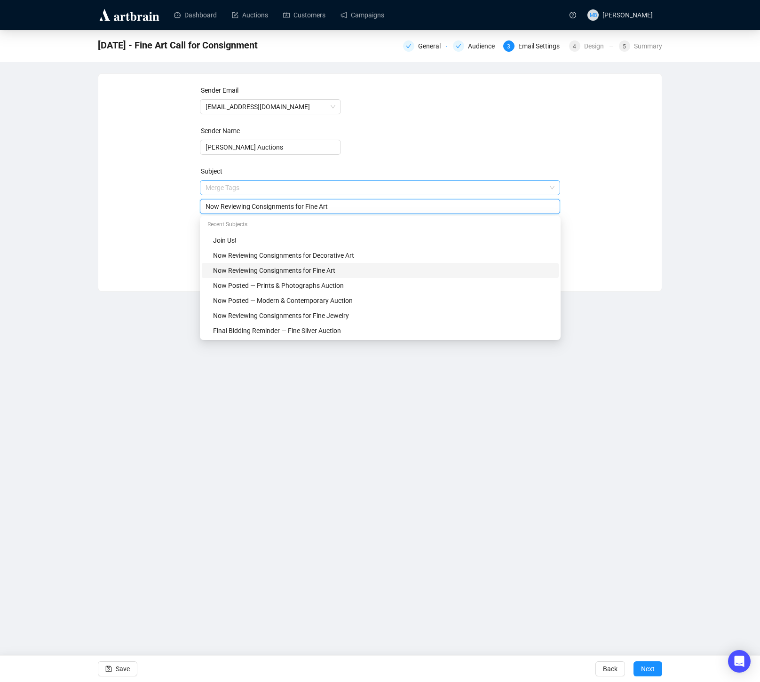
drag, startPoint x: 343, startPoint y: 189, endPoint x: 212, endPoint y: 183, distance: 131.9
click at [210, 184] on span "Merge Tags Now Reviewing Consignments for Fine Art" at bounding box center [380, 197] width 361 height 26
click at [155, 196] on div "Sender Email [EMAIL_ADDRESS][DOMAIN_NAME] Sender Name [PERSON_NAME] Auctions Su…" at bounding box center [380, 175] width 541 height 181
drag, startPoint x: 297, startPoint y: 207, endPoint x: 164, endPoint y: 206, distance: 133.6
click at [164, 206] on div "Sender Email [EMAIL_ADDRESS][DOMAIN_NAME] Sender Name [PERSON_NAME] Auctions Su…" at bounding box center [380, 175] width 541 height 181
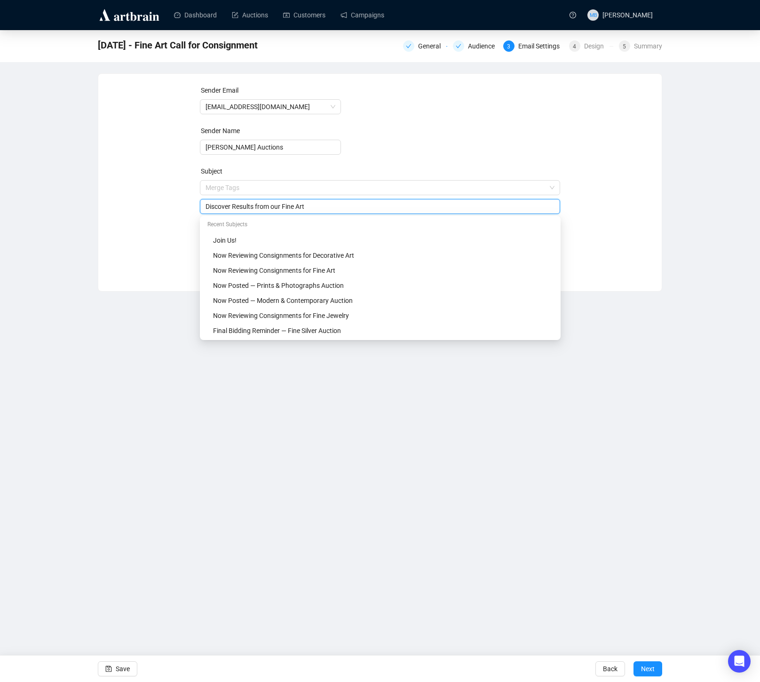
click at [340, 203] on input "Discover Results from our Fine Art" at bounding box center [381, 206] width 350 height 10
type input "Discover Results from our Fine Art Auctions"
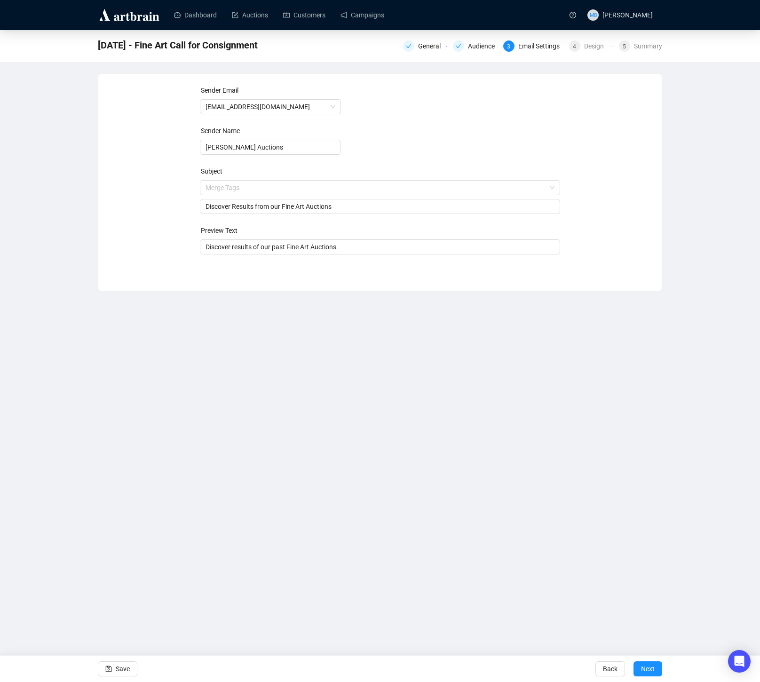
click at [604, 231] on div "Sender Email [EMAIL_ADDRESS][DOMAIN_NAME] Sender Name [PERSON_NAME] Auctions Su…" at bounding box center [380, 175] width 541 height 181
click at [117, 671] on span "Save" at bounding box center [123, 669] width 14 height 26
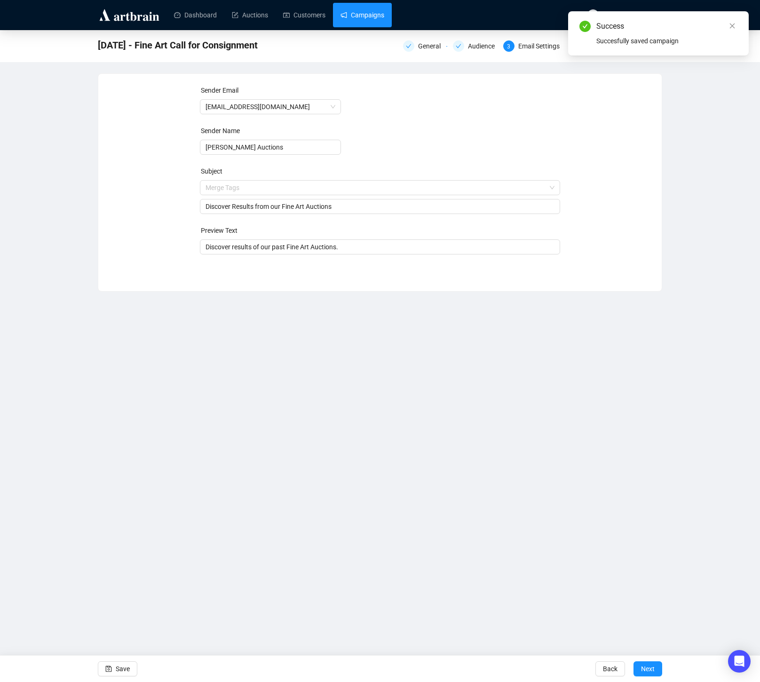
click at [361, 15] on link "Campaigns" at bounding box center [363, 15] width 44 height 24
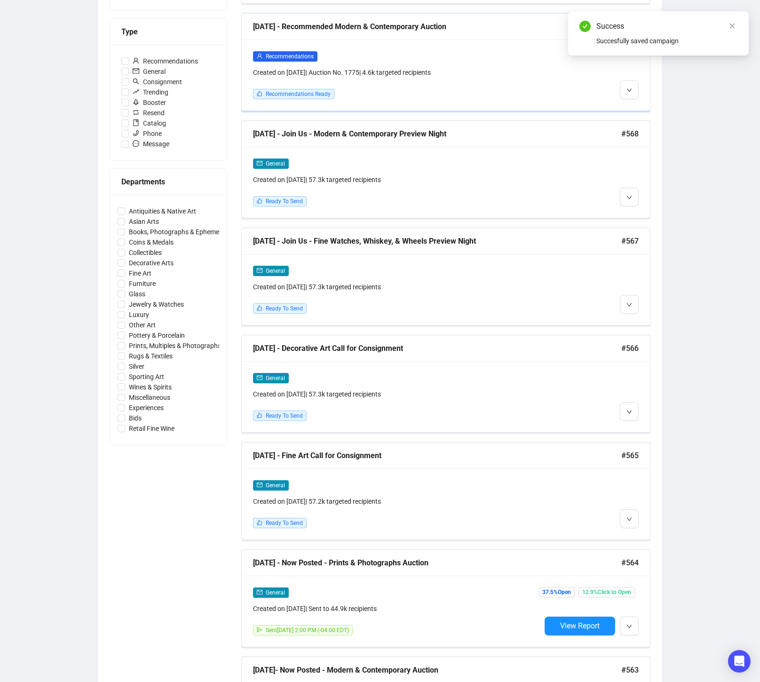
scroll to position [279, 0]
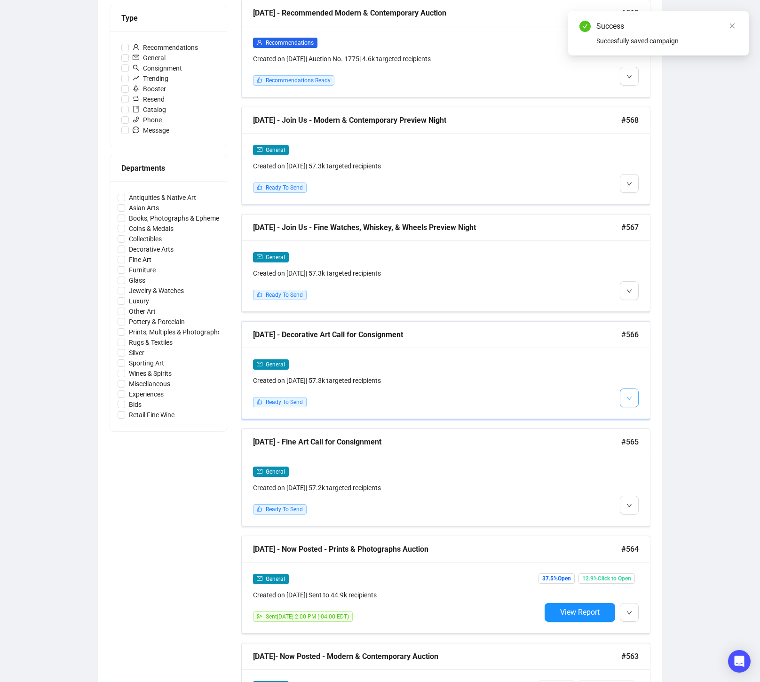
click at [627, 397] on icon "down" at bounding box center [630, 399] width 6 height 6
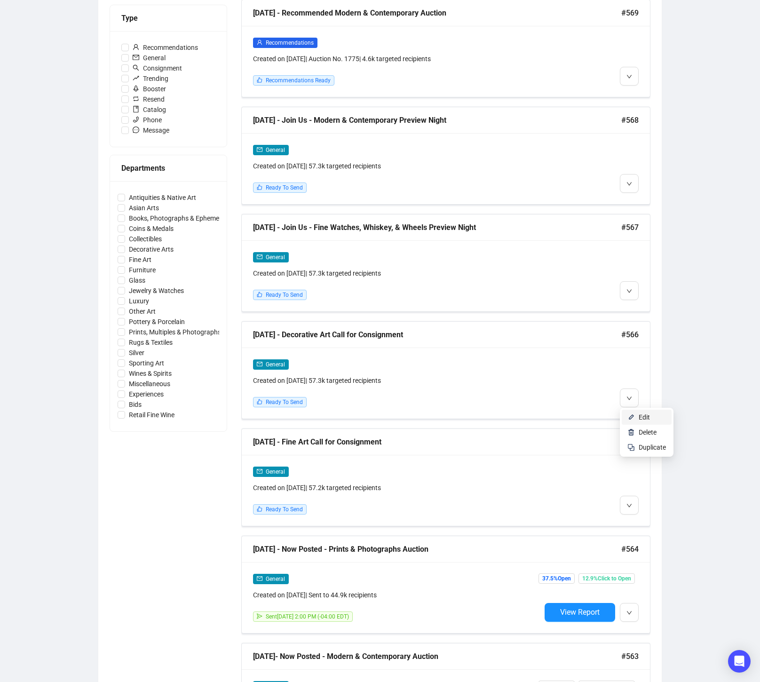
click at [639, 416] on span "Edit" at bounding box center [644, 418] width 11 height 8
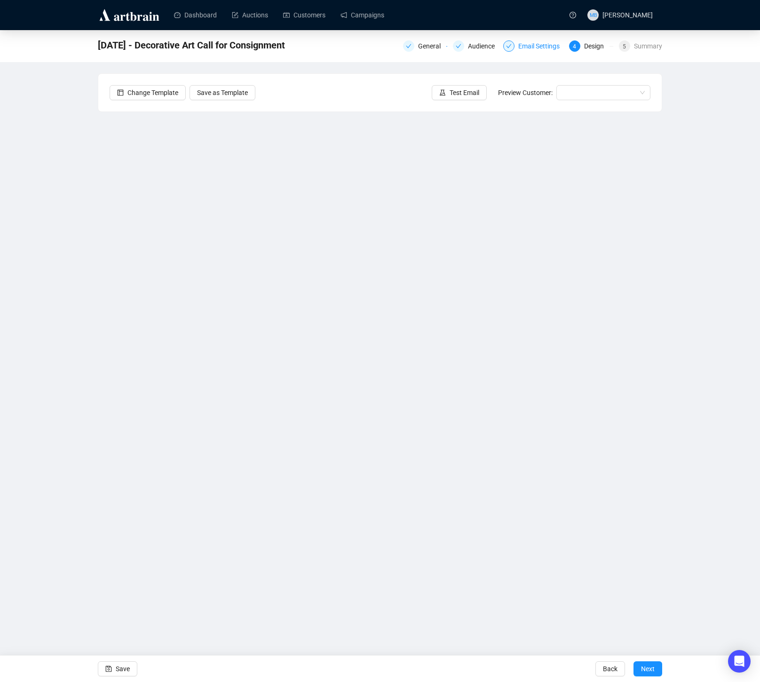
click at [533, 50] on div "Email Settings" at bounding box center [541, 45] width 47 height 11
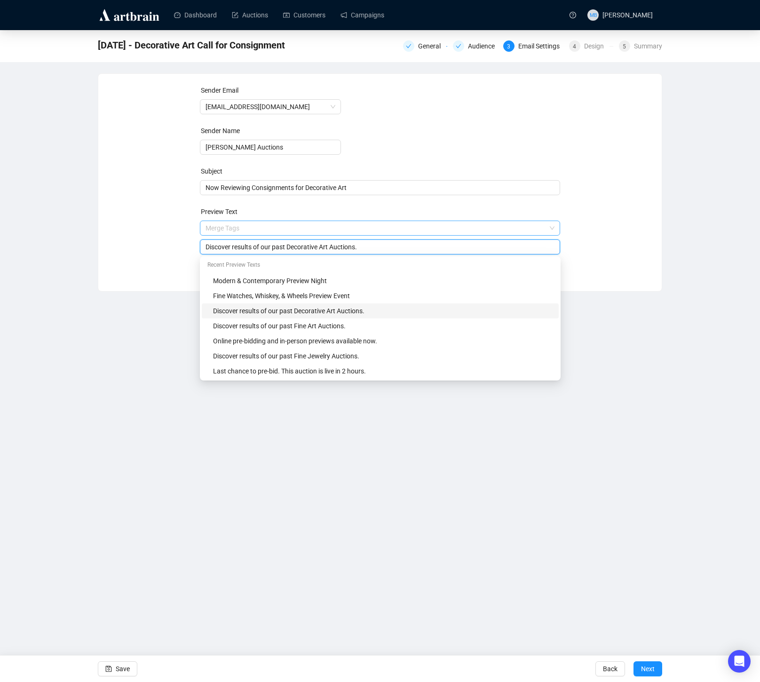
drag, startPoint x: 289, startPoint y: 229, endPoint x: 272, endPoint y: 230, distance: 17.0
click at [272, 230] on span "Merge Tags Discover results of our past Decorative Art Auctions." at bounding box center [380, 237] width 361 height 26
click at [156, 231] on div "Sender Email [EMAIL_ADDRESS][DOMAIN_NAME] Sender Name [PERSON_NAME] Auctions Su…" at bounding box center [380, 175] width 541 height 181
drag, startPoint x: 288, startPoint y: 247, endPoint x: 257, endPoint y: 250, distance: 31.2
click at [257, 250] on input "Discover results of our past Decorative Art Auctions." at bounding box center [381, 247] width 350 height 10
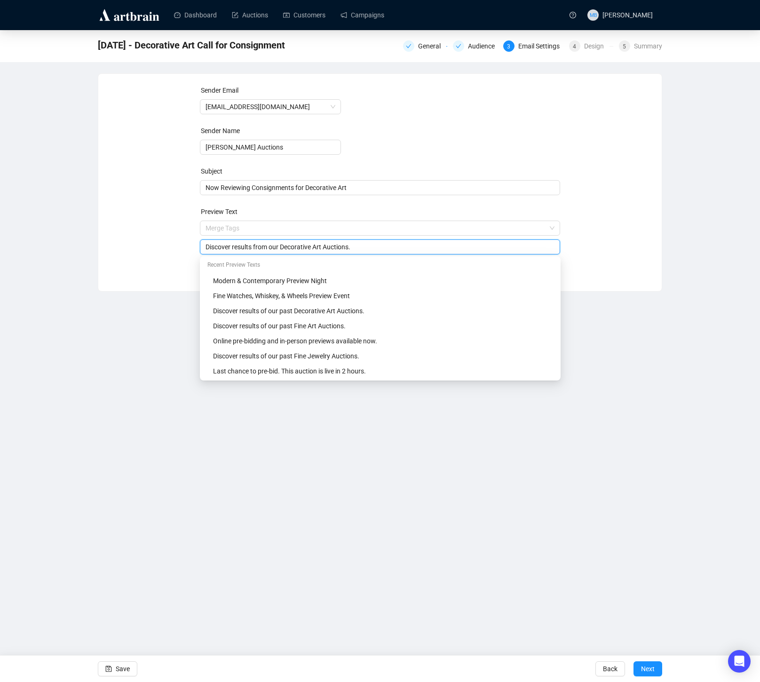
type input "Discover results from our Decorative Art Auctions."
click at [147, 244] on div "Sender Email [EMAIL_ADDRESS][DOMAIN_NAME] Sender Name [PERSON_NAME] Auctions Su…" at bounding box center [380, 175] width 541 height 181
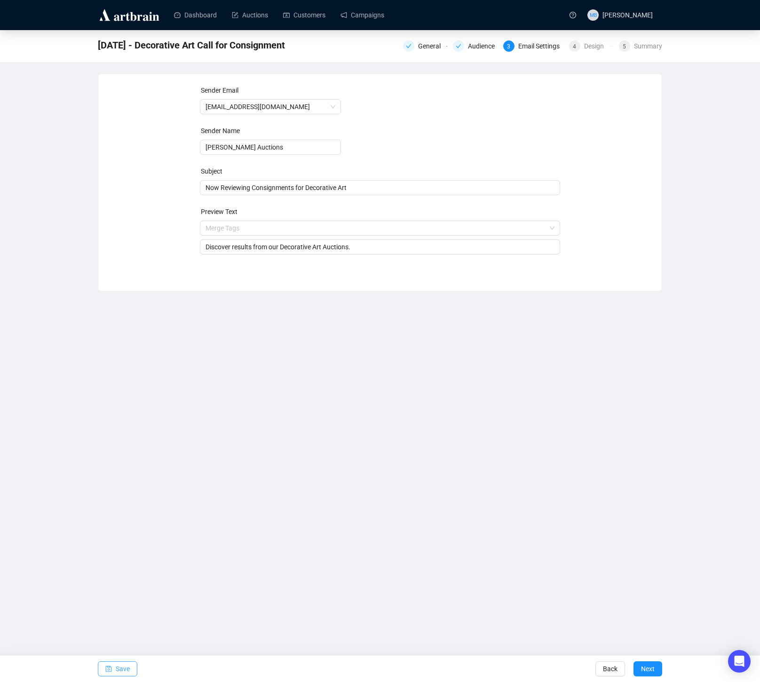
click at [120, 672] on span "Save" at bounding box center [123, 669] width 14 height 26
click at [374, 19] on link "Campaigns" at bounding box center [363, 15] width 44 height 24
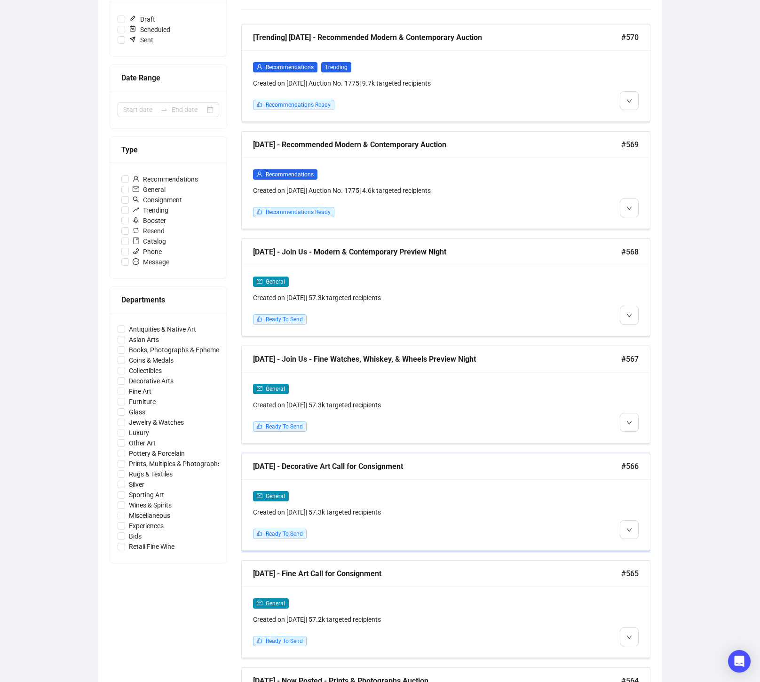
scroll to position [157, 0]
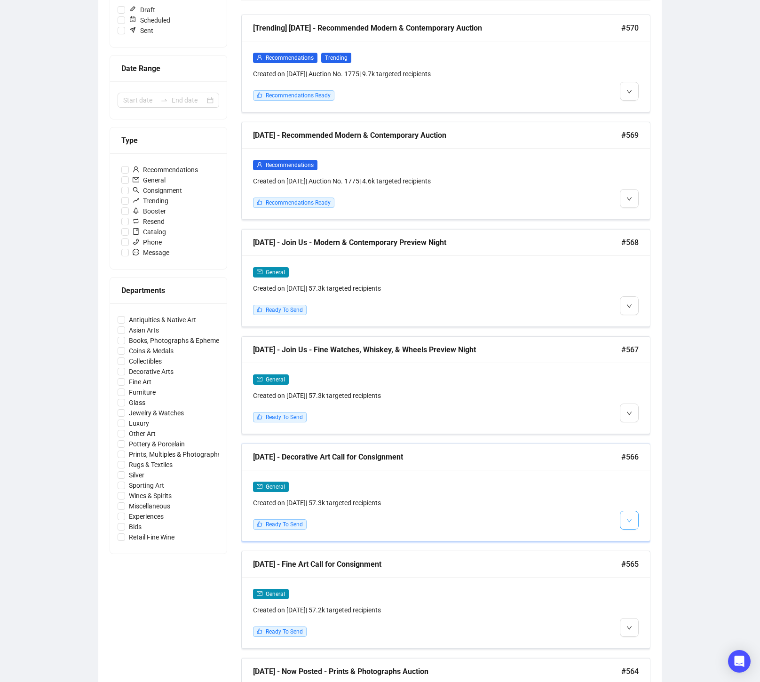
click at [631, 519] on icon "down" at bounding box center [630, 521] width 6 height 6
click at [630, 520] on icon "down" at bounding box center [630, 521] width 6 height 6
click at [641, 537] on span "Edit" at bounding box center [644, 540] width 11 height 8
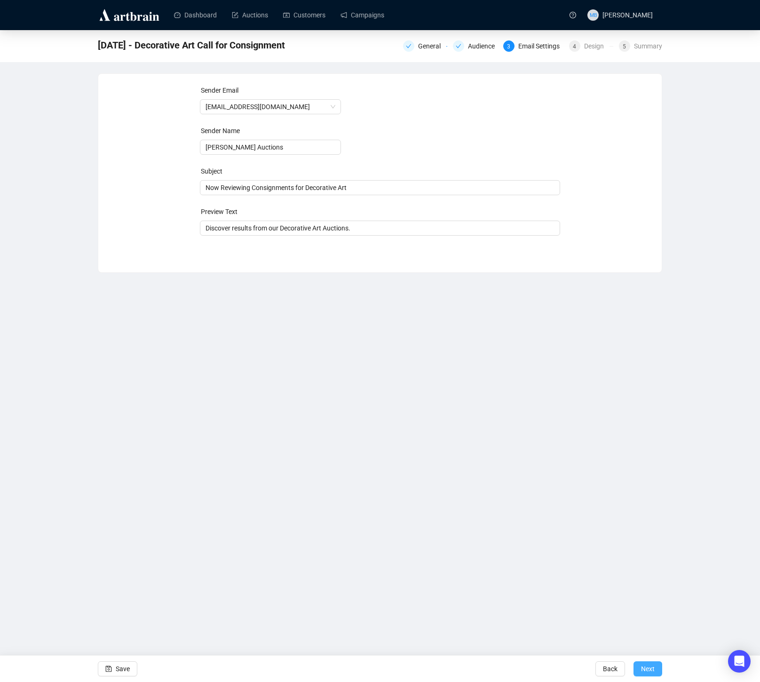
click at [651, 671] on span "Next" at bounding box center [648, 669] width 14 height 26
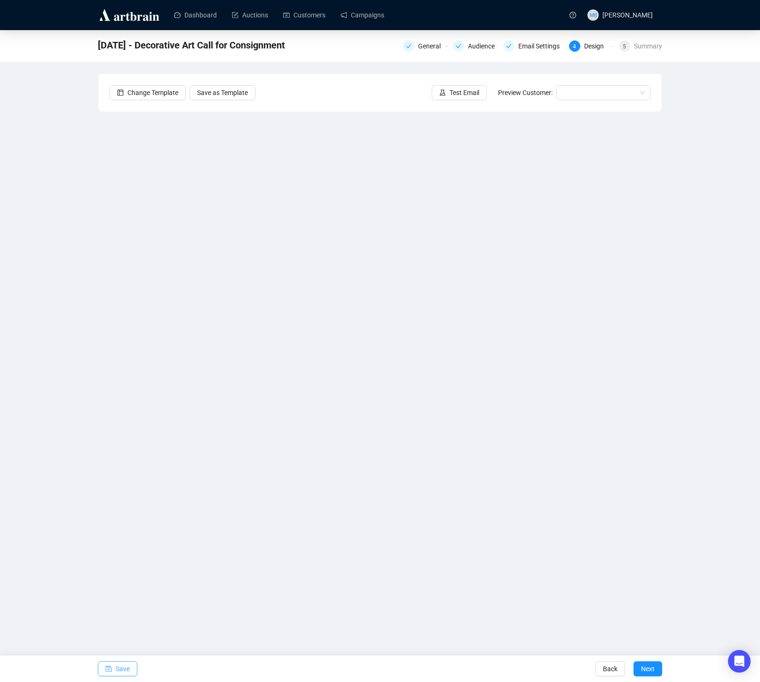
click at [119, 663] on span "Save" at bounding box center [123, 669] width 14 height 26
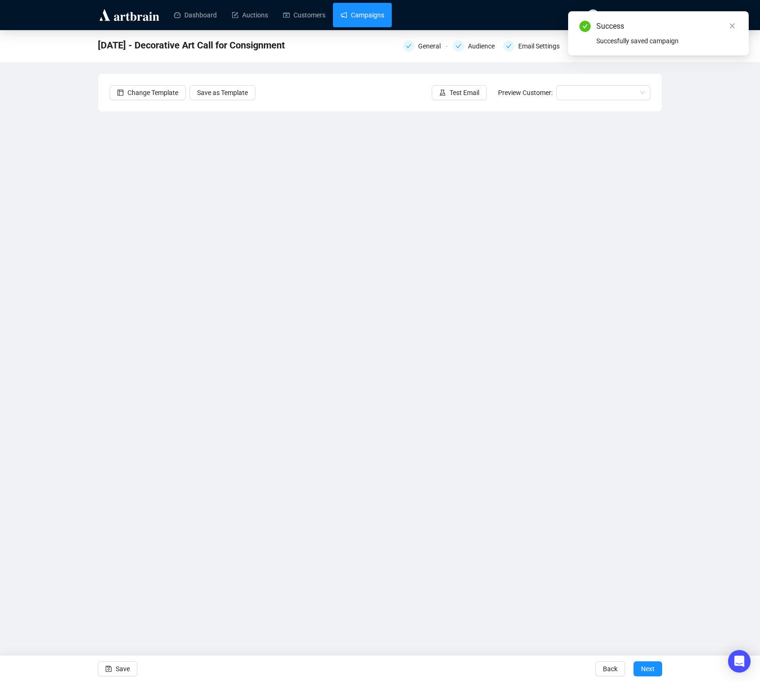
click at [358, 23] on link "Campaigns" at bounding box center [363, 15] width 44 height 24
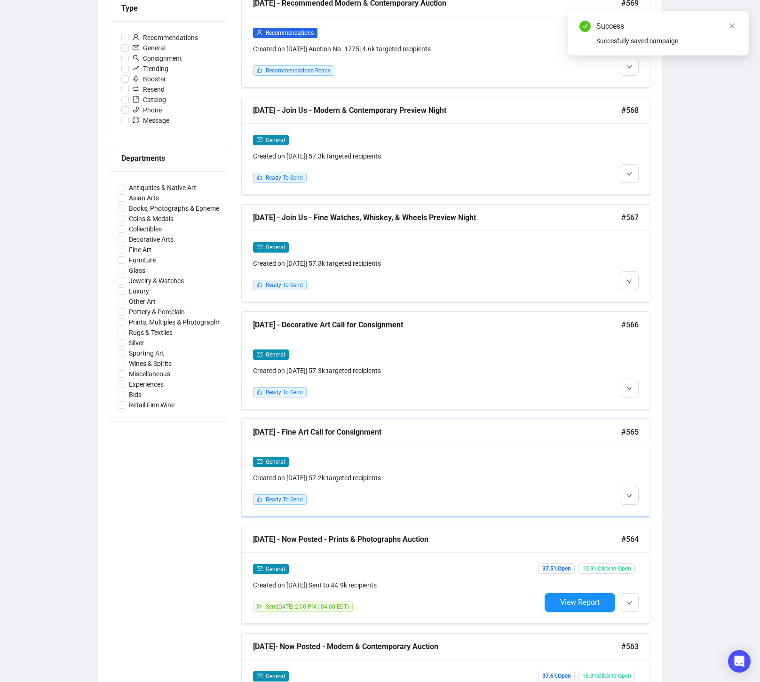
scroll to position [297, 0]
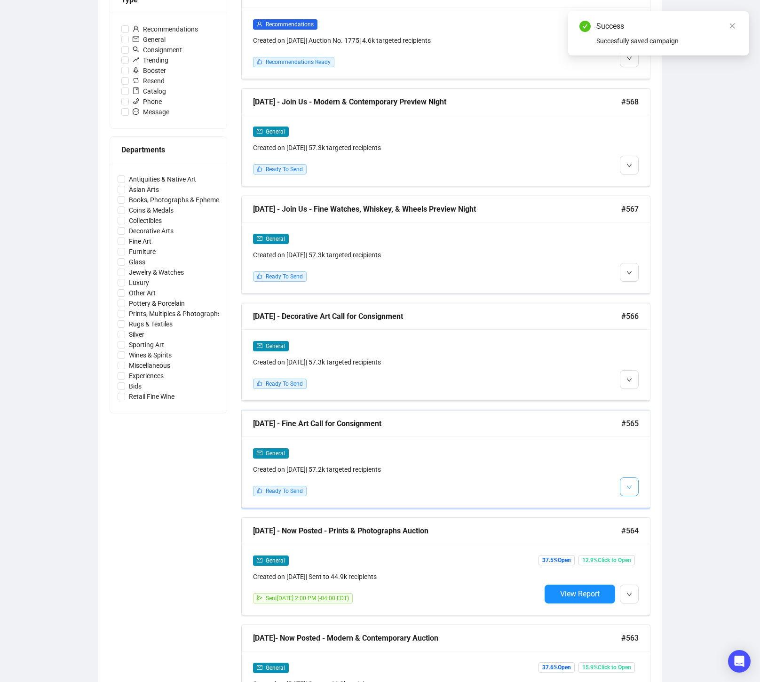
click at [627, 486] on icon "down" at bounding box center [630, 488] width 6 height 6
click at [644, 507] on span "Edit" at bounding box center [644, 506] width 11 height 8
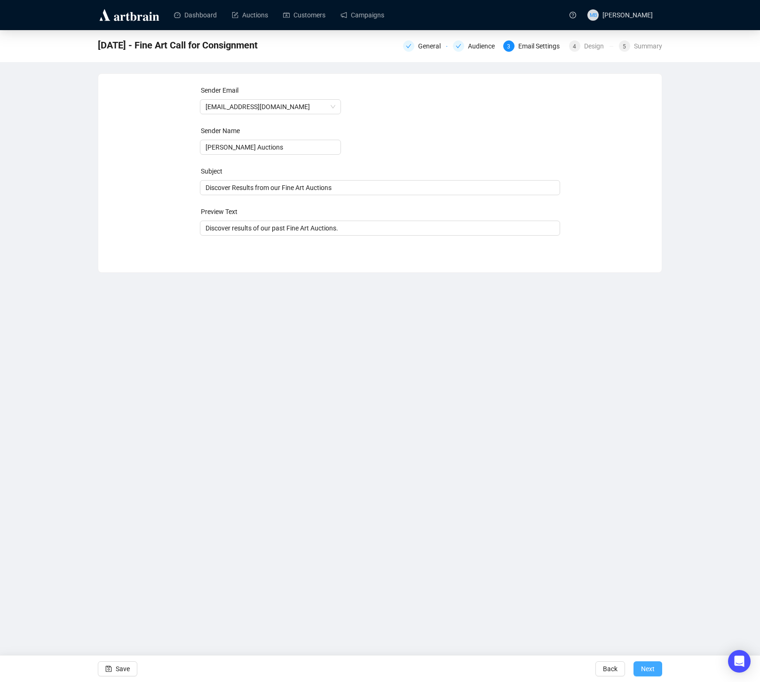
click at [637, 668] on button "Next" at bounding box center [648, 668] width 29 height 15
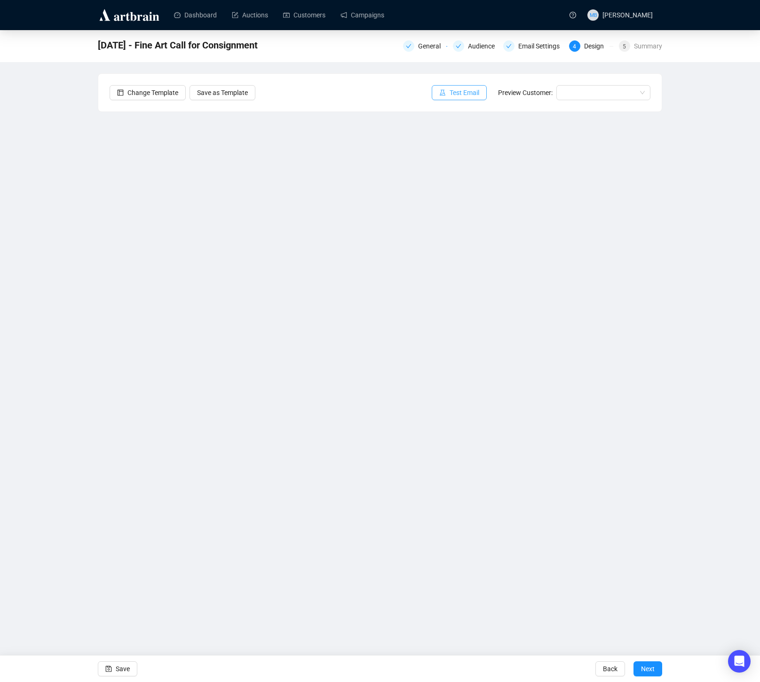
click at [452, 95] on span "Test Email" at bounding box center [465, 92] width 30 height 10
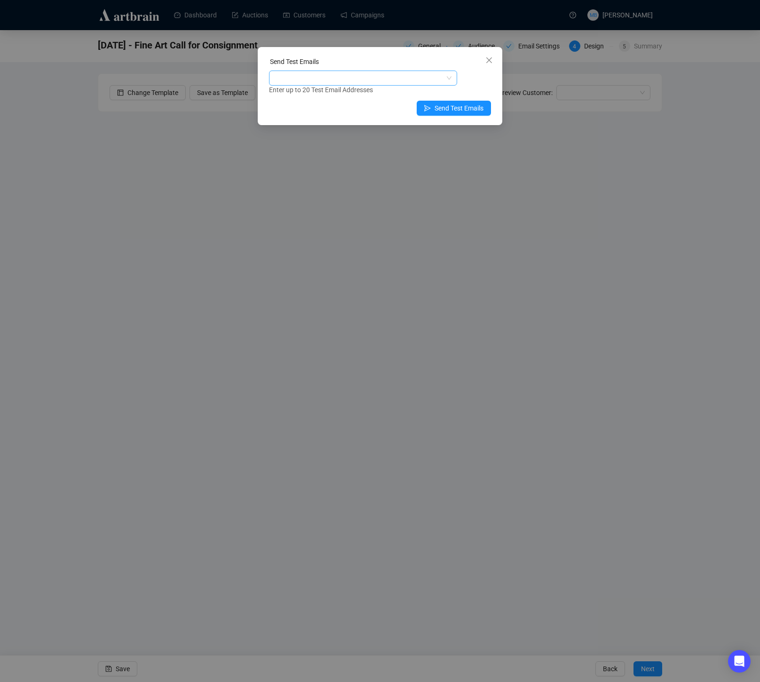
click at [419, 83] on div at bounding box center [358, 78] width 175 height 13
type input "muria"
click at [378, 113] on div "[EMAIL_ADDRESS][DOMAIN_NAME]" at bounding box center [363, 112] width 173 height 10
click at [482, 82] on div "[EMAIL_ADDRESS][DOMAIN_NAME] Enter up to 20 Test Email Addresses" at bounding box center [380, 83] width 222 height 24
click at [473, 108] on span "Send Test Emails" at bounding box center [459, 108] width 49 height 10
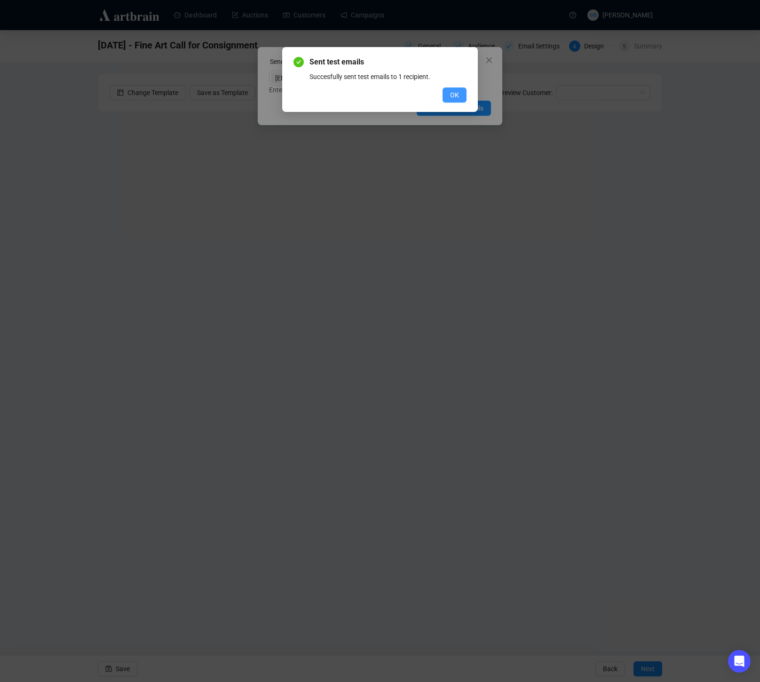
click at [453, 93] on span "OK" at bounding box center [454, 95] width 9 height 10
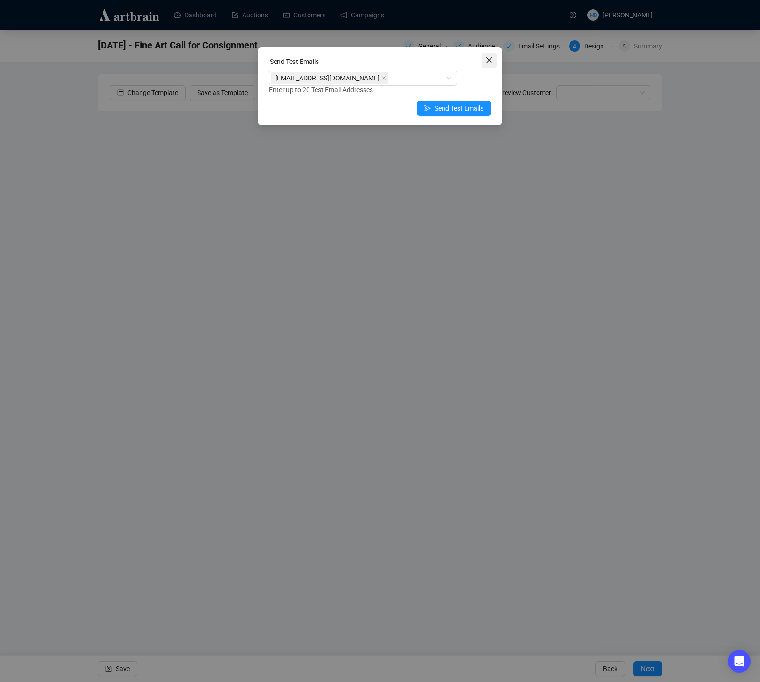
click at [491, 61] on icon "close" at bounding box center [489, 60] width 8 height 8
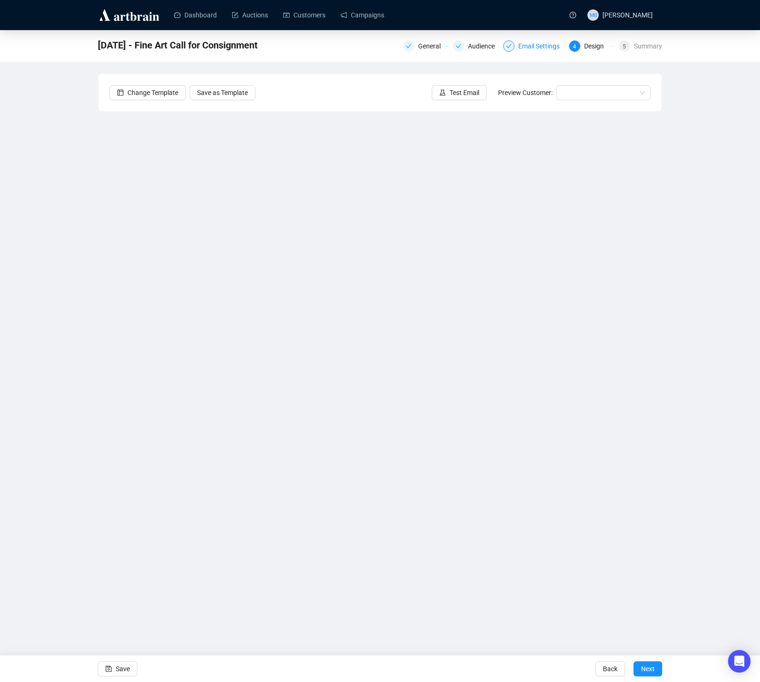
click at [541, 48] on div "Email Settings" at bounding box center [541, 45] width 47 height 11
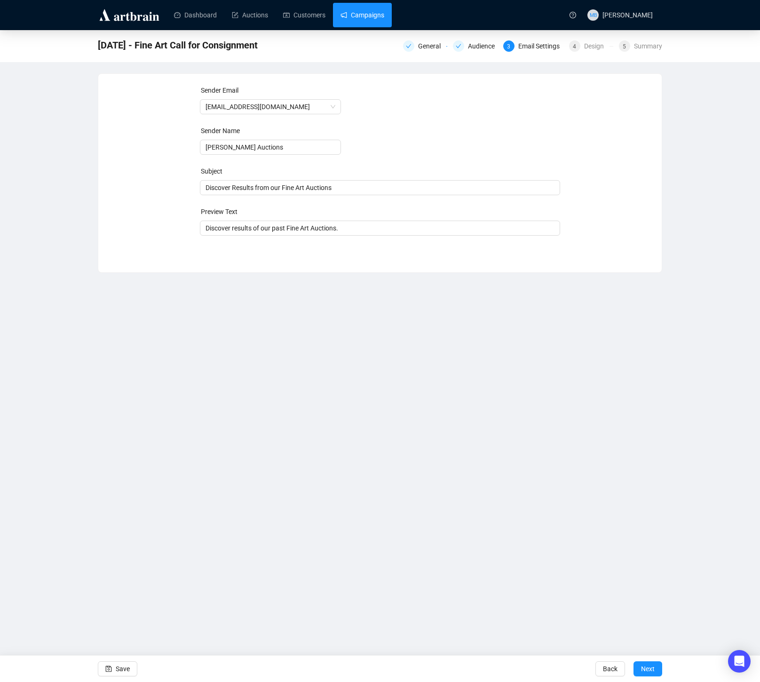
click at [377, 19] on link "Campaigns" at bounding box center [363, 15] width 44 height 24
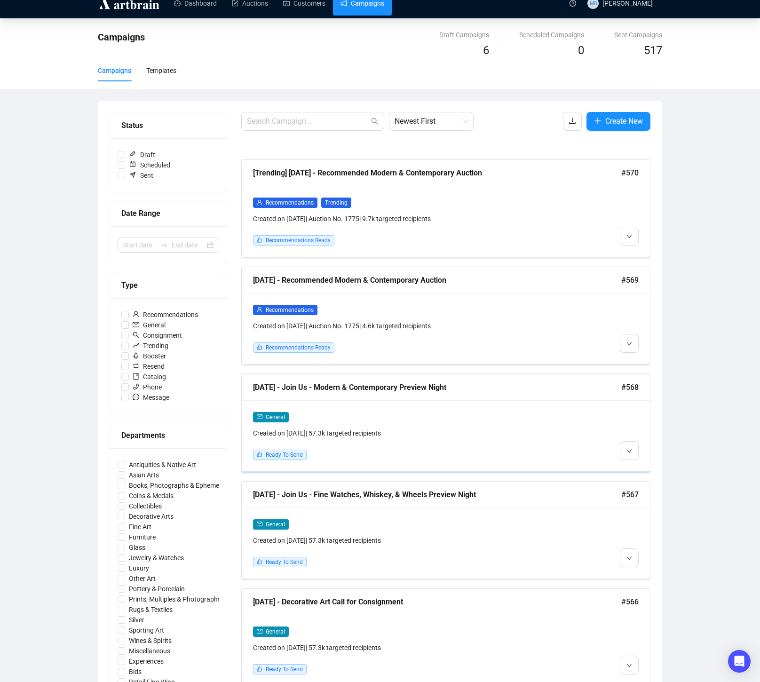
scroll to position [25, 0]
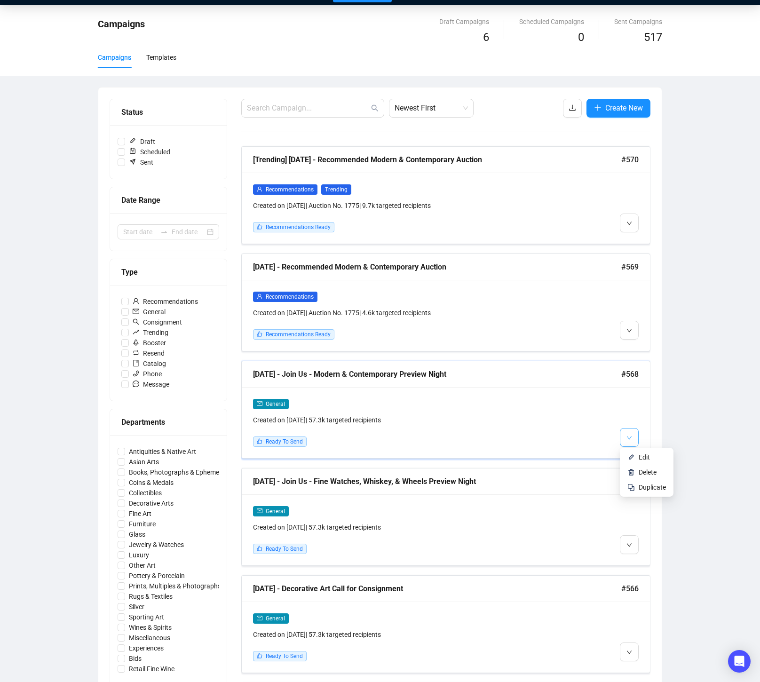
click at [629, 440] on span "button" at bounding box center [630, 437] width 6 height 12
click at [643, 457] on span "Edit" at bounding box center [644, 457] width 11 height 8
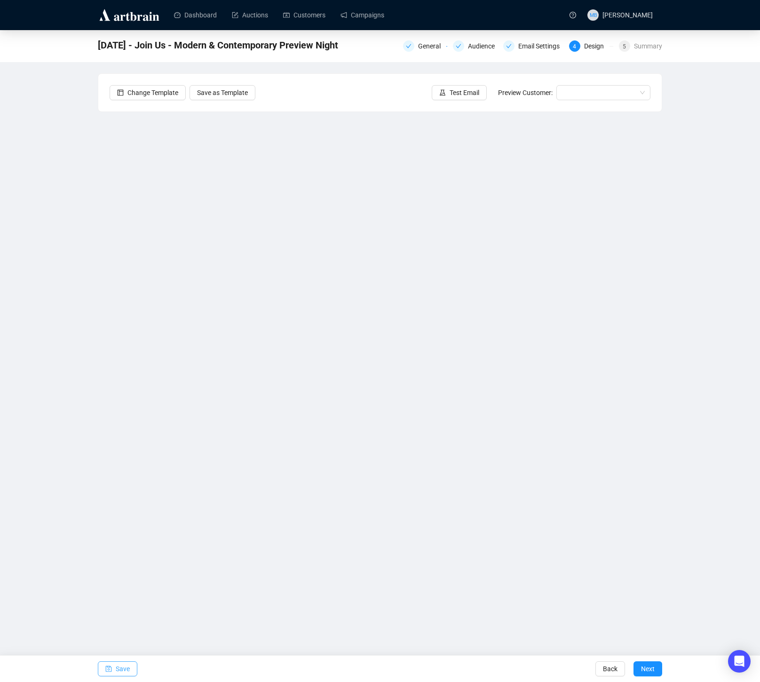
click at [119, 671] on span "Save" at bounding box center [123, 669] width 14 height 26
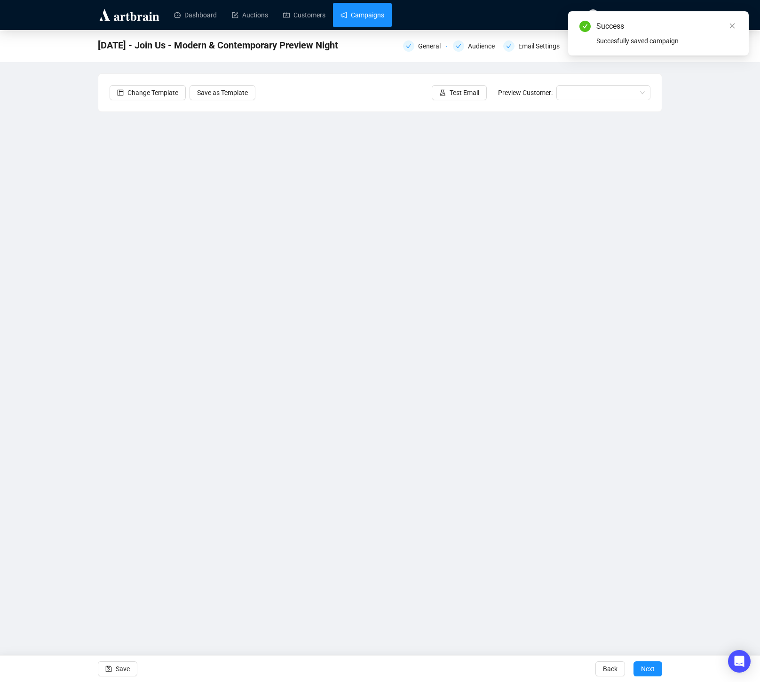
click at [376, 16] on link "Campaigns" at bounding box center [363, 15] width 44 height 24
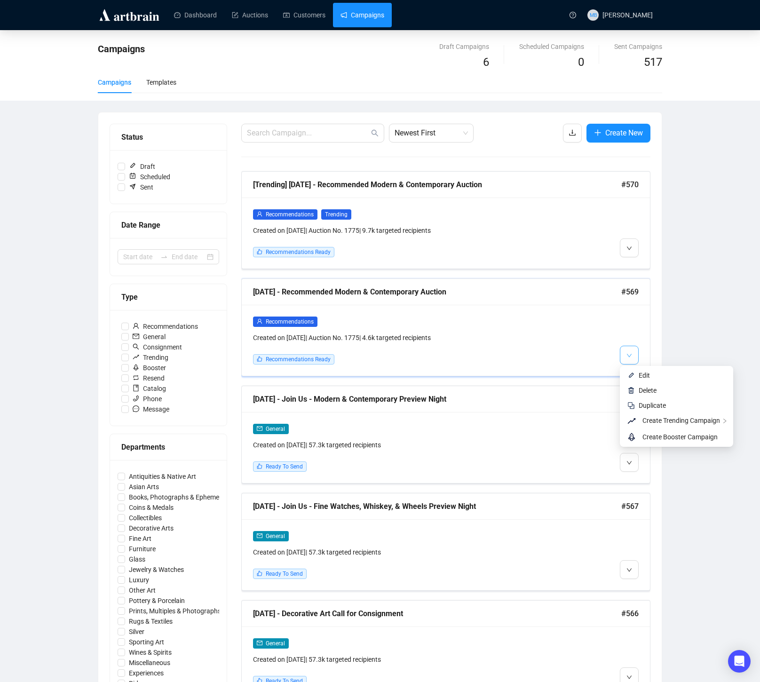
click at [630, 361] on button "button" at bounding box center [629, 355] width 19 height 19
click at [644, 376] on span "Edit" at bounding box center [644, 376] width 11 height 8
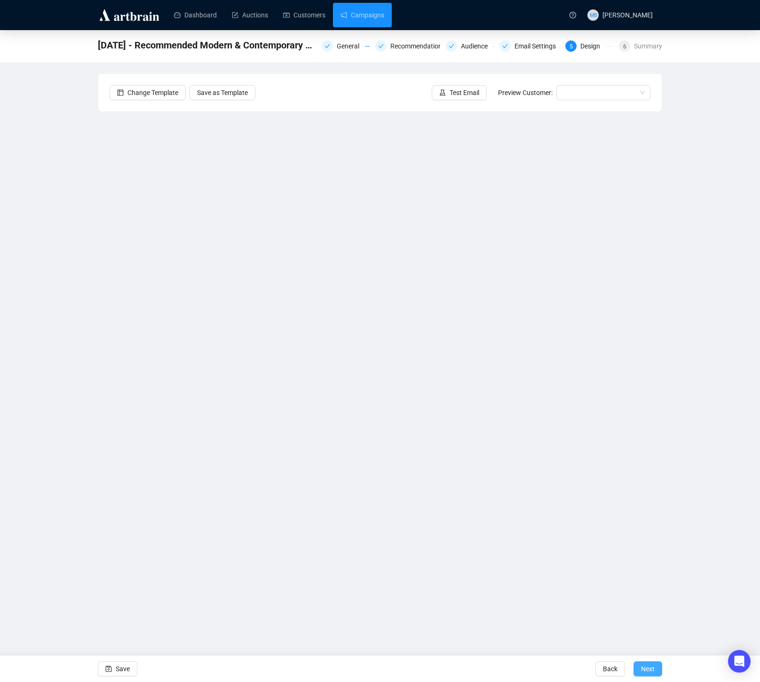
click at [651, 666] on span "Next" at bounding box center [648, 669] width 14 height 26
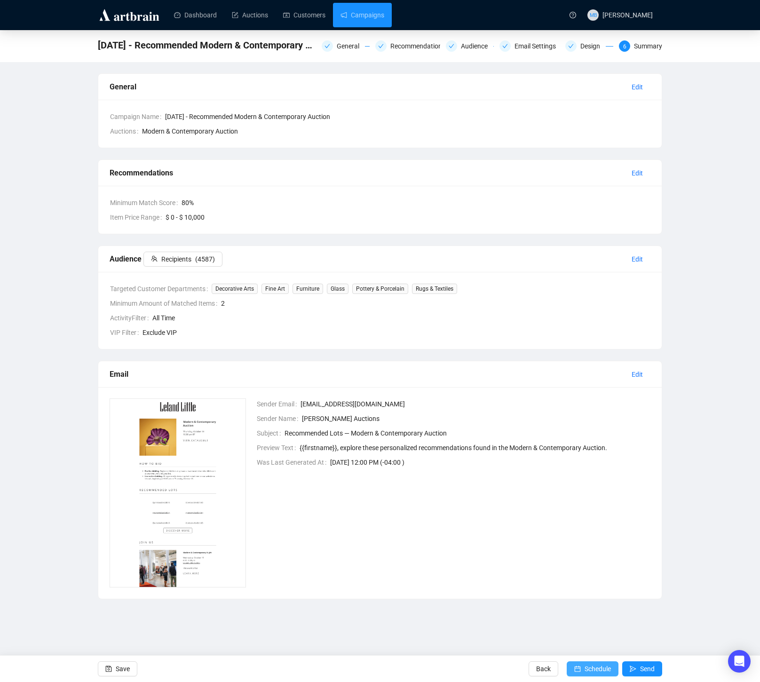
click at [605, 668] on span "Schedule" at bounding box center [598, 669] width 26 height 26
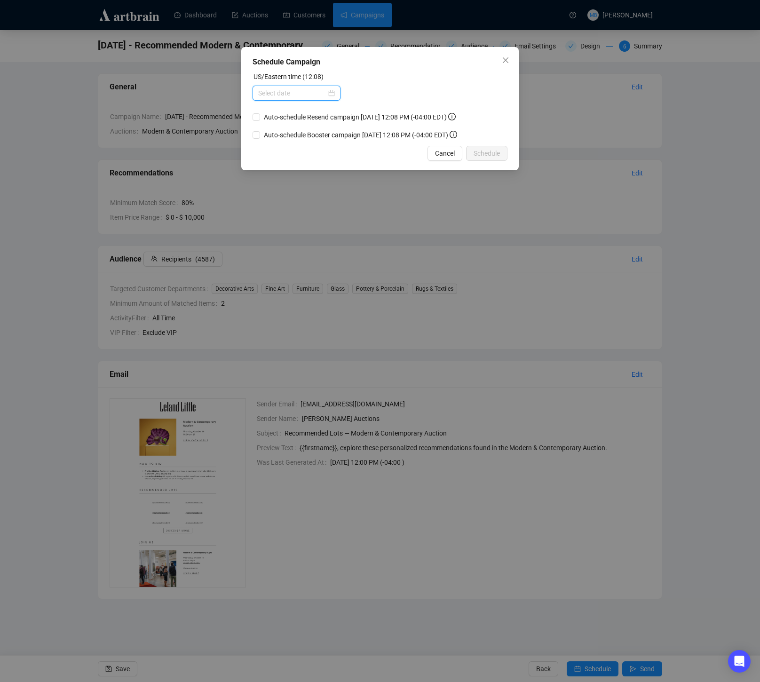
click at [285, 94] on input at bounding box center [292, 93] width 68 height 10
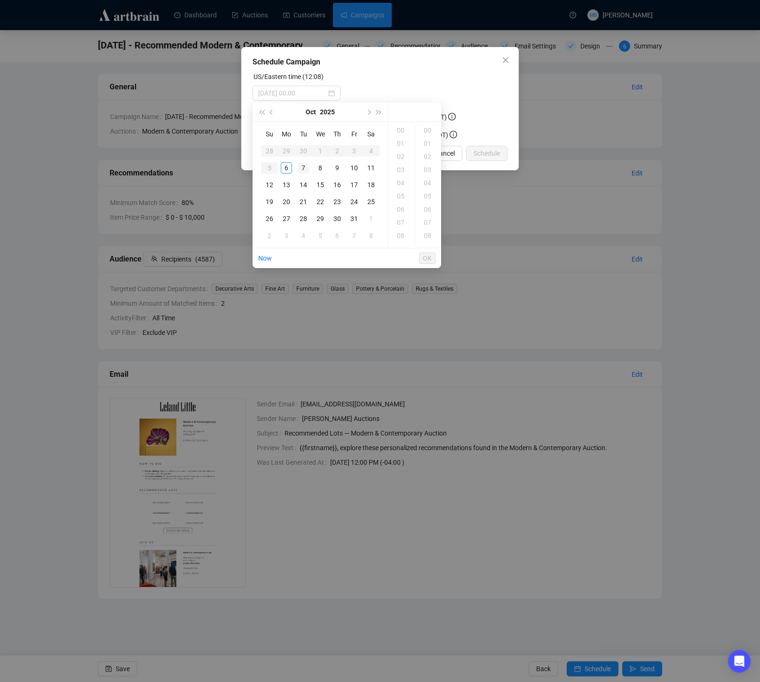
click at [302, 167] on div "7" at bounding box center [303, 167] width 11 height 11
click at [401, 215] on div "11" at bounding box center [401, 216] width 23 height 13
type input "[DATE] 11:00"
click at [429, 260] on span "OK" at bounding box center [427, 258] width 9 height 18
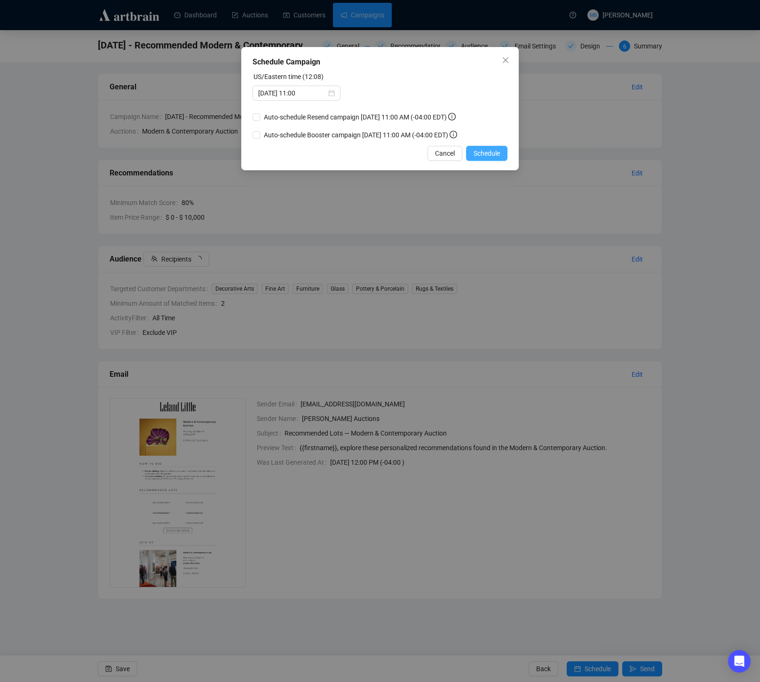
click at [480, 156] on span "Schedule" at bounding box center [487, 153] width 26 height 10
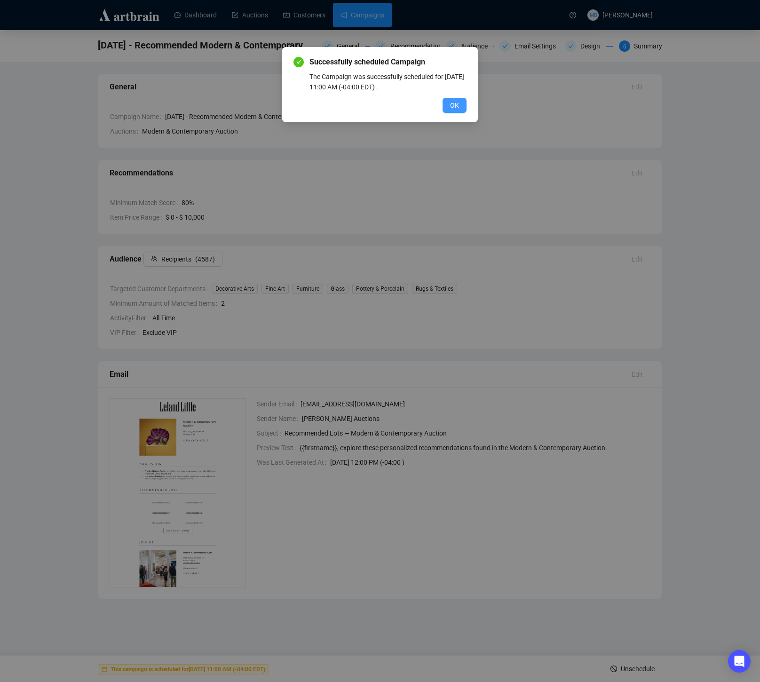
click at [448, 106] on button "OK" at bounding box center [455, 105] width 24 height 15
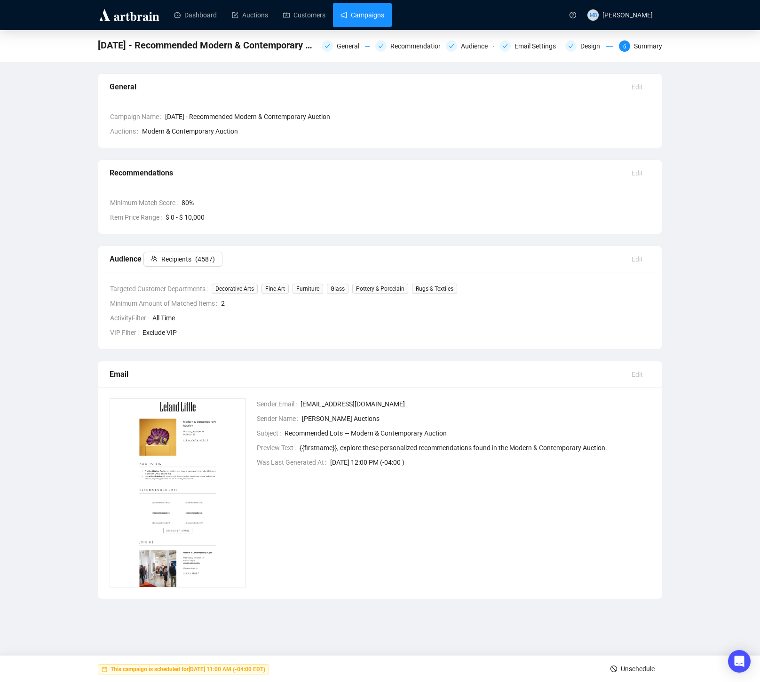
click at [360, 17] on link "Campaigns" at bounding box center [363, 15] width 44 height 24
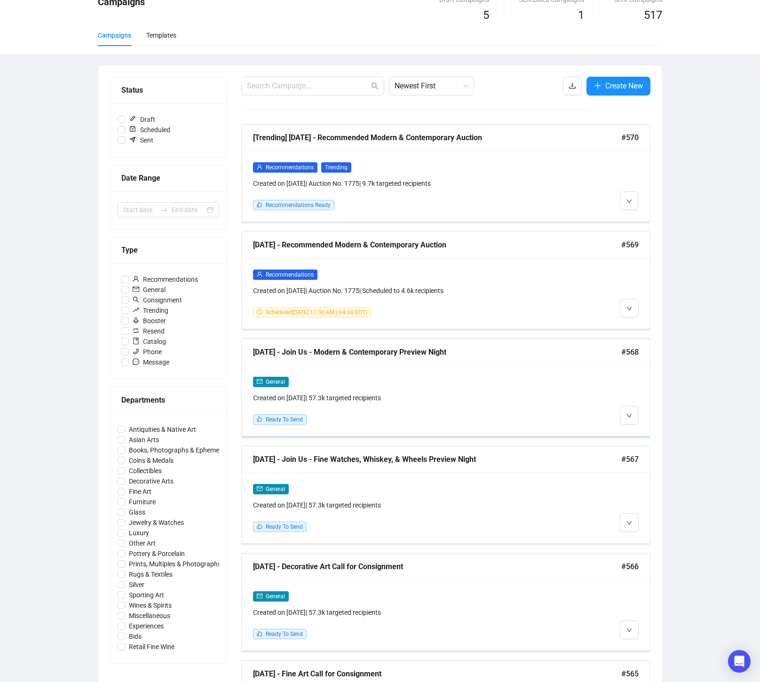
scroll to position [48, 0]
click at [628, 199] on icon "down" at bounding box center [630, 201] width 6 height 6
click at [637, 217] on div "Recommendations Trending Created on [DATE] | Auction No. 1775 | 9.7k targeted r…" at bounding box center [446, 185] width 408 height 71
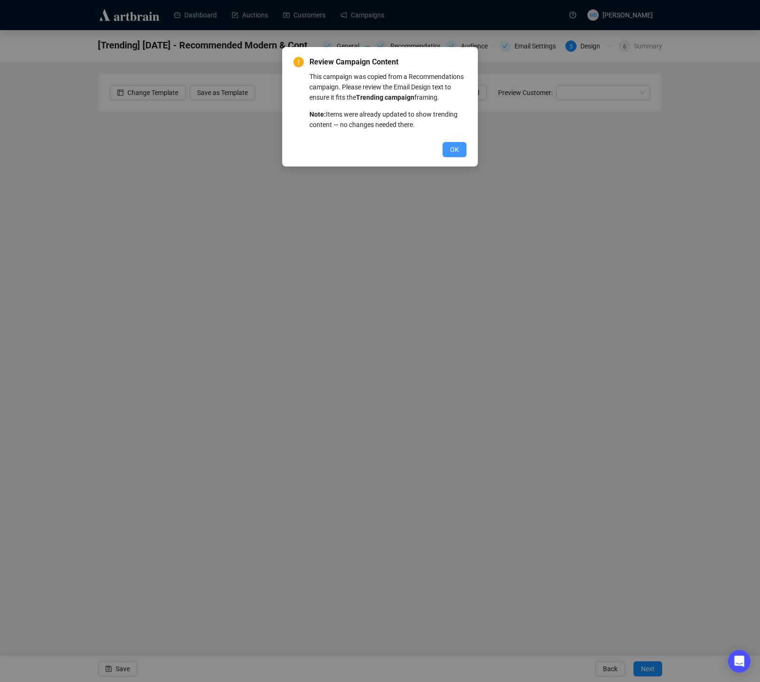
click at [452, 155] on span "OK" at bounding box center [454, 149] width 9 height 10
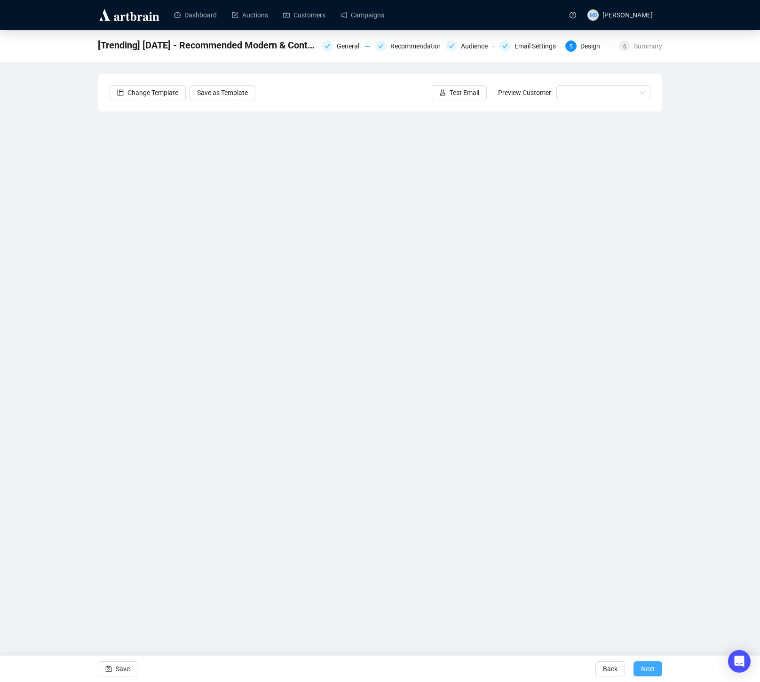
click at [642, 671] on span "Next" at bounding box center [648, 669] width 14 height 26
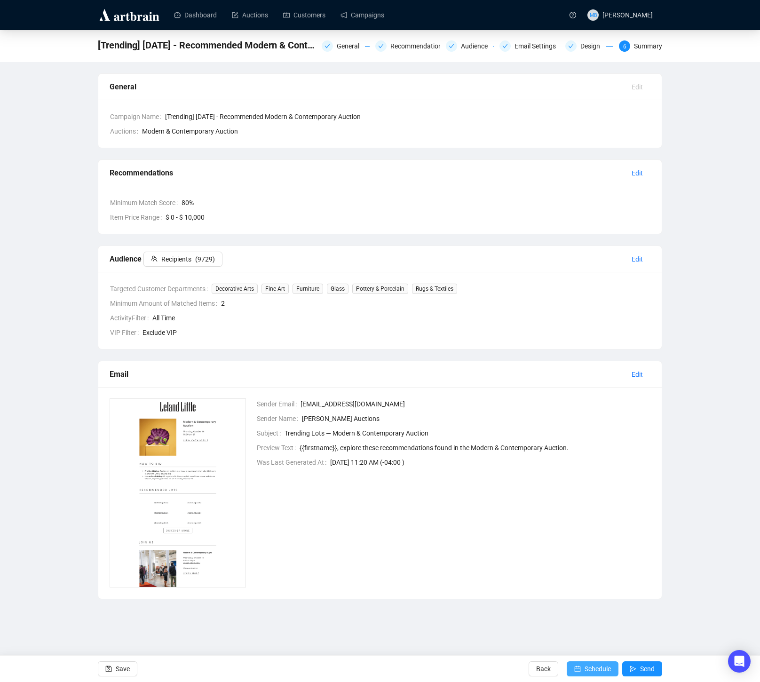
click at [585, 663] on span "Schedule" at bounding box center [598, 669] width 26 height 26
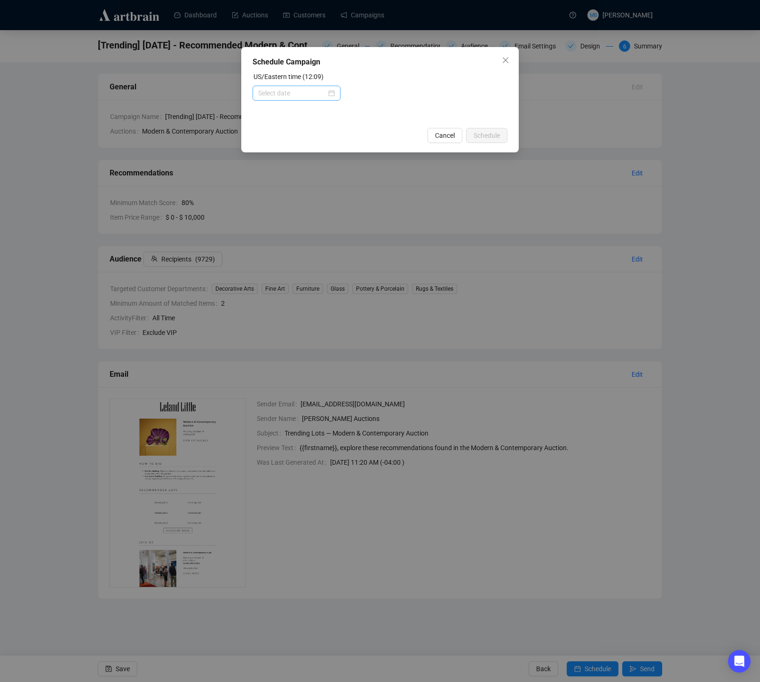
click at [330, 91] on div at bounding box center [296, 93] width 77 height 10
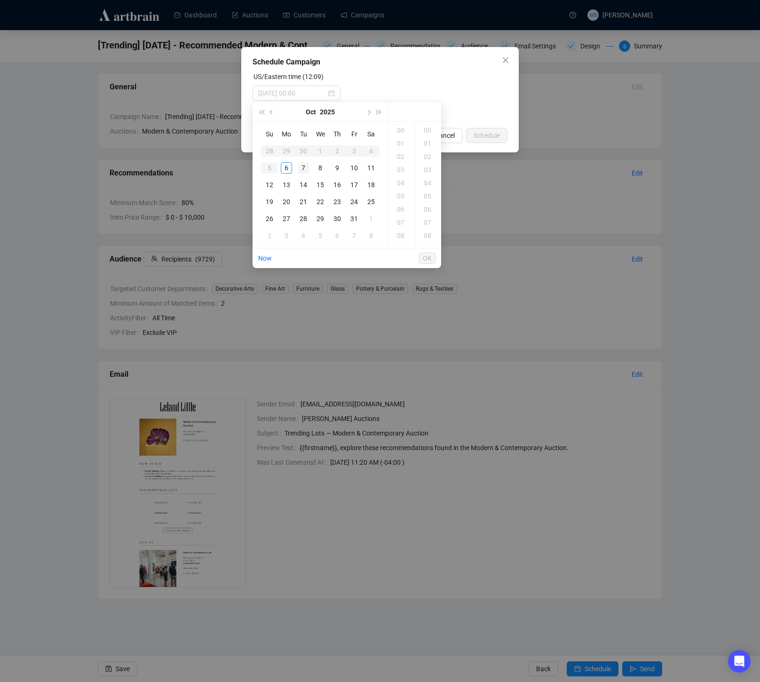
click at [302, 163] on div "7" at bounding box center [303, 167] width 11 height 11
click at [402, 209] on div "11" at bounding box center [401, 211] width 23 height 13
click at [429, 209] on div "30" at bounding box center [428, 210] width 23 height 13
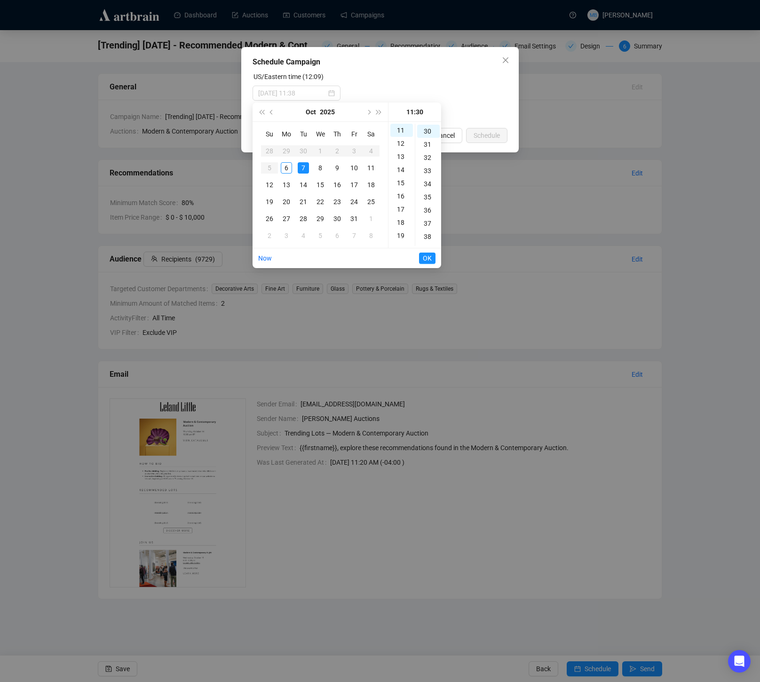
type input "[DATE] 11:30"
click at [425, 257] on span "OK" at bounding box center [427, 258] width 9 height 18
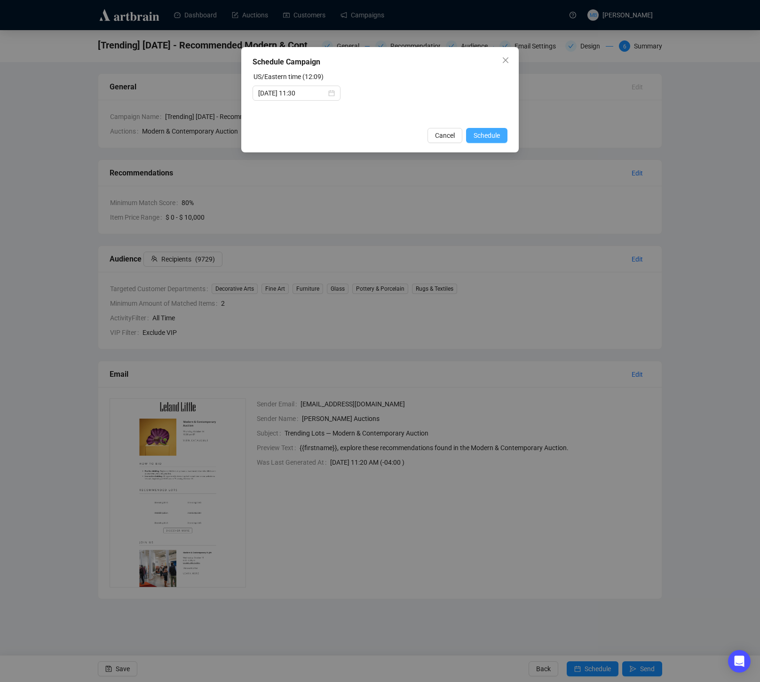
click at [494, 134] on span "Schedule" at bounding box center [487, 135] width 26 height 10
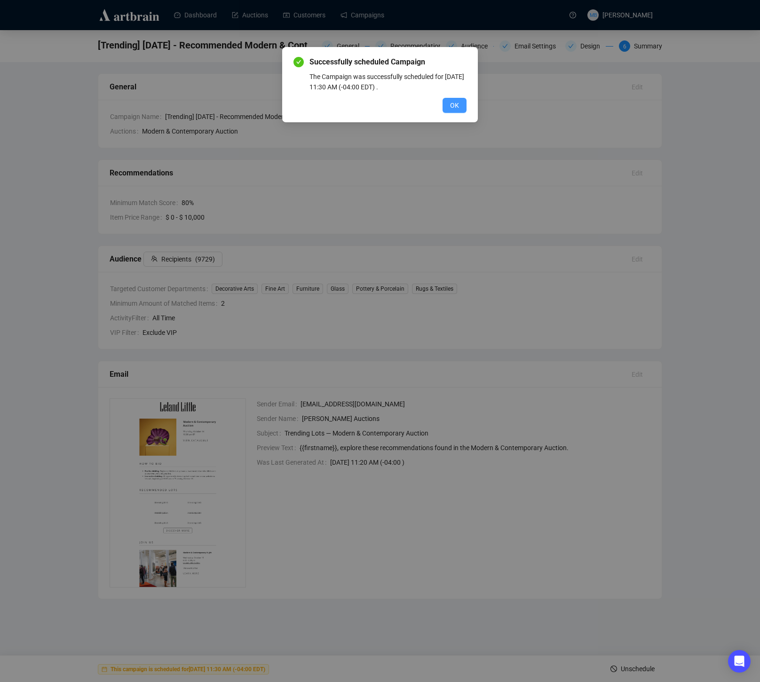
click at [458, 103] on span "OK" at bounding box center [454, 105] width 9 height 10
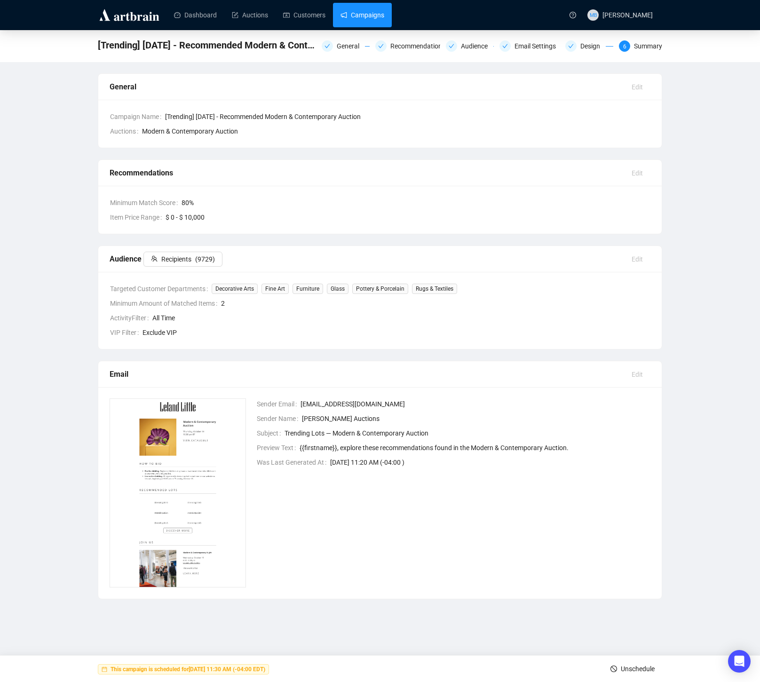
click at [363, 24] on link "Campaigns" at bounding box center [363, 15] width 44 height 24
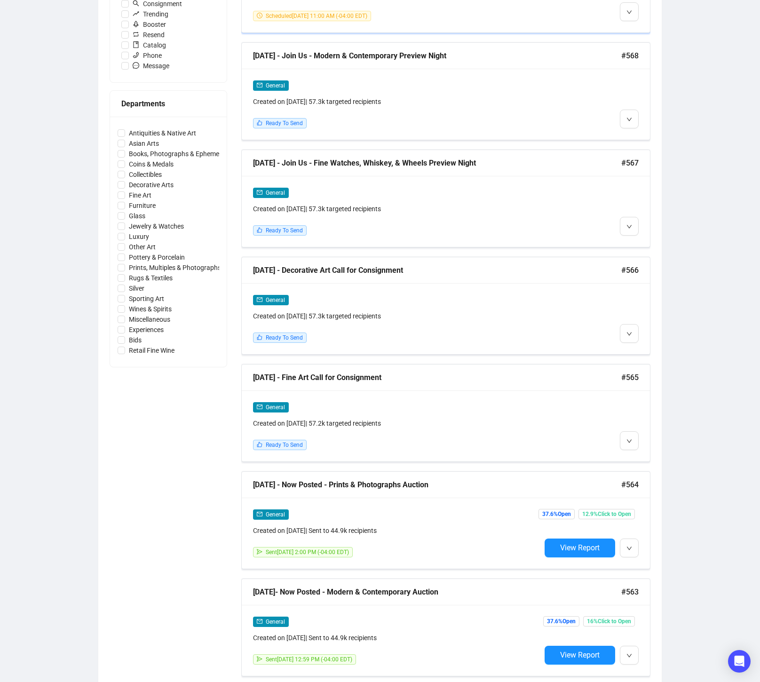
scroll to position [343, 0]
